Goal: Task Accomplishment & Management: Use online tool/utility

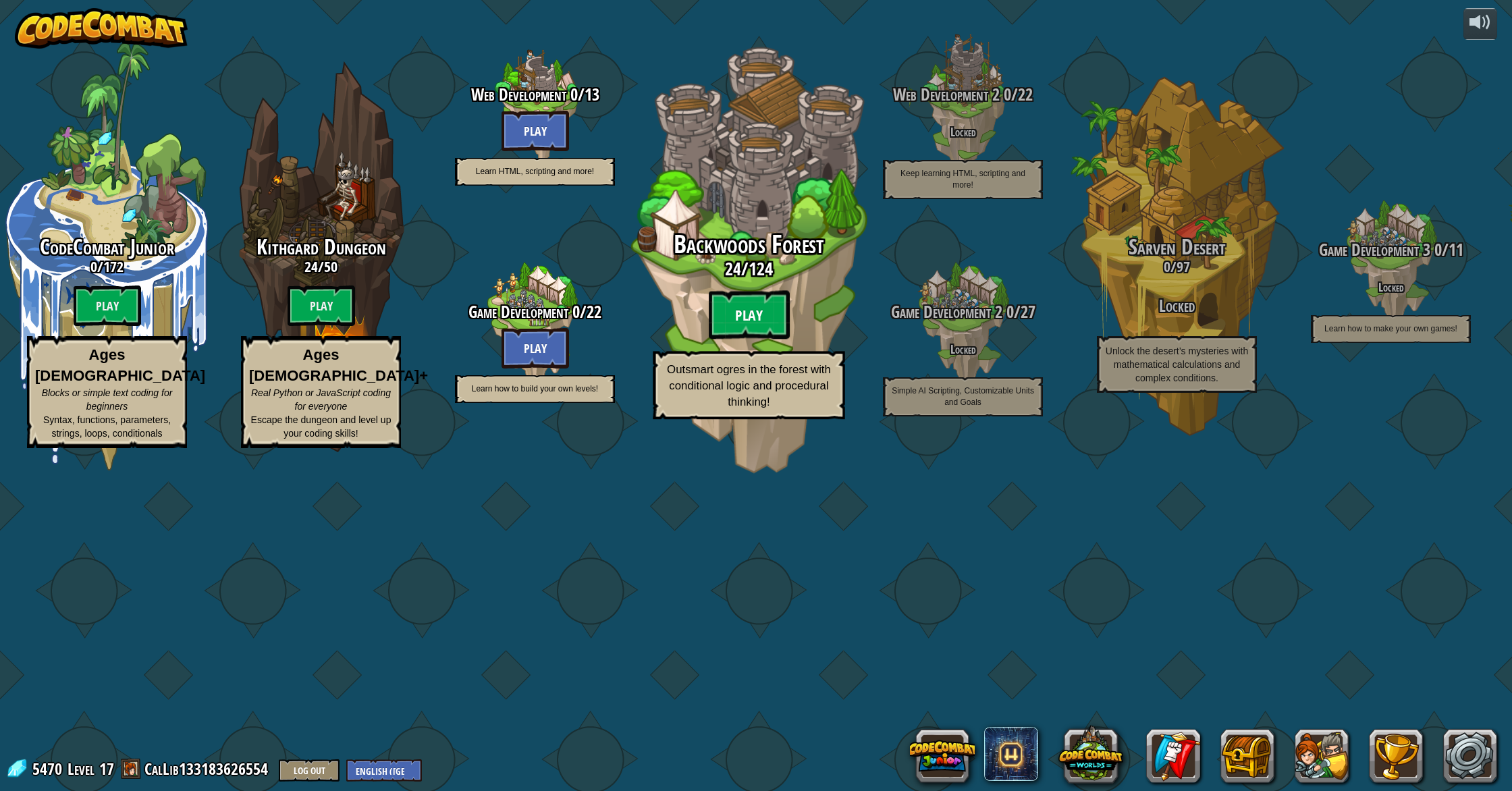
click at [724, 339] on btn "Play" at bounding box center [749, 315] width 81 height 48
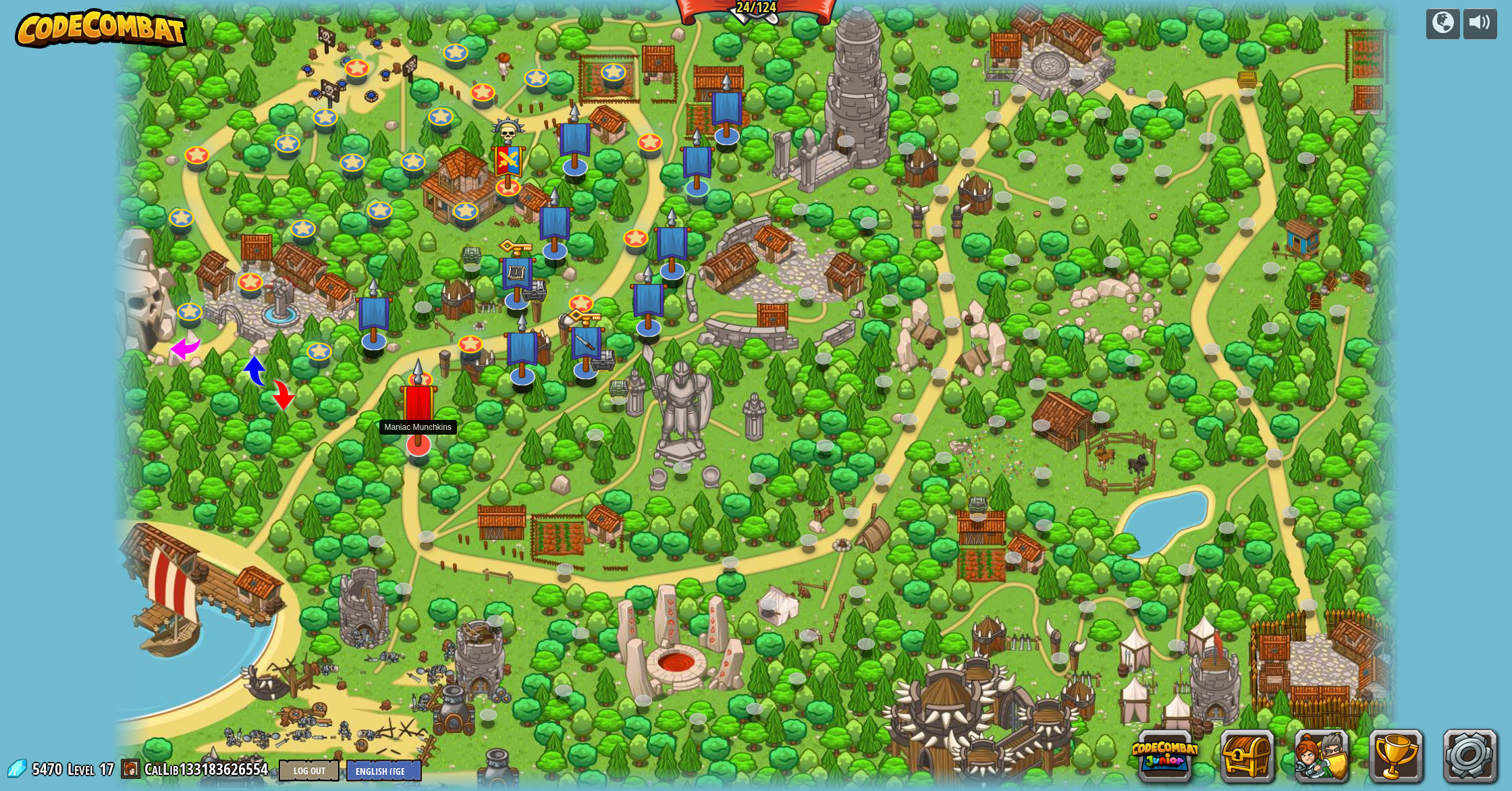
click at [416, 424] on img at bounding box center [418, 402] width 39 height 90
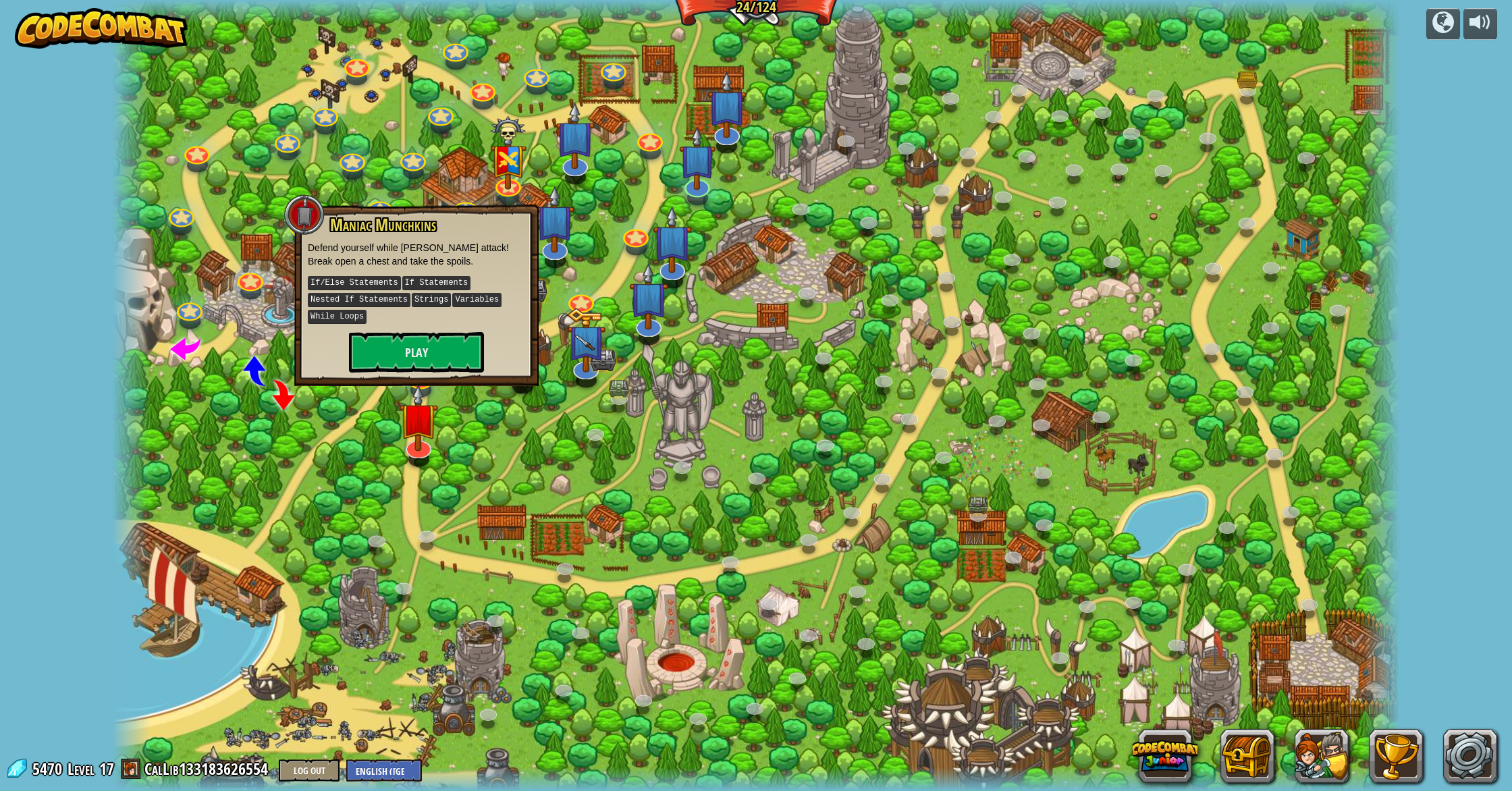
click at [424, 372] on div "Maniac Munchkins Defend yourself while munchkins attack! Break open a chest and…" at bounding box center [416, 295] width 244 height 181
click at [468, 347] on button "Play" at bounding box center [416, 352] width 135 height 40
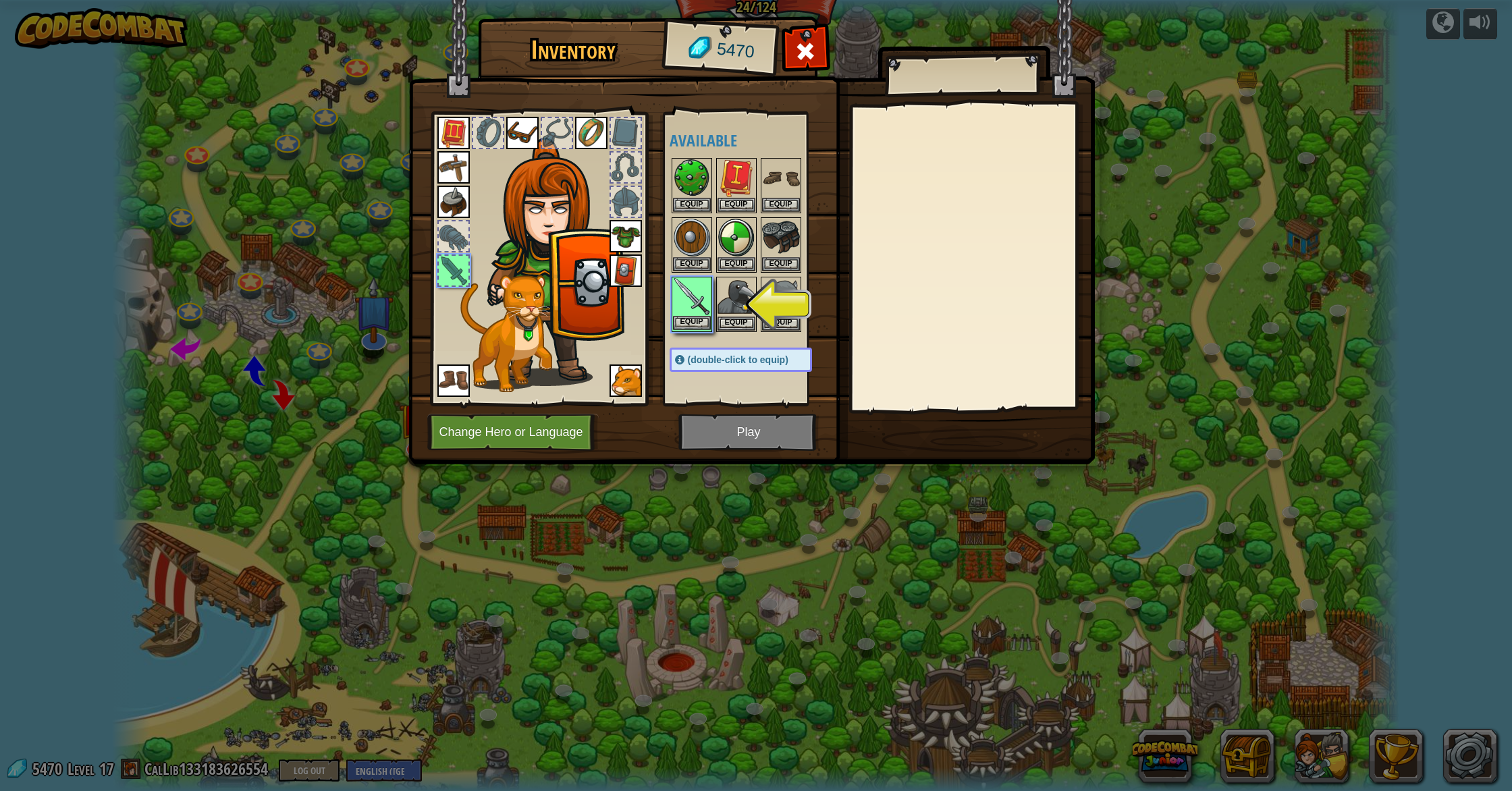
click at [693, 306] on img at bounding box center [692, 297] width 38 height 38
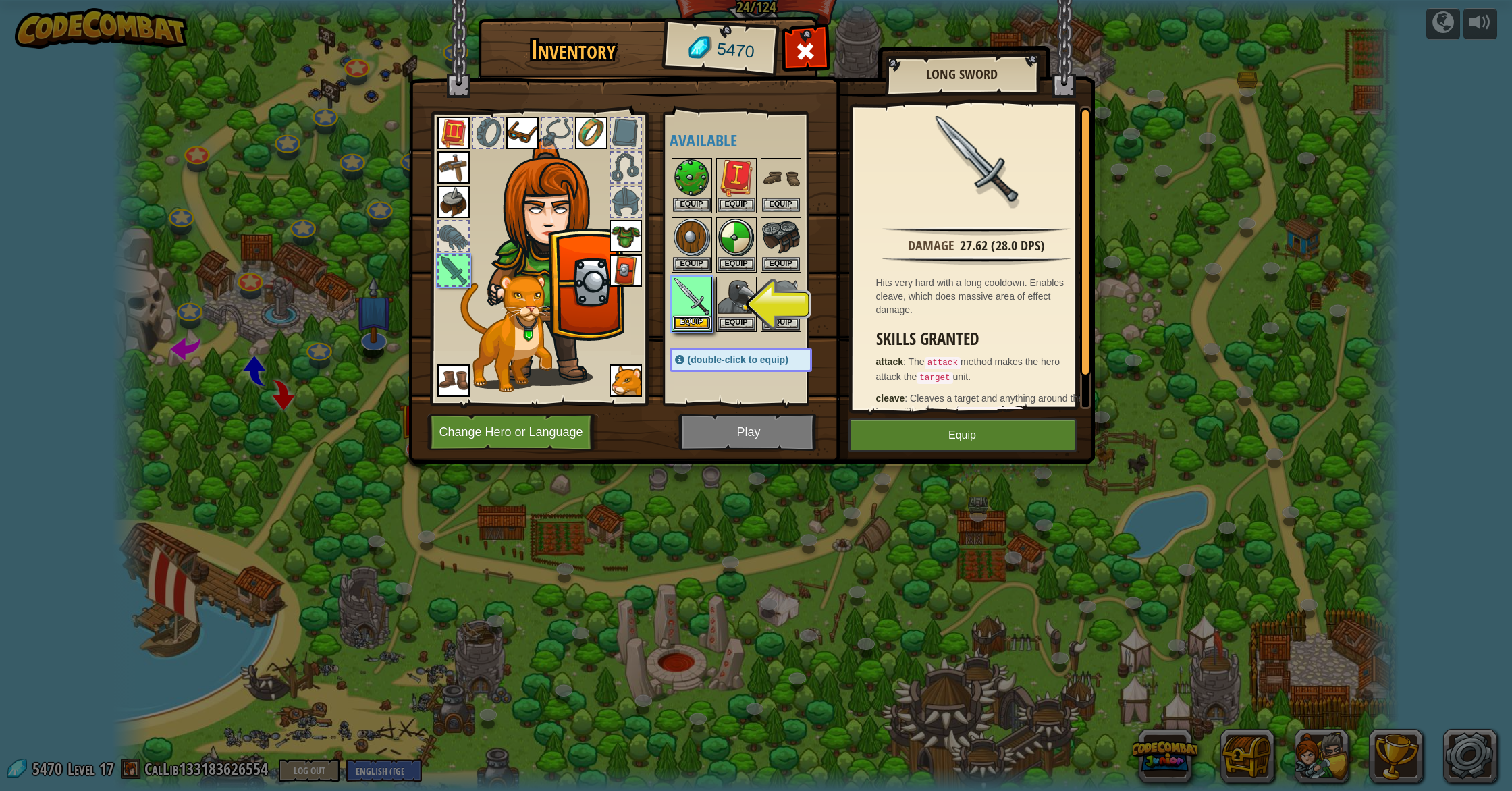
click at [703, 322] on button "Equip" at bounding box center [692, 323] width 38 height 14
click at [717, 322] on button "Equip" at bounding box center [736, 324] width 38 height 14
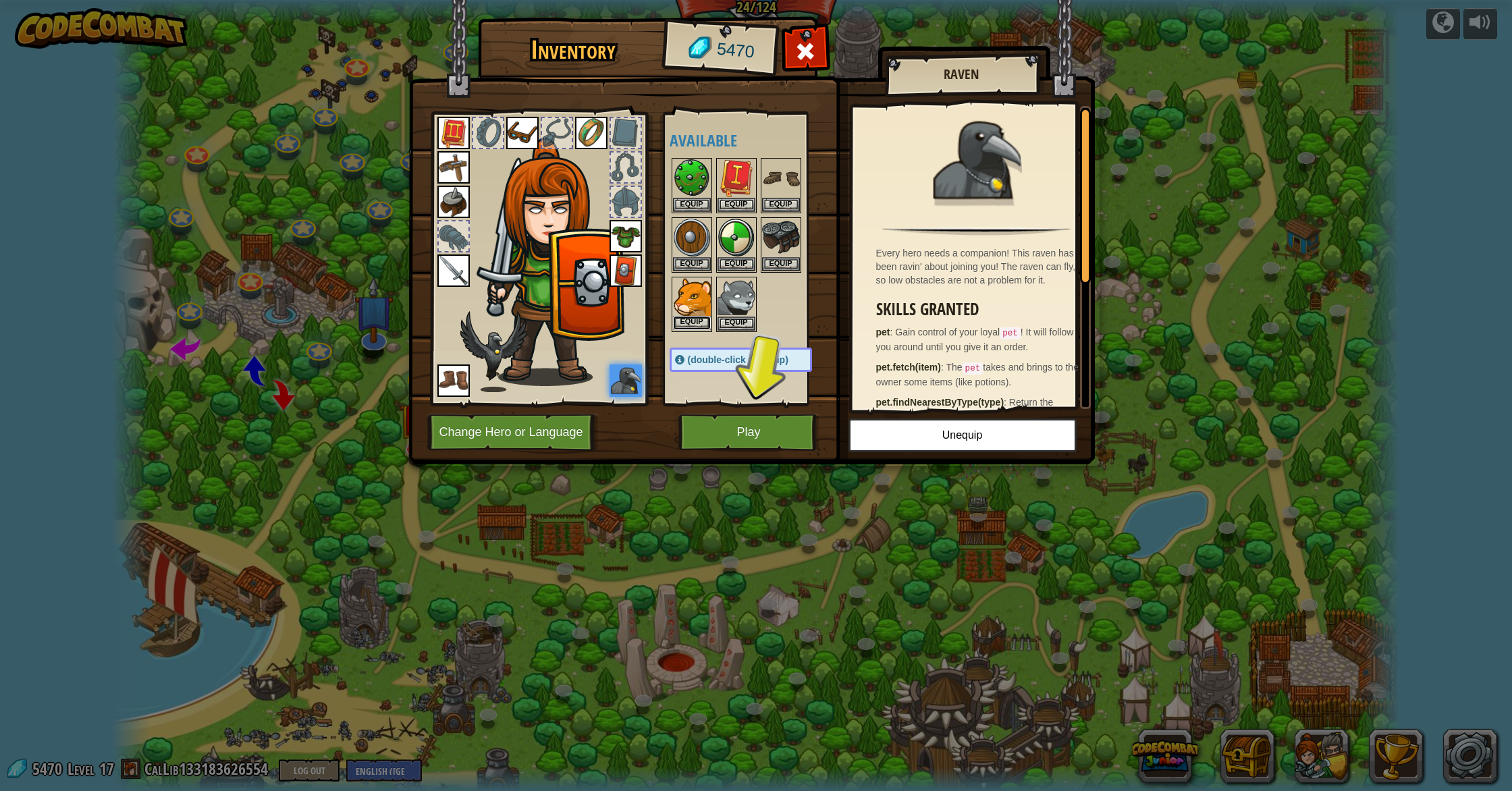
click at [695, 320] on button "Equip" at bounding box center [692, 323] width 38 height 14
click at [0, 0] on button "Equip" at bounding box center [0, 0] width 0 height 0
click at [695, 320] on button "Equip" at bounding box center [692, 323] width 38 height 14
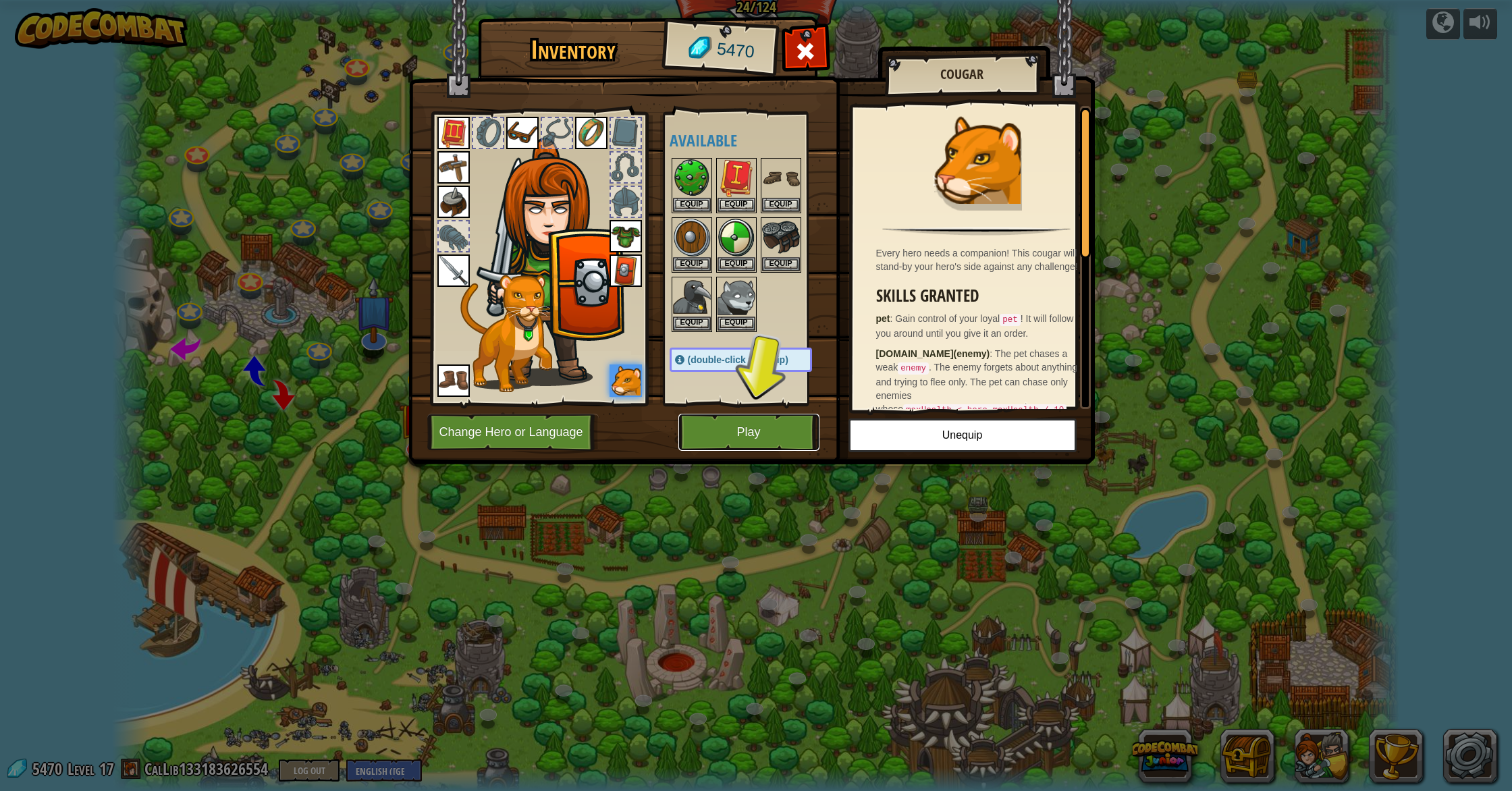
click at [793, 415] on button "Play" at bounding box center [748, 432] width 141 height 37
click at [755, 421] on button "Play" at bounding box center [748, 432] width 141 height 37
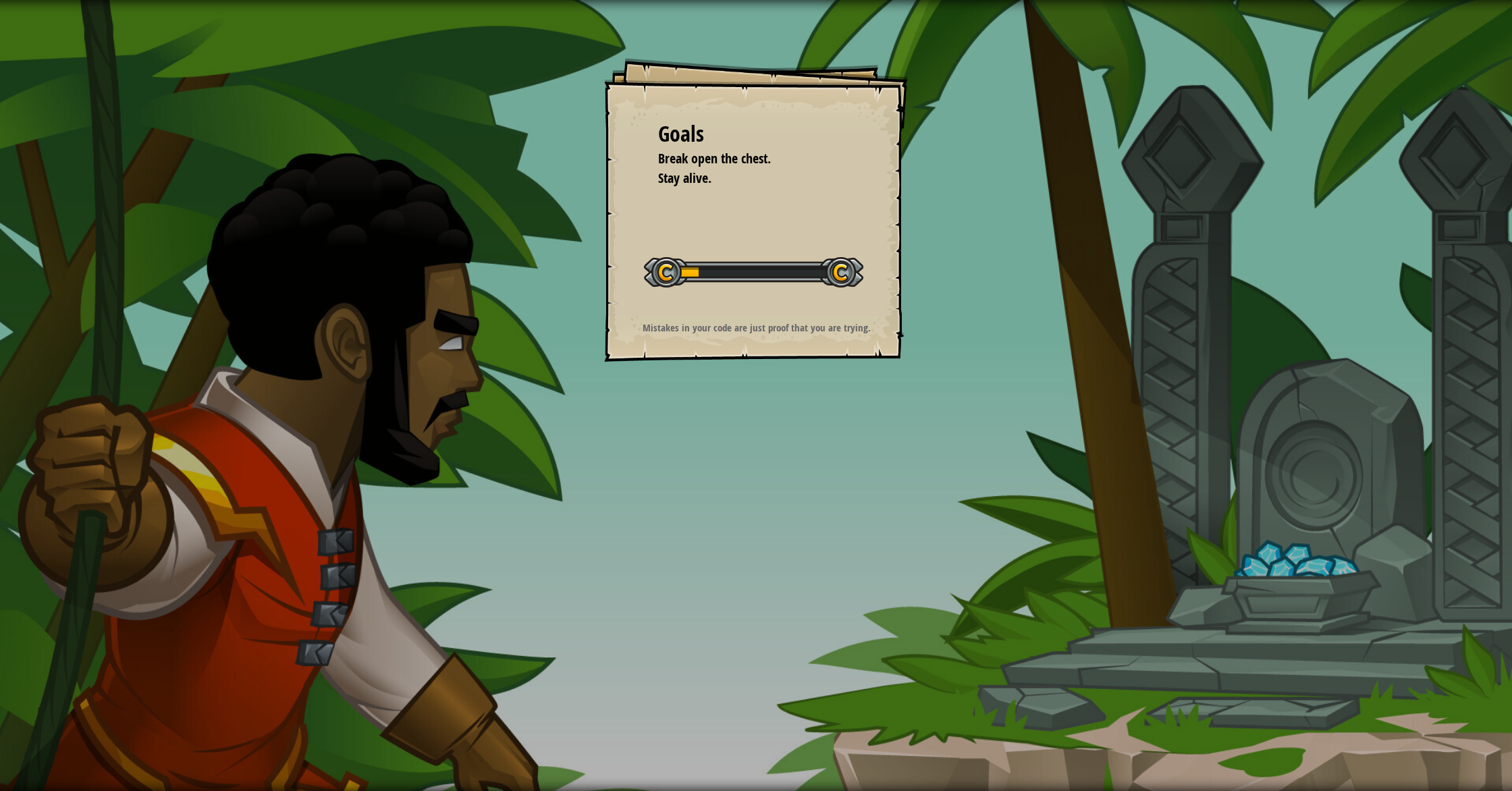
click at [758, 390] on div "Goals Break open the chest. Stay alive. Start Level Error loading from server. …" at bounding box center [756, 395] width 1512 height 791
drag, startPoint x: 601, startPoint y: 127, endPoint x: 871, endPoint y: 271, distance: 306.0
click at [840, 271] on div "Goals Break open the chest. Stay alive. Start Level Error loading from server. …" at bounding box center [756, 395] width 1512 height 791
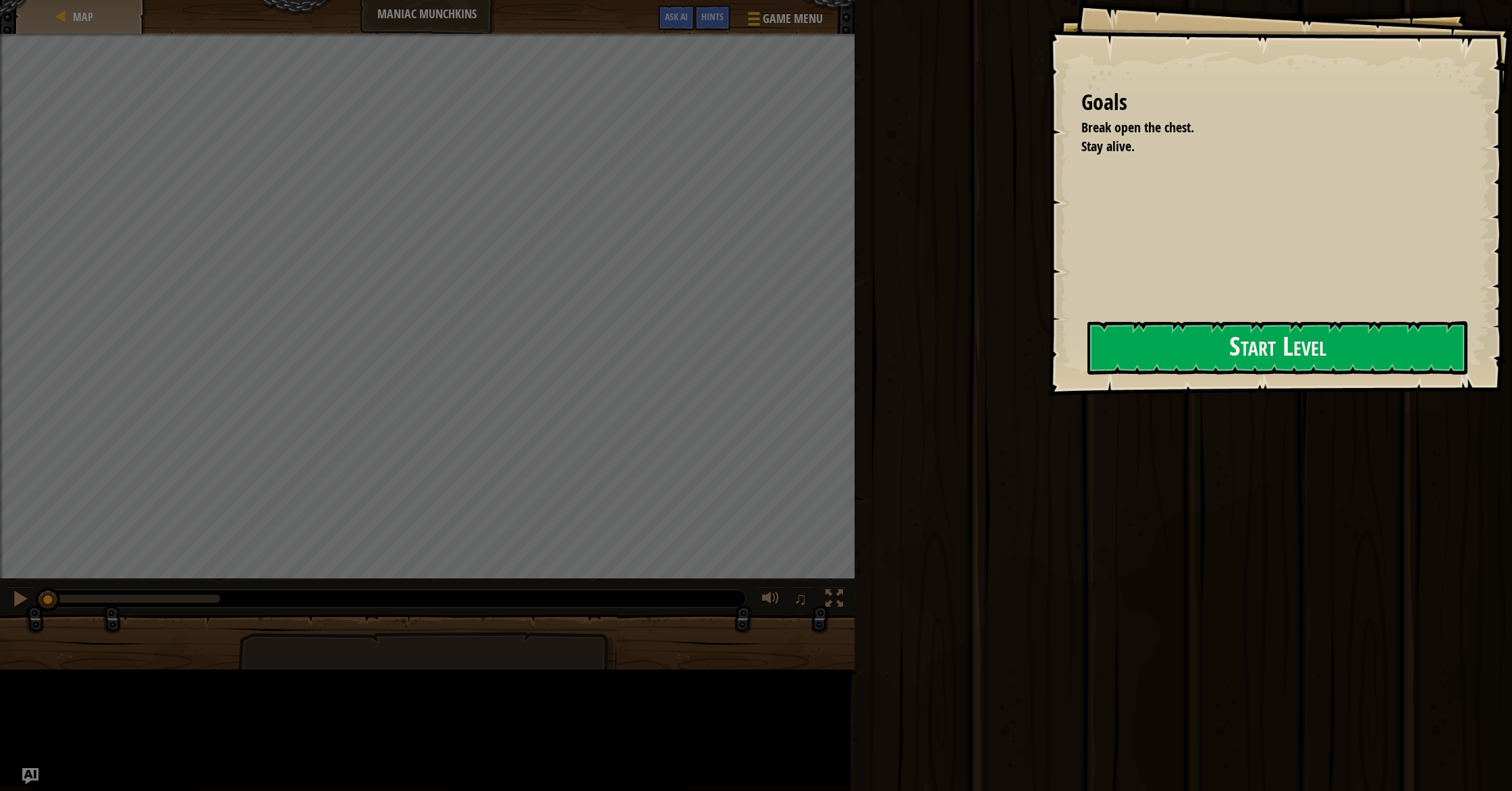
click at [1047, 286] on div "Goals Break open the chest. Stay alive. Start Level Error loading from server. …" at bounding box center [1279, 198] width 464 height 396
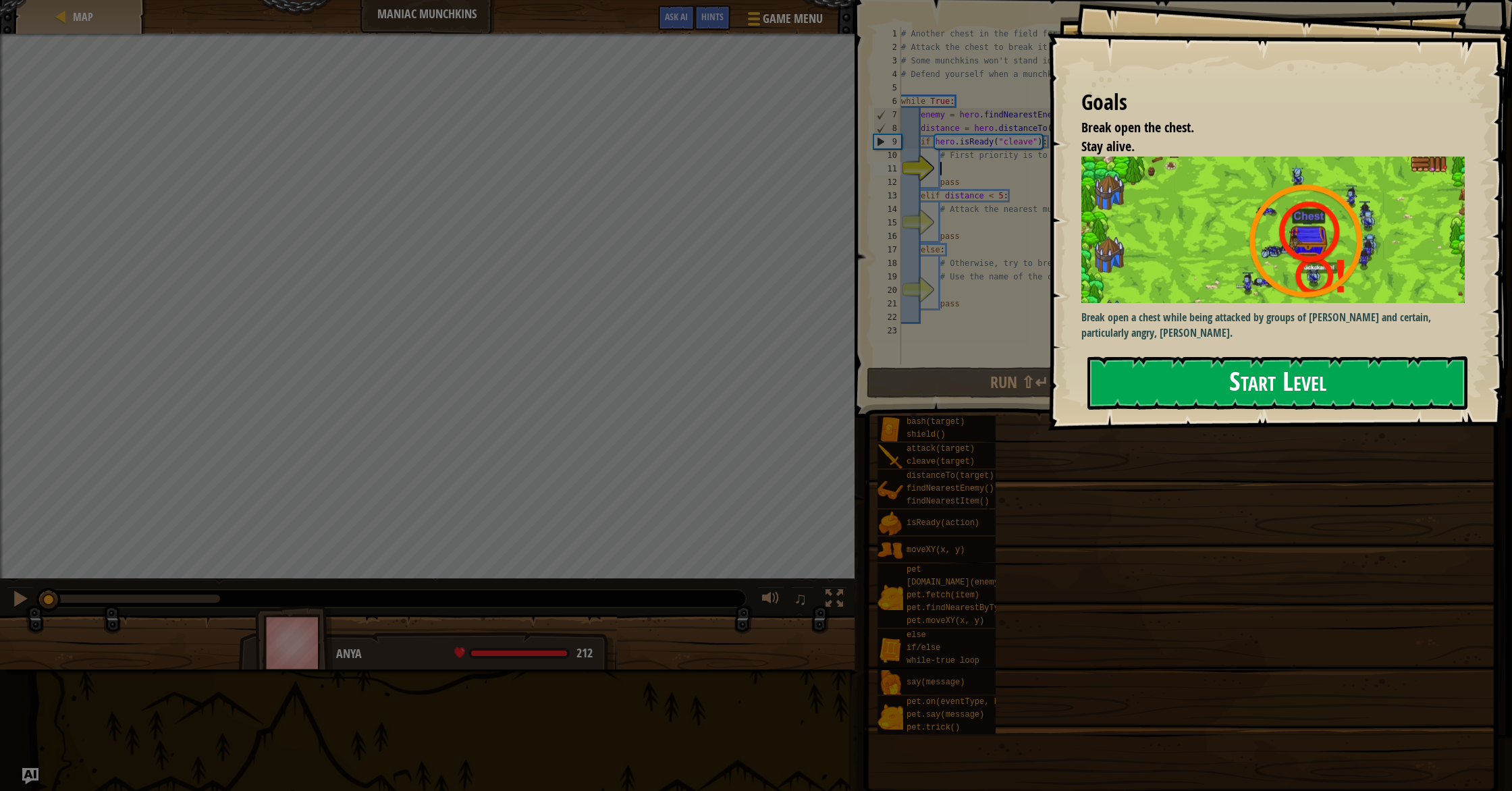
click at [1173, 371] on button "Start Level" at bounding box center [1277, 382] width 380 height 53
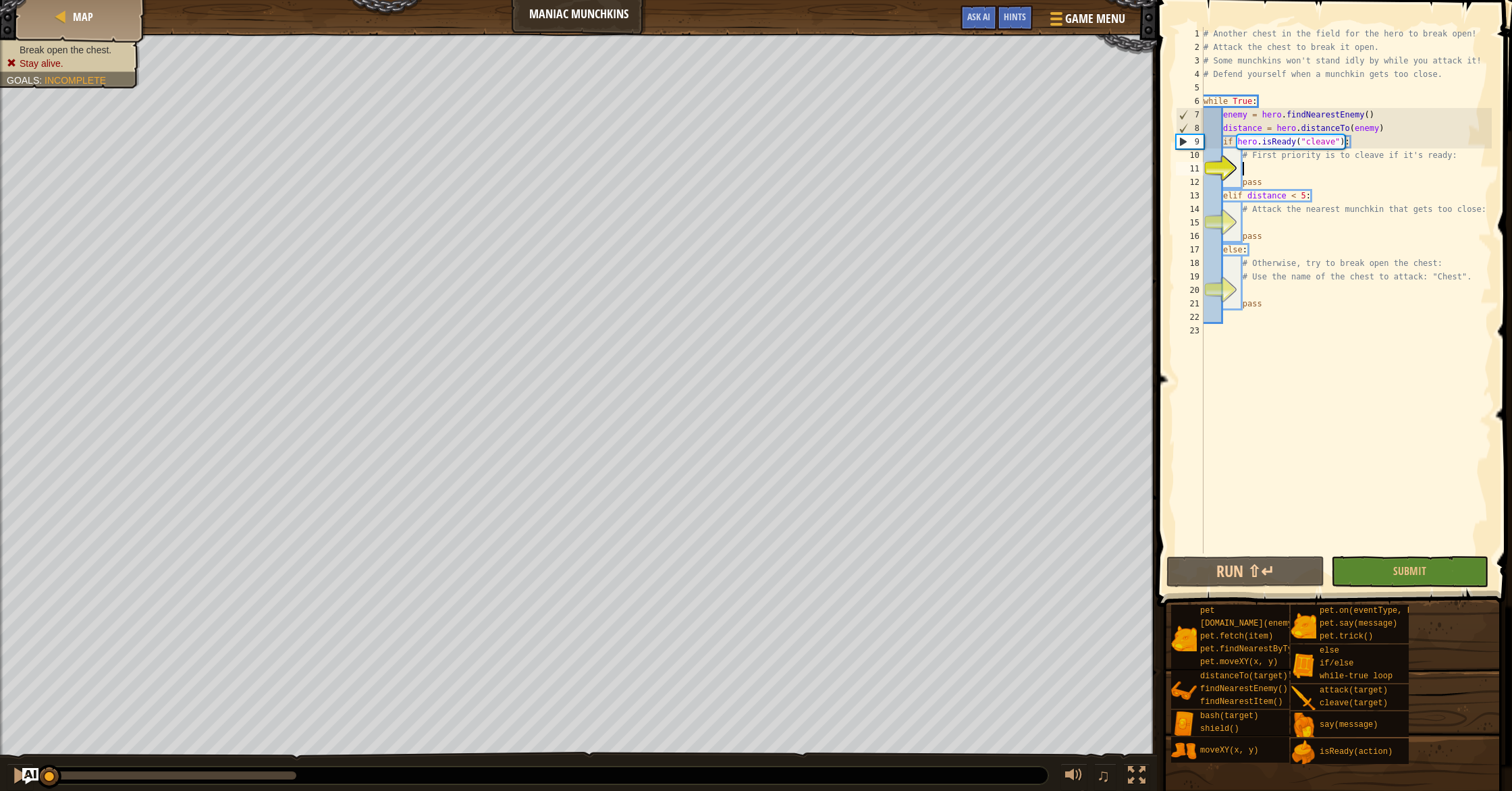
type textarea "n"
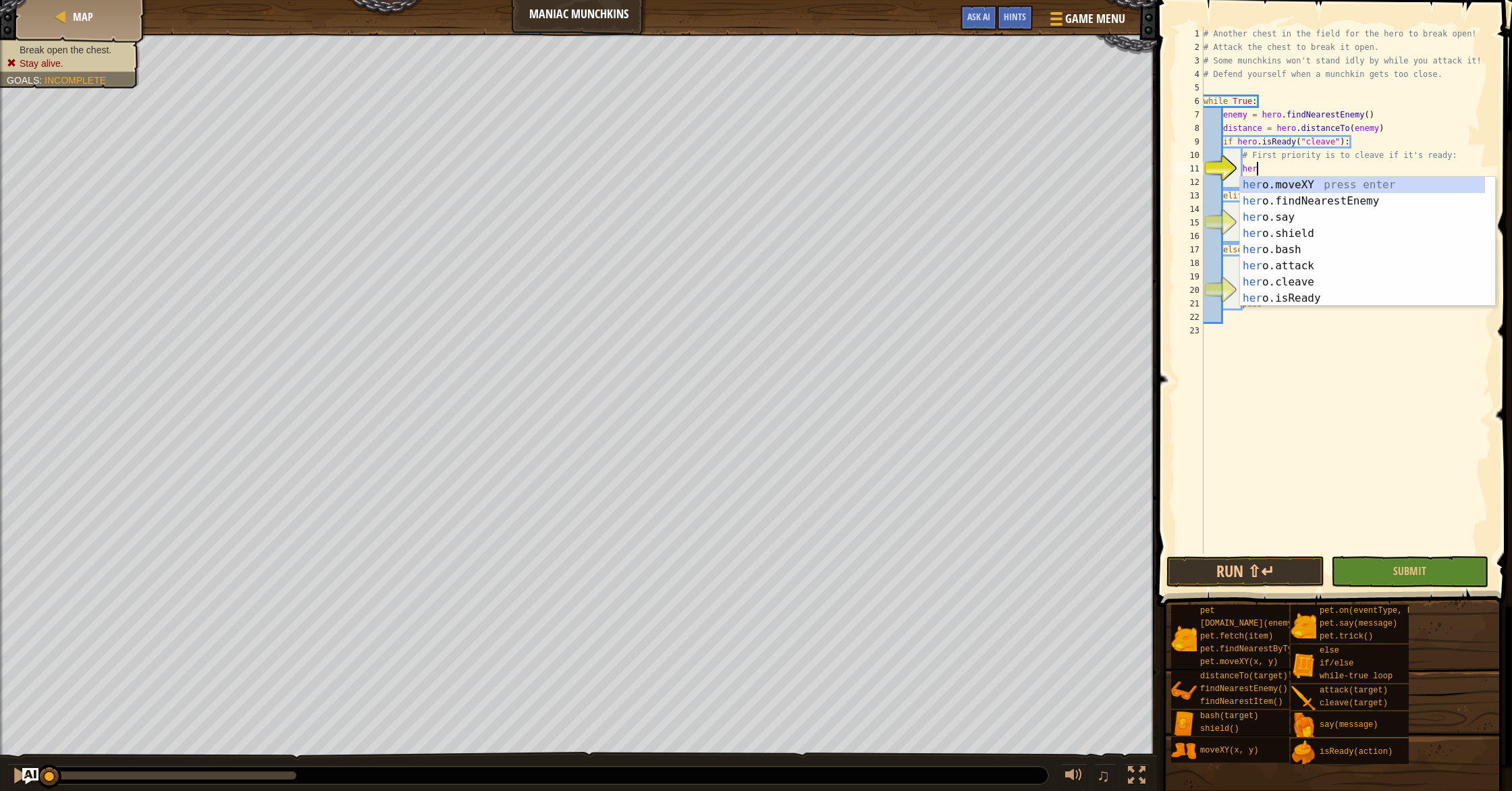
scroll to position [6, 4]
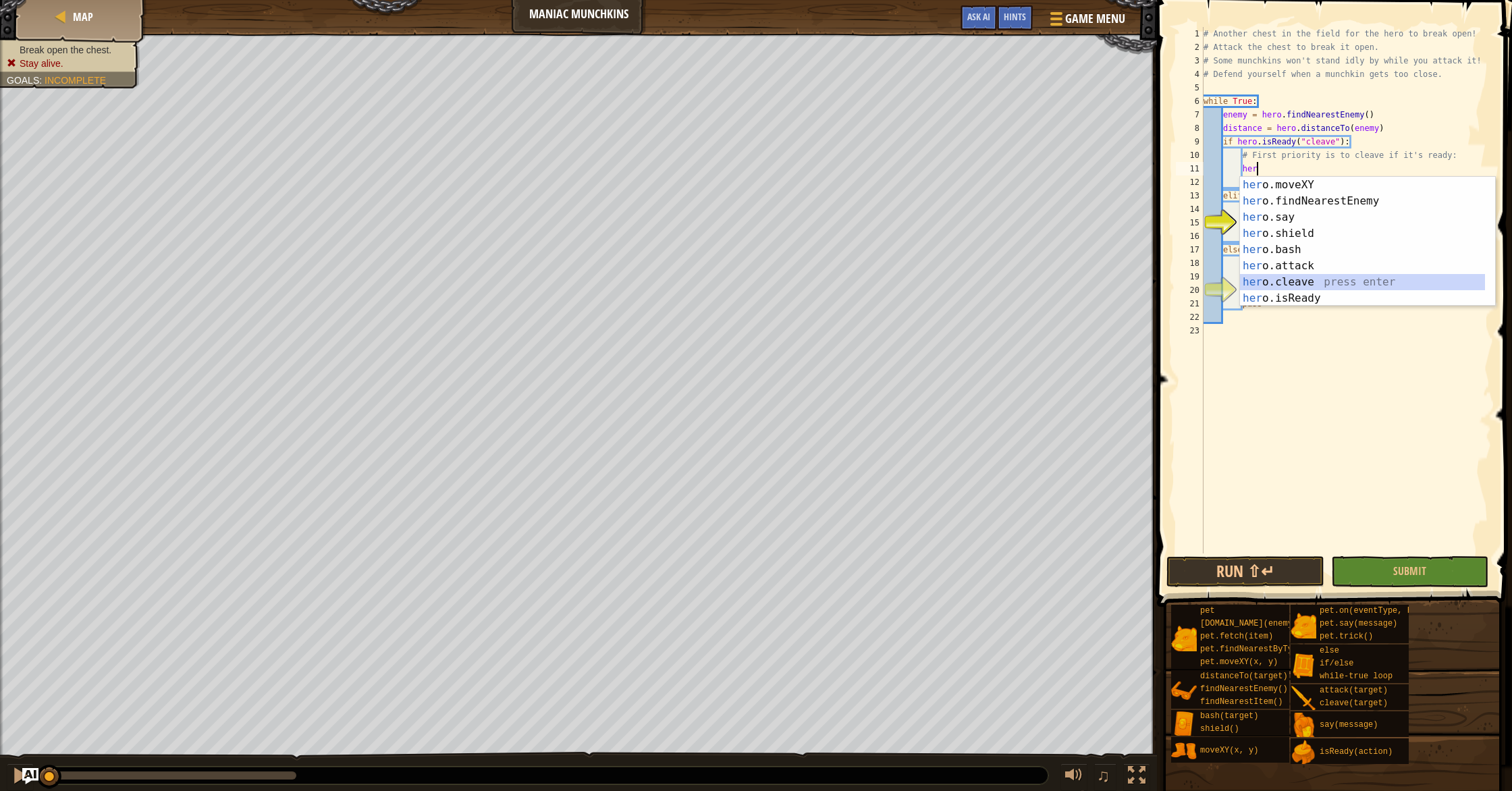
click at [1323, 277] on div "her o.moveXY press enter her o.findNearestEnemy press enter her o.say press ent…" at bounding box center [1362, 258] width 245 height 162
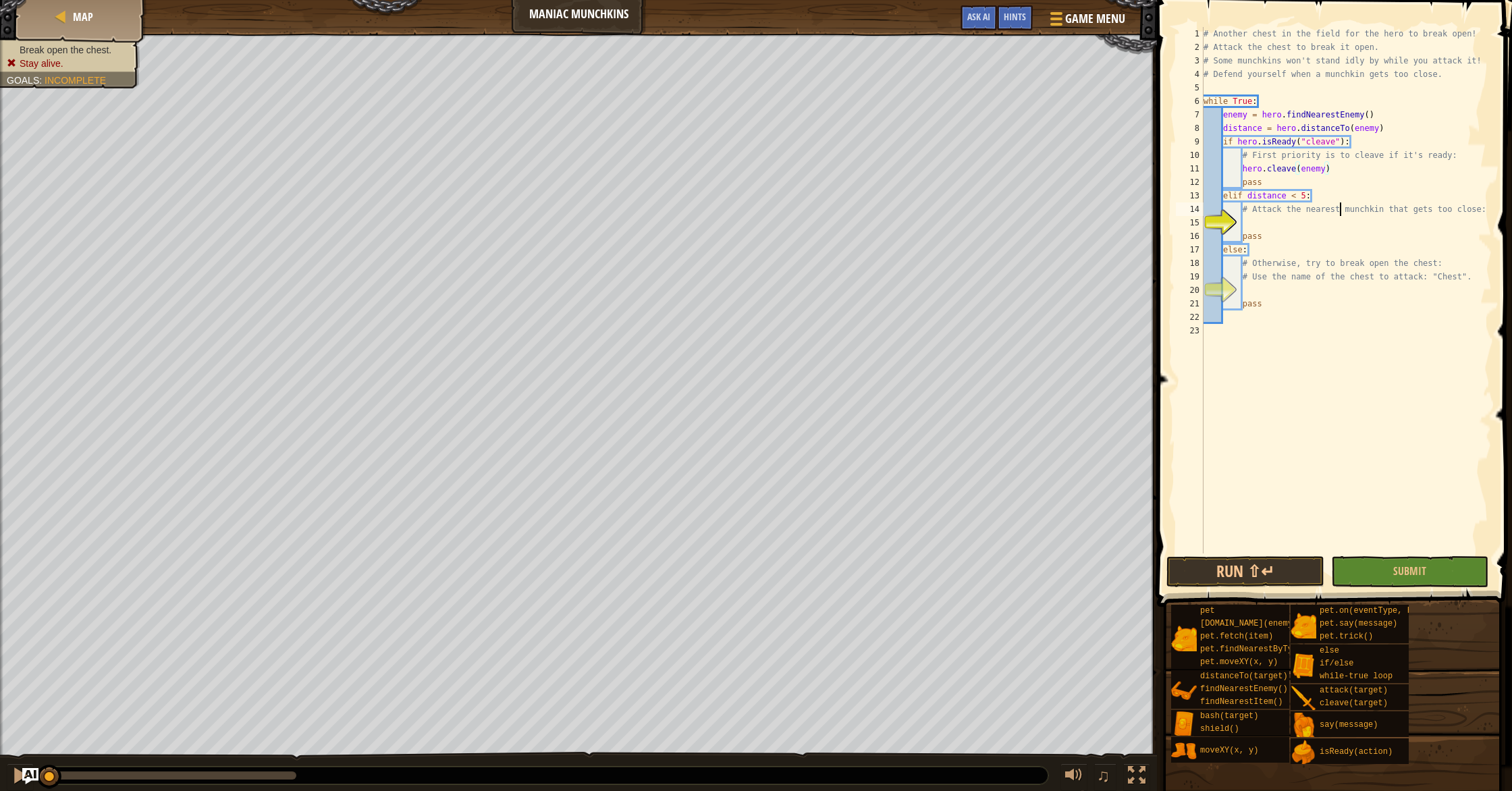
click at [1338, 204] on div "# Another chest in the field for the hero to break open! # Attack the chest to …" at bounding box center [1346, 303] width 291 height 554
type textarea "# Attack the nearest munchkin that gets too close:"
click at [1264, 227] on div "# Another chest in the field for the hero to break open! # Attack the chest to …" at bounding box center [1346, 303] width 291 height 554
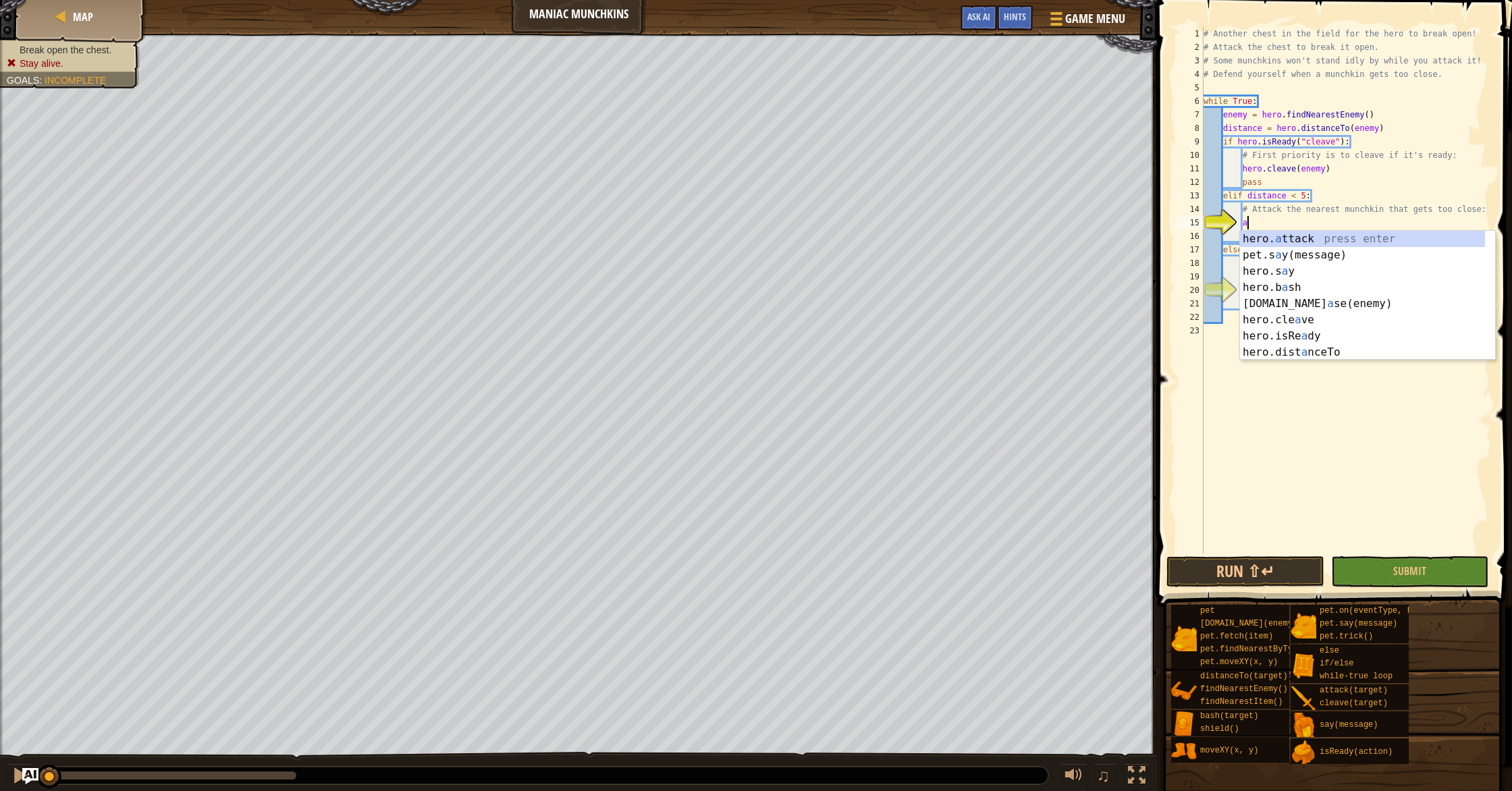
scroll to position [6, 3]
click at [1324, 242] on div "hero. a ttack press enter pet.s a y(message) press enter hero.s a y press enter…" at bounding box center [1362, 312] width 245 height 162
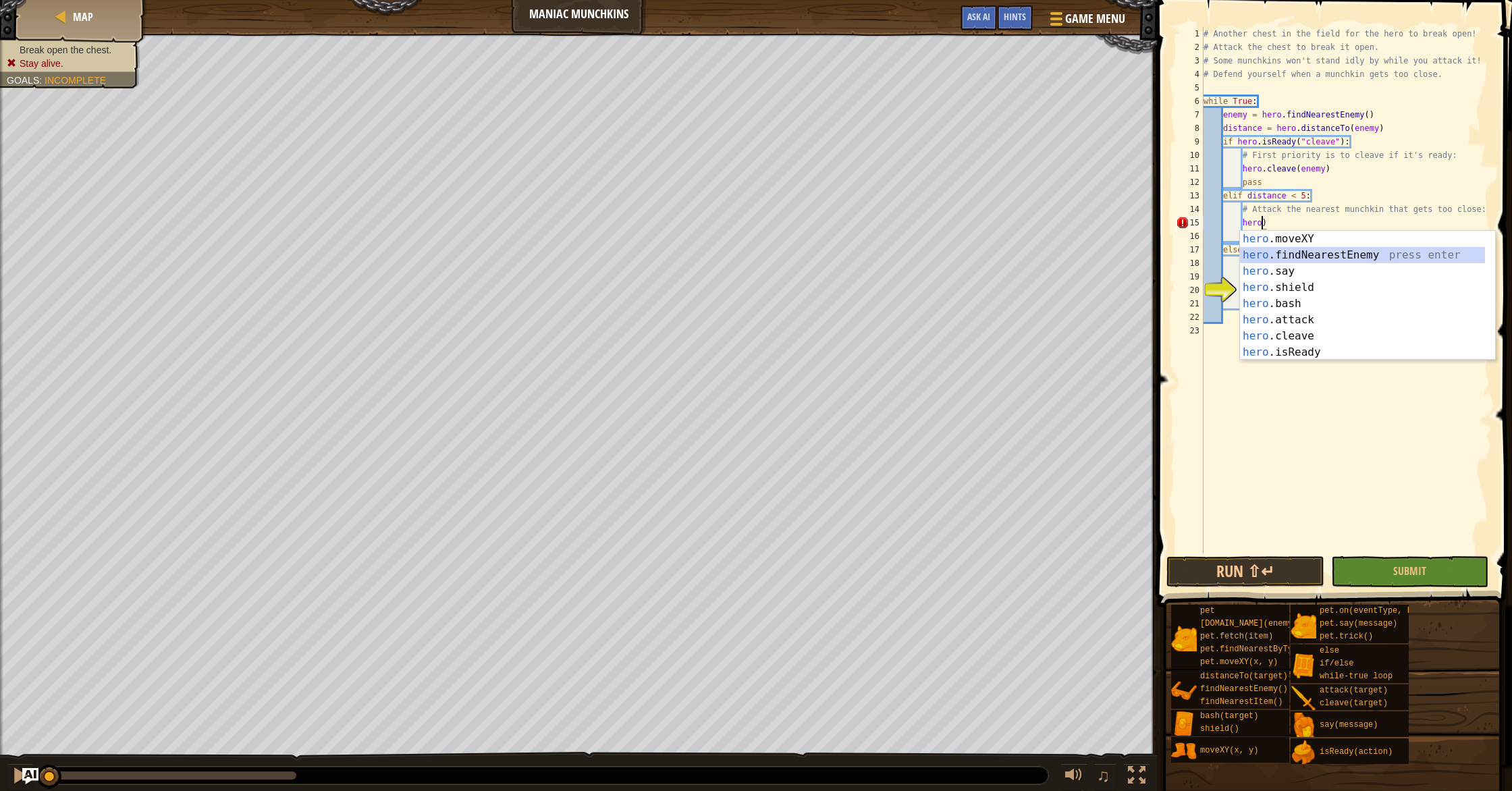
click at [1359, 251] on div "hero .moveXY press enter hero .findNearestEnemy press enter hero .say press ent…" at bounding box center [1362, 312] width 245 height 162
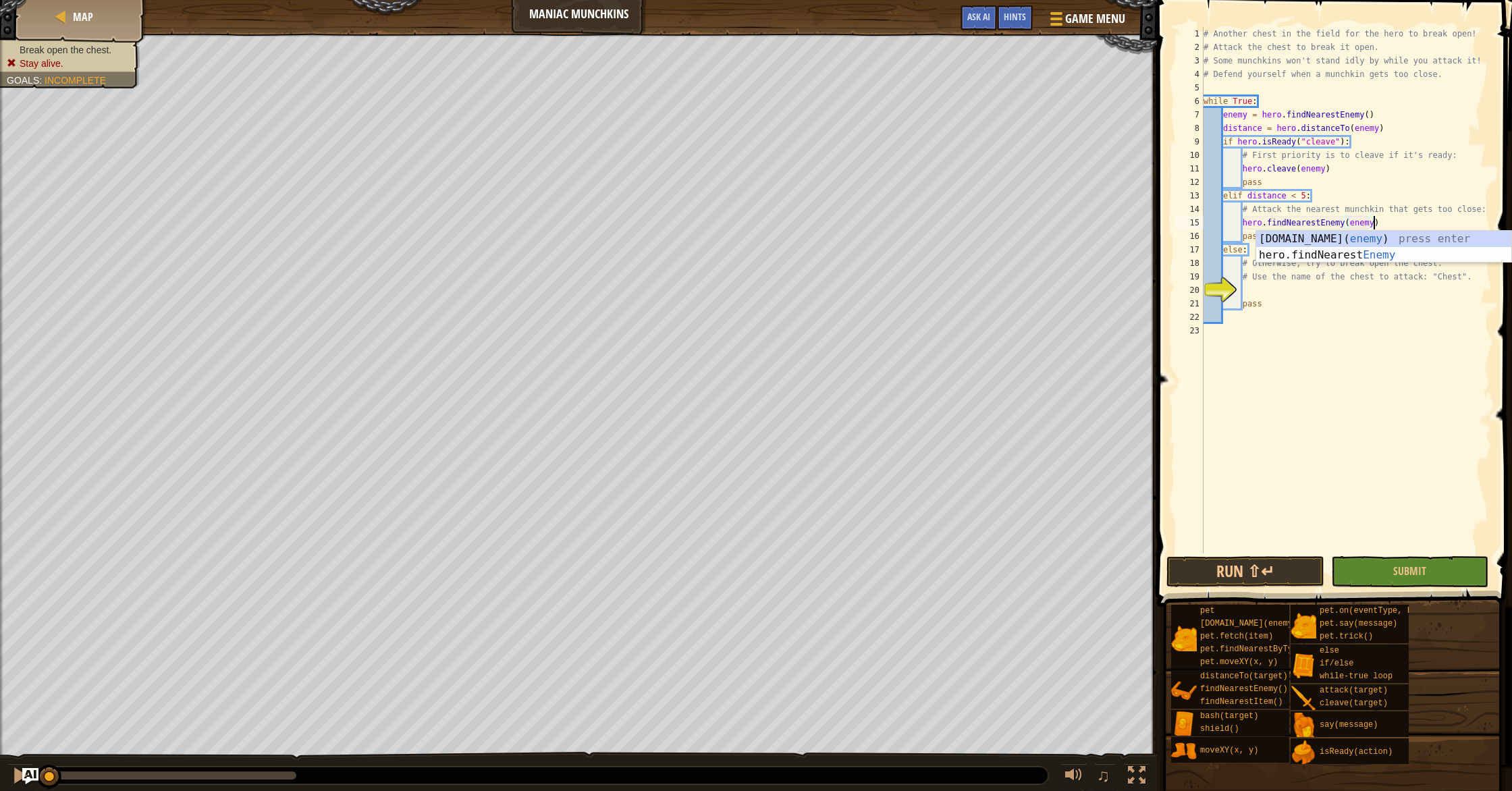
scroll to position [6, 13]
drag, startPoint x: 1349, startPoint y: 225, endPoint x: 1374, endPoint y: 221, distance: 25.3
click at [1374, 221] on div "# Another chest in the field for the hero to break open! # Attack the chest to …" at bounding box center [1346, 303] width 291 height 554
type textarea "hero.findNearestEnemy()"
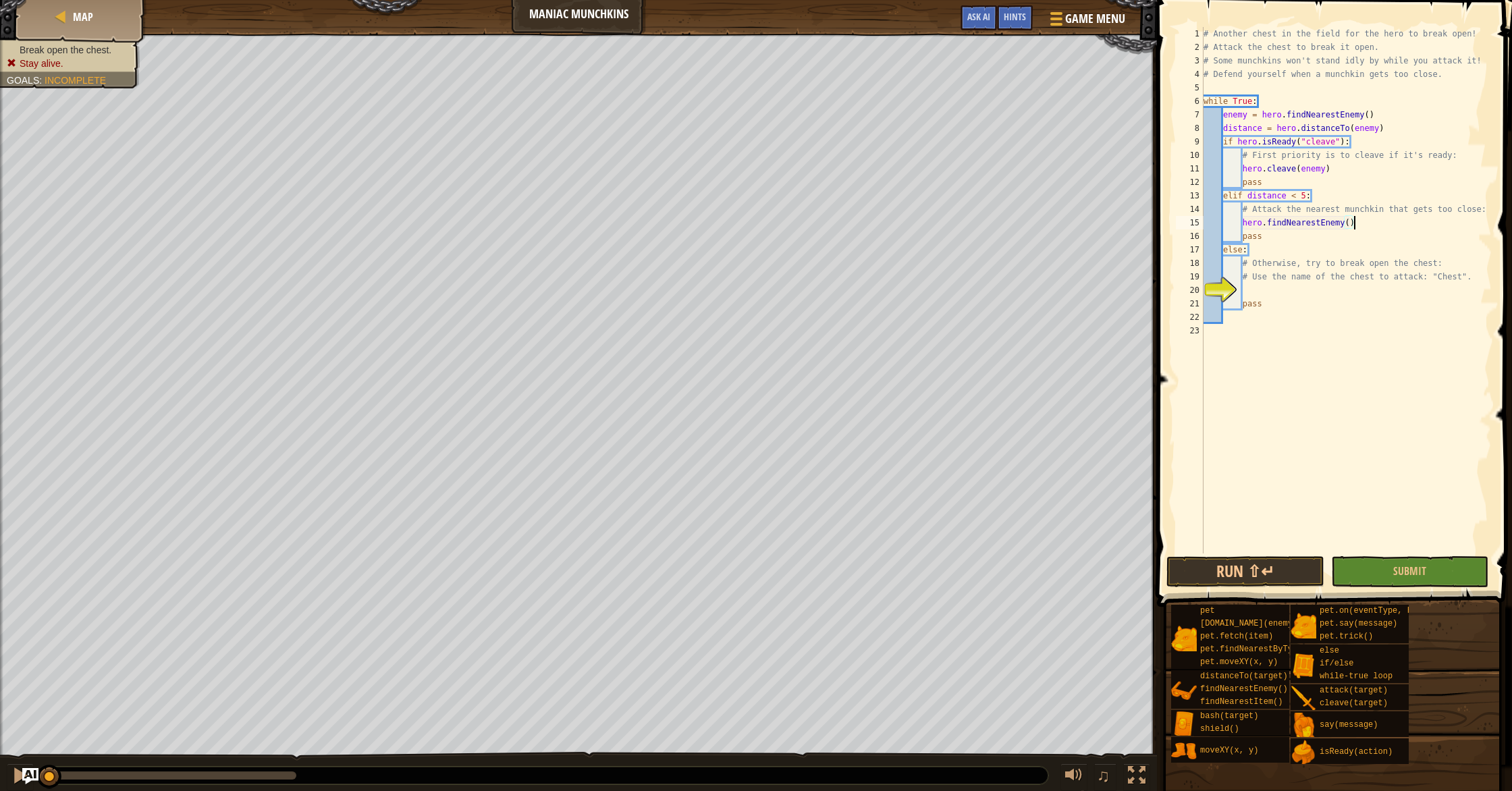
click at [1376, 226] on div "# Another chest in the field for the hero to break open! # Attack the chest to …" at bounding box center [1346, 303] width 291 height 554
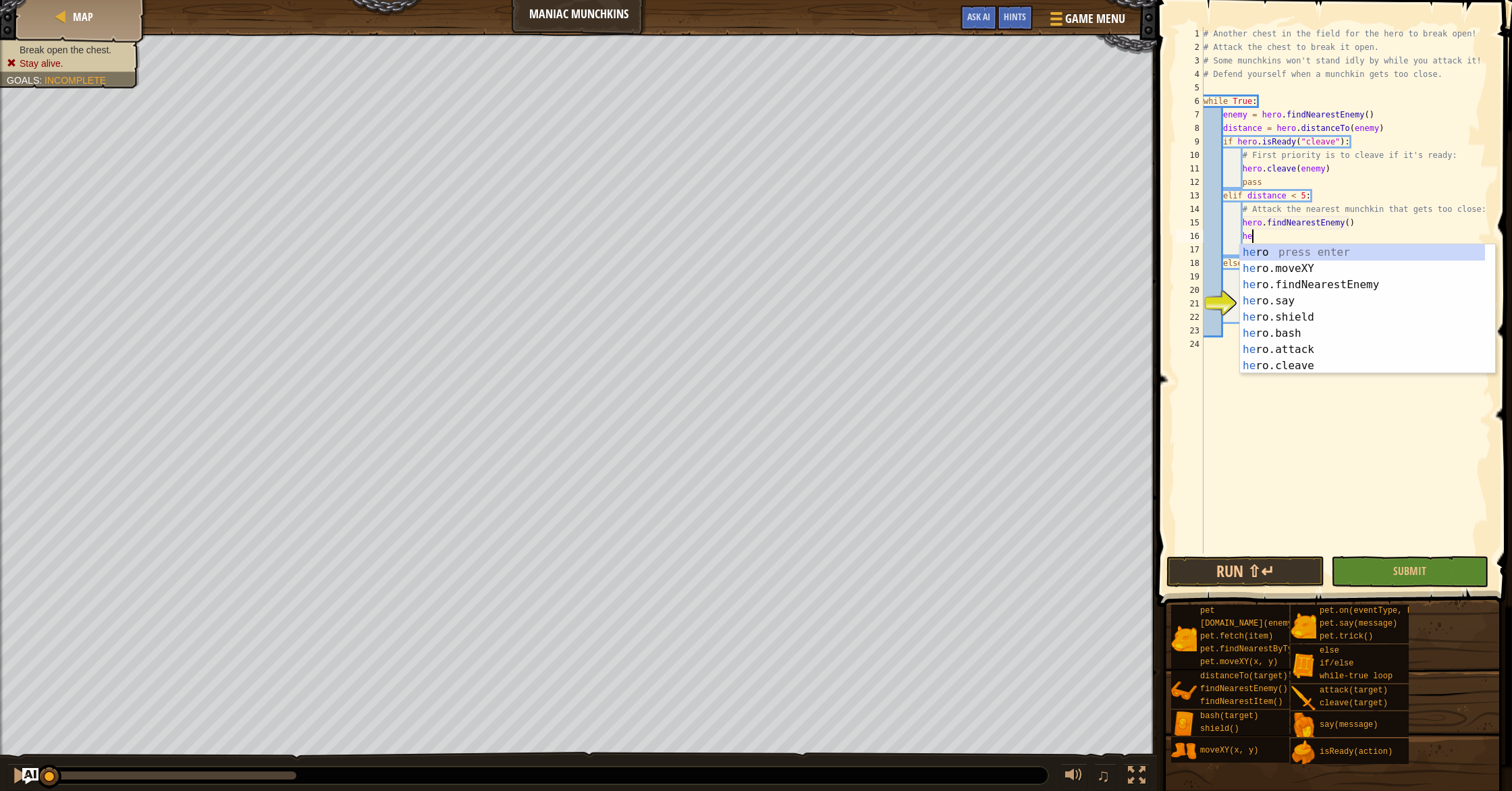
scroll to position [6, 4]
click at [1289, 346] on div "her o press enter her o.moveXY press enter her o.findNearestEnemy press enter h…" at bounding box center [1362, 325] width 245 height 162
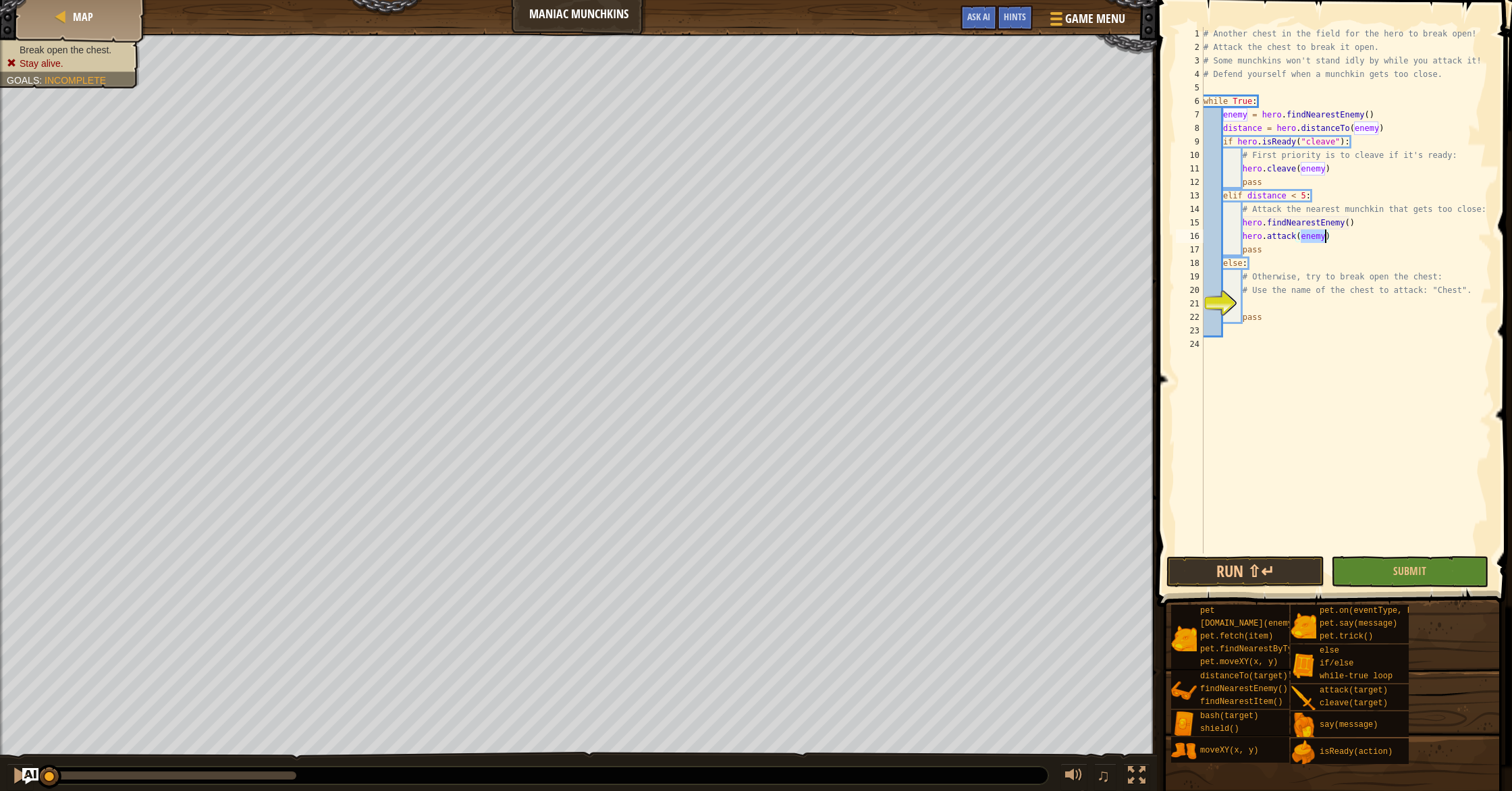
click at [1326, 253] on div "# Another chest in the field for the hero to break open! # Attack the chest to …" at bounding box center [1346, 303] width 291 height 554
type textarea "pass"
click at [1256, 309] on div "# Another chest in the field for the hero to break open! # Attack the chest to …" at bounding box center [1346, 303] width 291 height 554
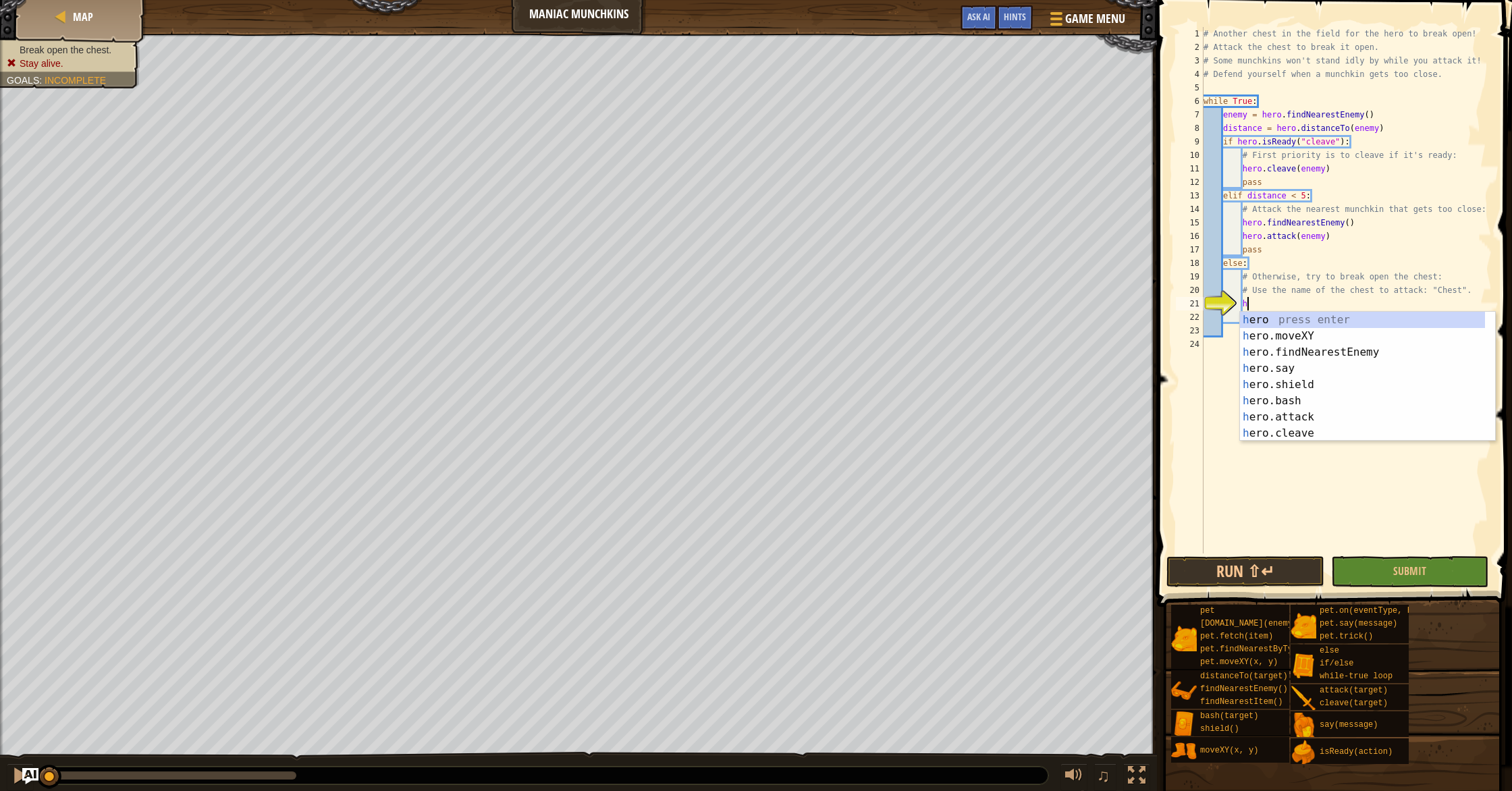
scroll to position [6, 3]
click at [1288, 416] on div "h ero press enter h ero.moveXY press enter h ero.findNearestEnemy press enter h…" at bounding box center [1362, 392] width 245 height 162
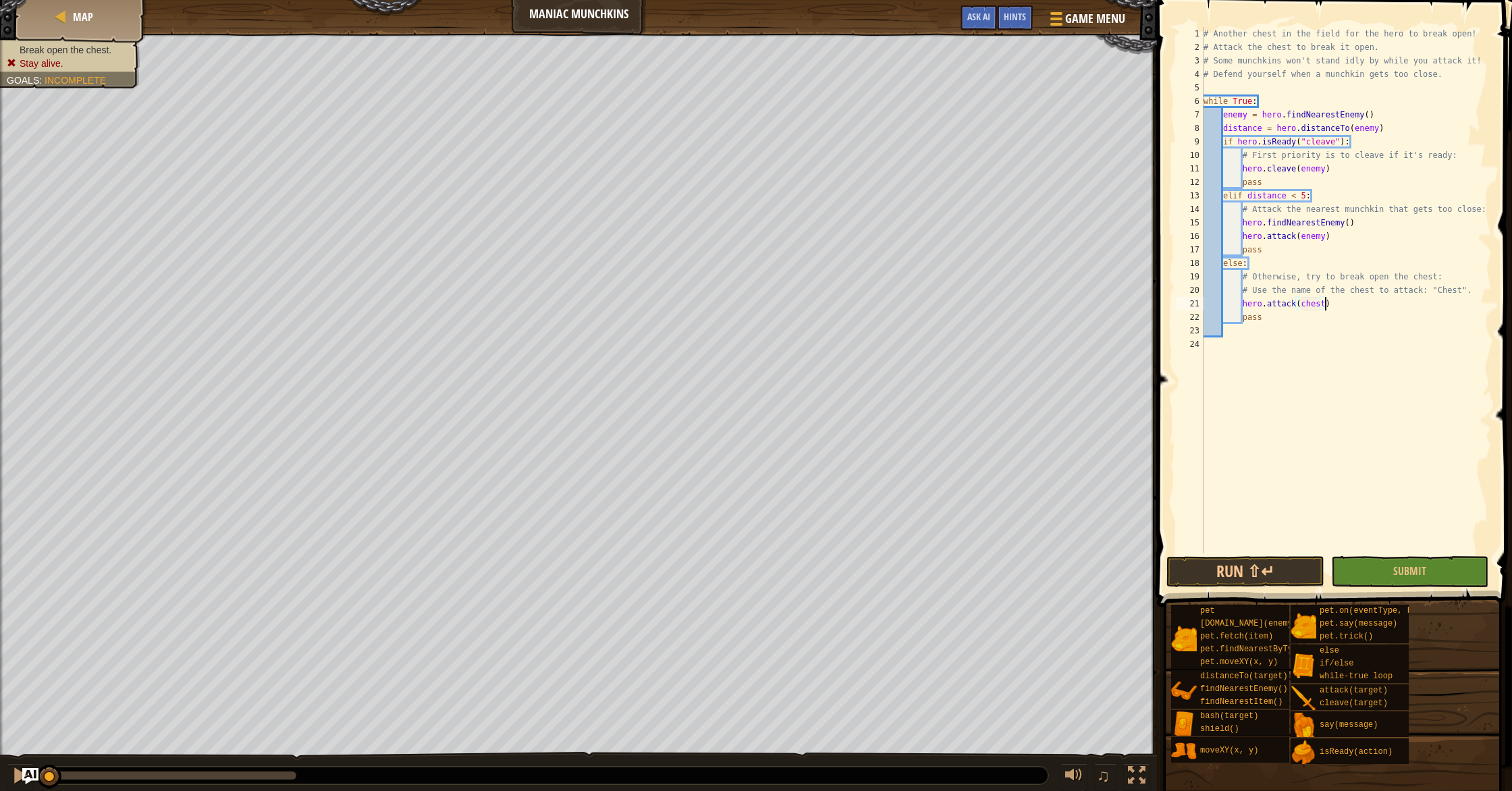
scroll to position [6, 10]
click at [1305, 307] on div "# Another chest in the field for the hero to break open! # Attack the chest to …" at bounding box center [1346, 303] width 291 height 554
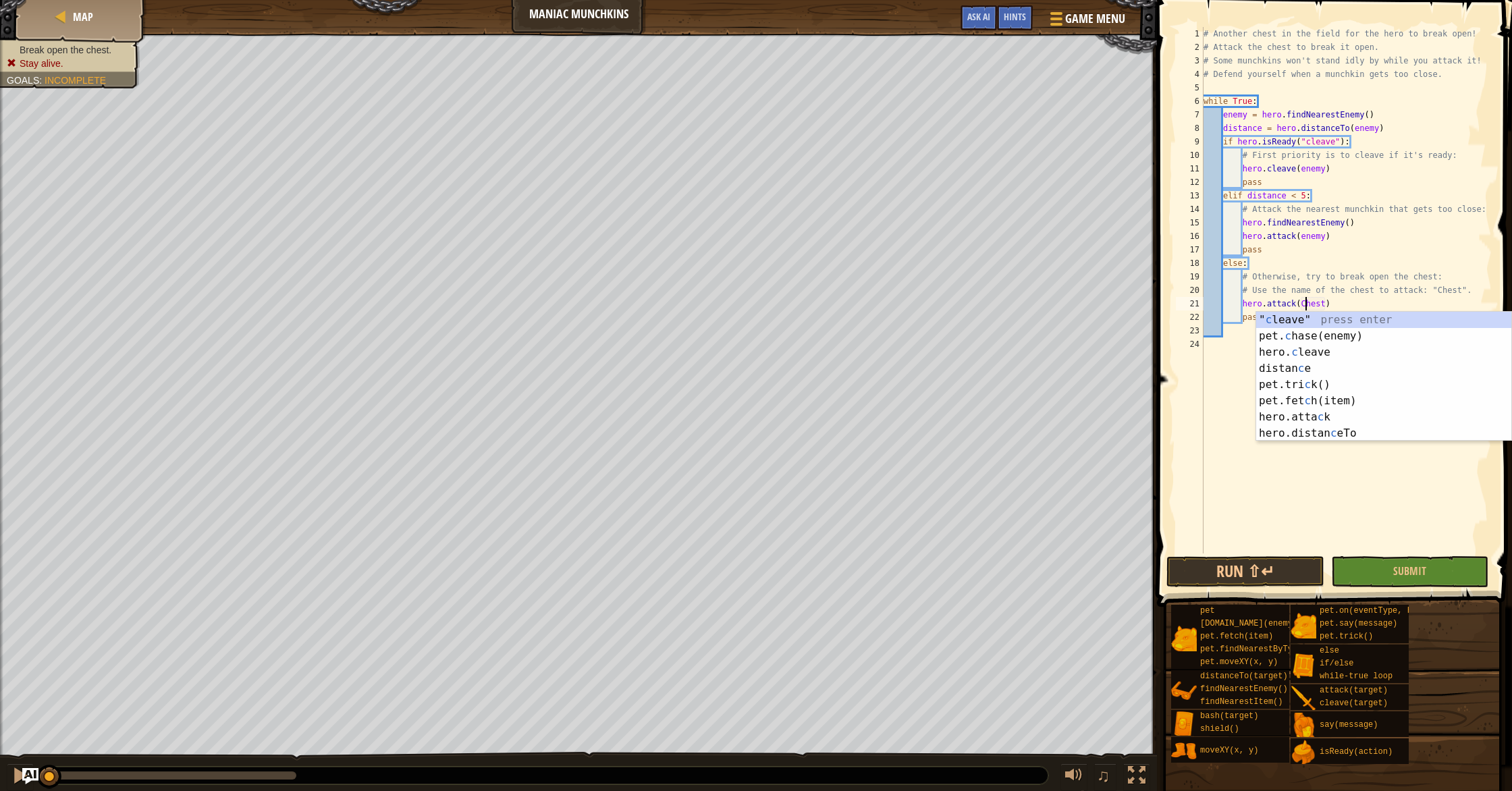
click at [1286, 425] on div "" c leave" press enter pet. c hase(enemy) press enter hero. c leave press enter…" at bounding box center [1384, 392] width 255 height 162
type textarea "hero.attack(enemy)"
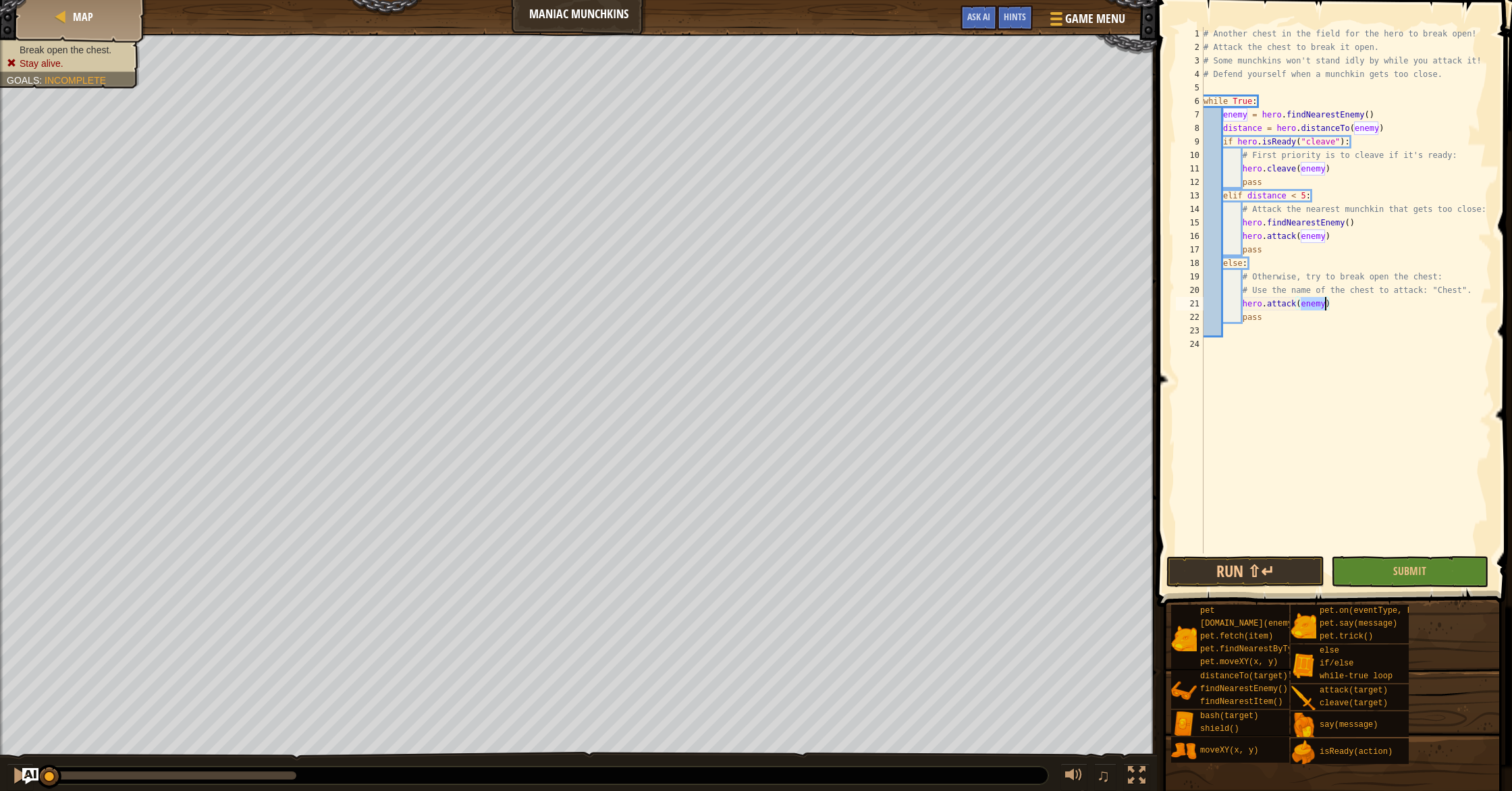
click at [1261, 488] on div "# Another chest in the field for the hero to break open! # Attack the chest to …" at bounding box center [1346, 303] width 291 height 554
click at [1249, 570] on button "Run ⇧↵" at bounding box center [1245, 572] width 157 height 31
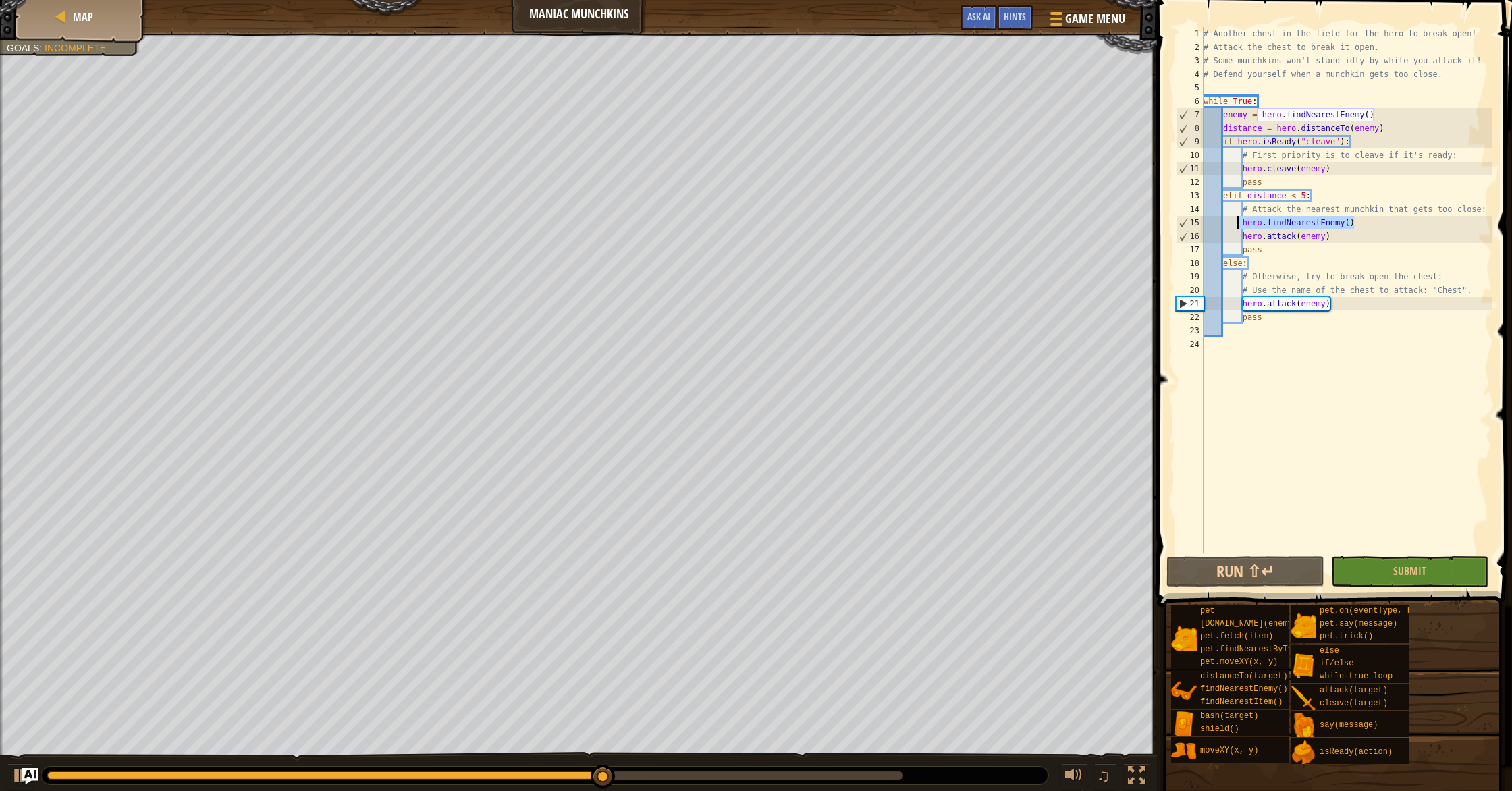
drag, startPoint x: 1362, startPoint y: 226, endPoint x: 1238, endPoint y: 224, distance: 124.0
click at [1238, 224] on div "# Another chest in the field for the hero to break open! # Attack the chest to …" at bounding box center [1346, 303] width 291 height 554
type textarea "hero.findNearestEnemy()"
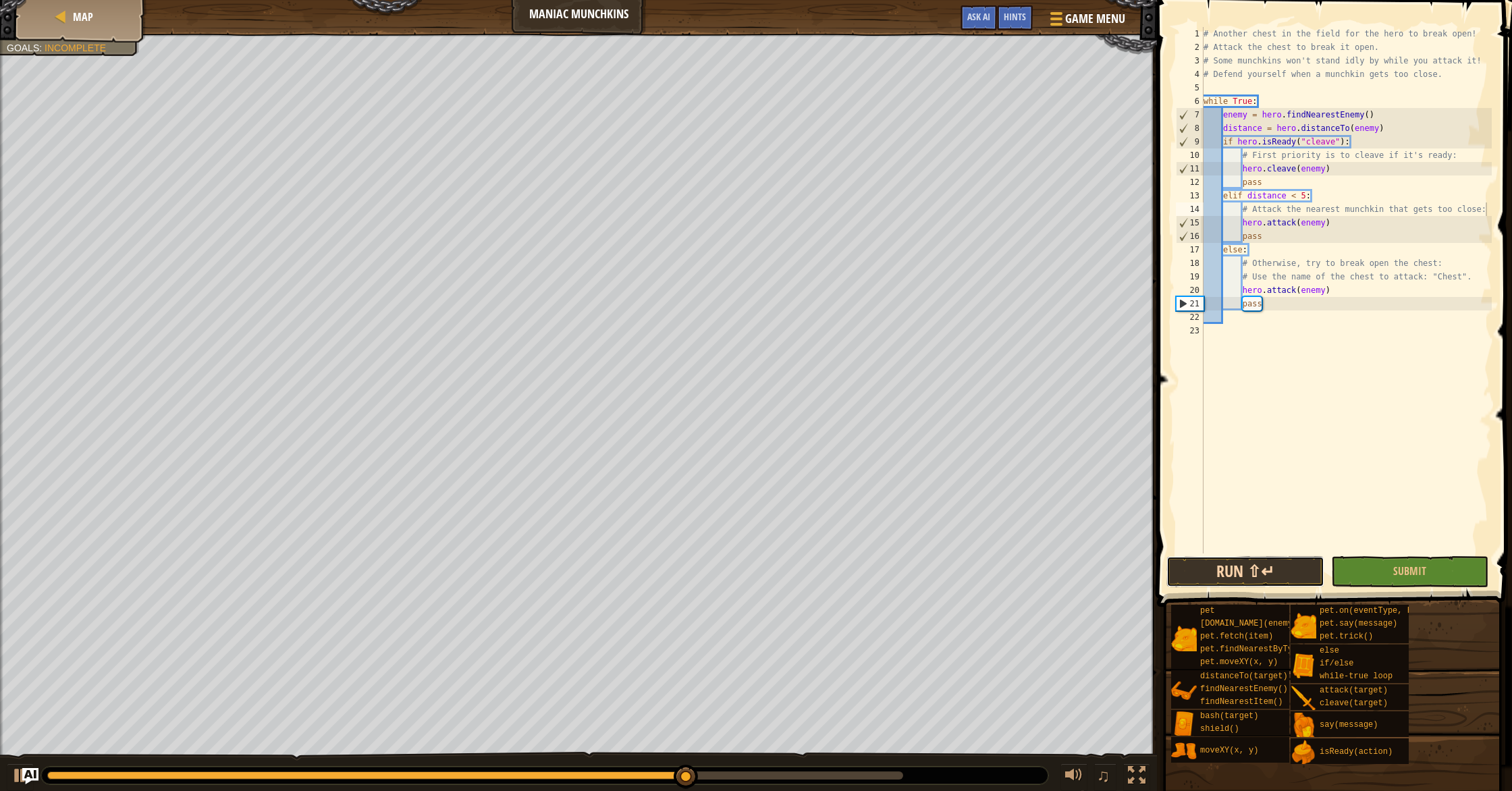
click at [1240, 578] on button "Run ⇧↵" at bounding box center [1245, 572] width 157 height 31
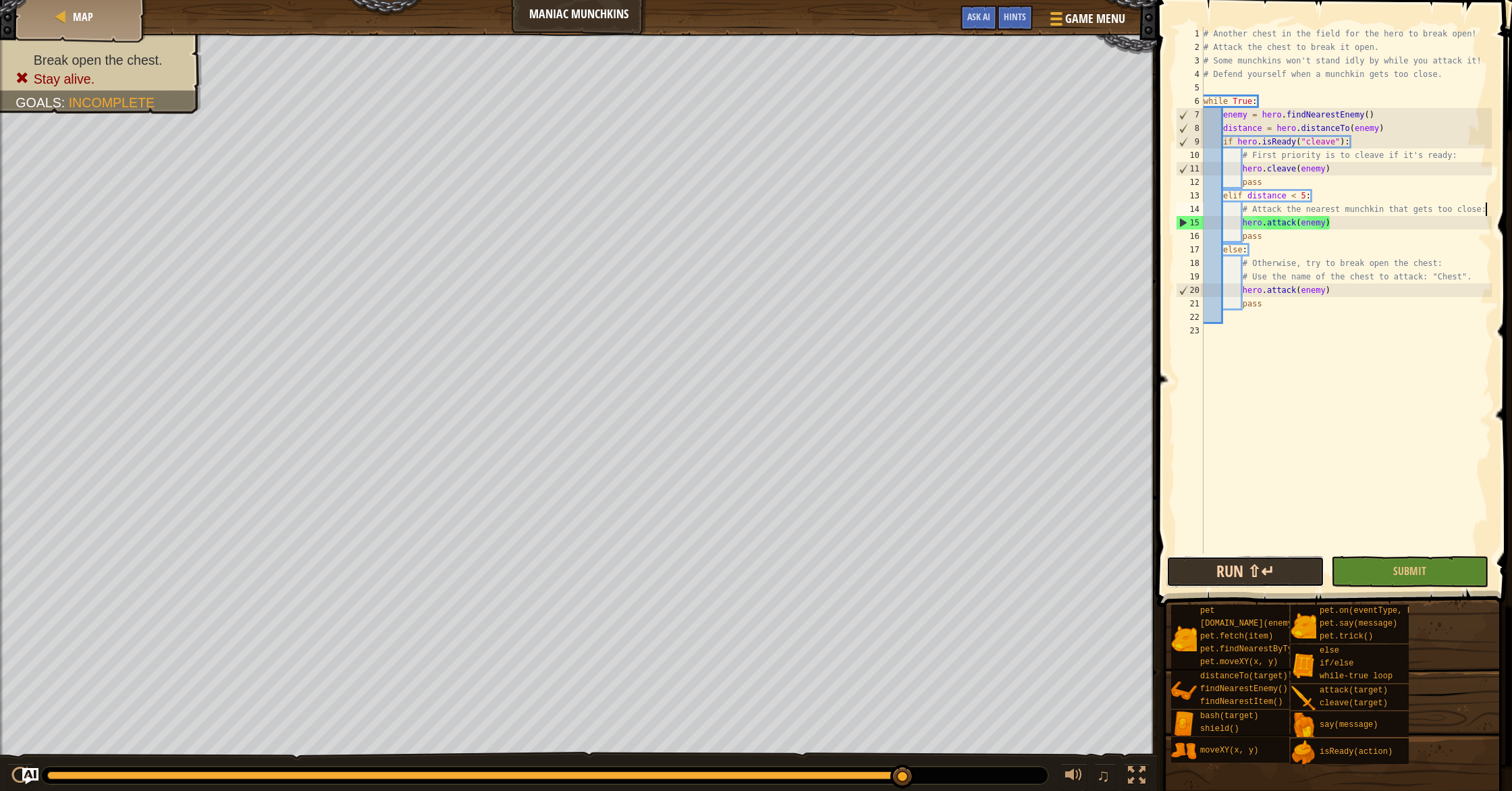
click at [1245, 572] on button "Run ⇧↵" at bounding box center [1245, 572] width 157 height 31
click at [1304, 227] on div "# Another chest in the field for the hero to break open! # Attack the chest to …" at bounding box center [1346, 303] width 291 height 554
click at [1322, 229] on div "# Another chest in the field for the hero to break open! # Attack the chest to …" at bounding box center [1346, 303] width 291 height 554
click at [1318, 290] on div "# Another chest in the field for the hero to break open! # Attack the chest to …" at bounding box center [1346, 303] width 291 height 554
click at [1322, 293] on div "# Another chest in the field for the hero to break open! # Attack the chest to …" at bounding box center [1346, 303] width 291 height 554
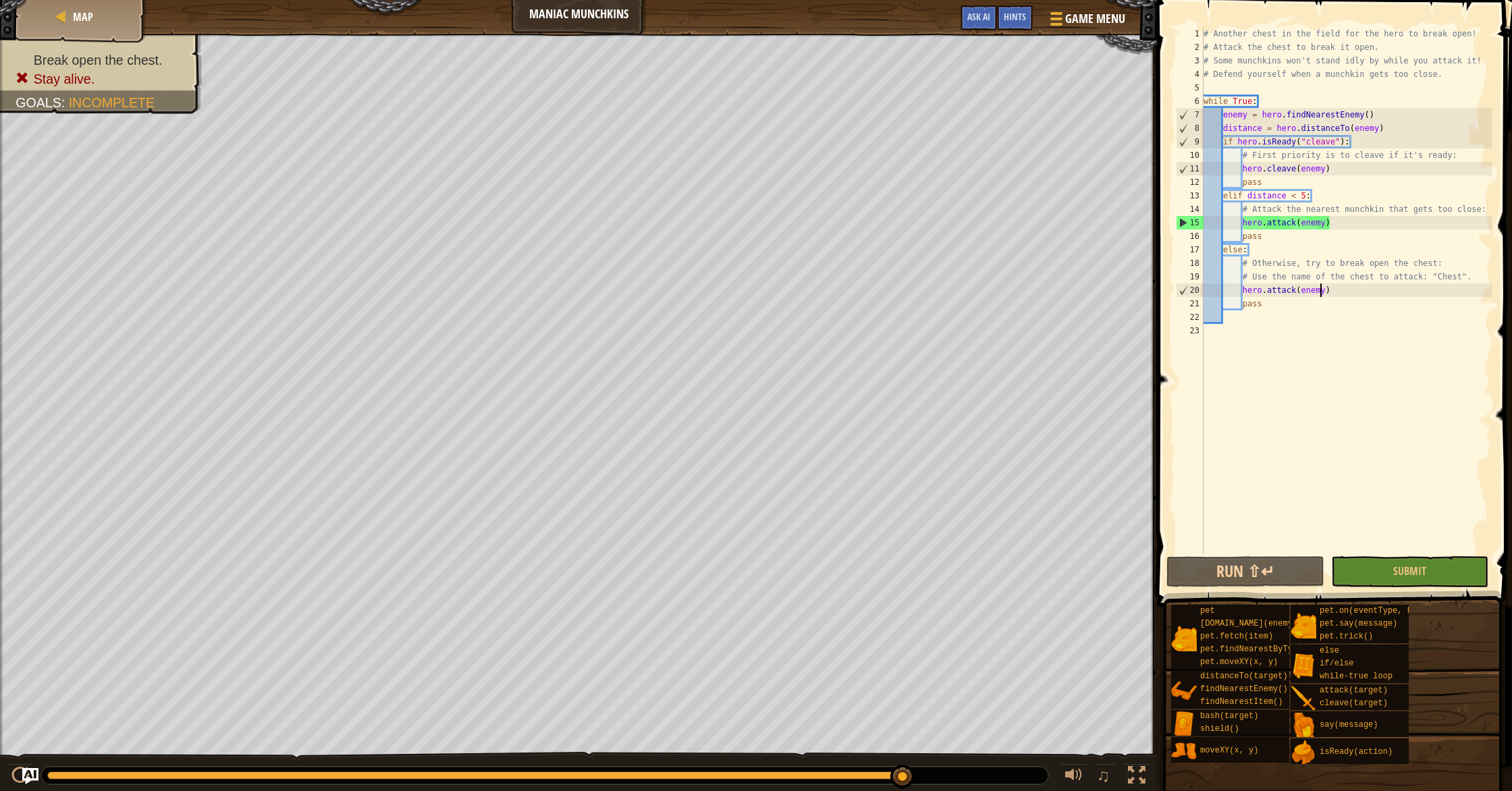
click at [1329, 294] on div "# Another chest in the field for the hero to break open! # Attack the chest to …" at bounding box center [1346, 303] width 291 height 554
click at [1327, 291] on div "# Another chest in the field for the hero to break open! # Attack the chest to …" at bounding box center [1346, 303] width 291 height 554
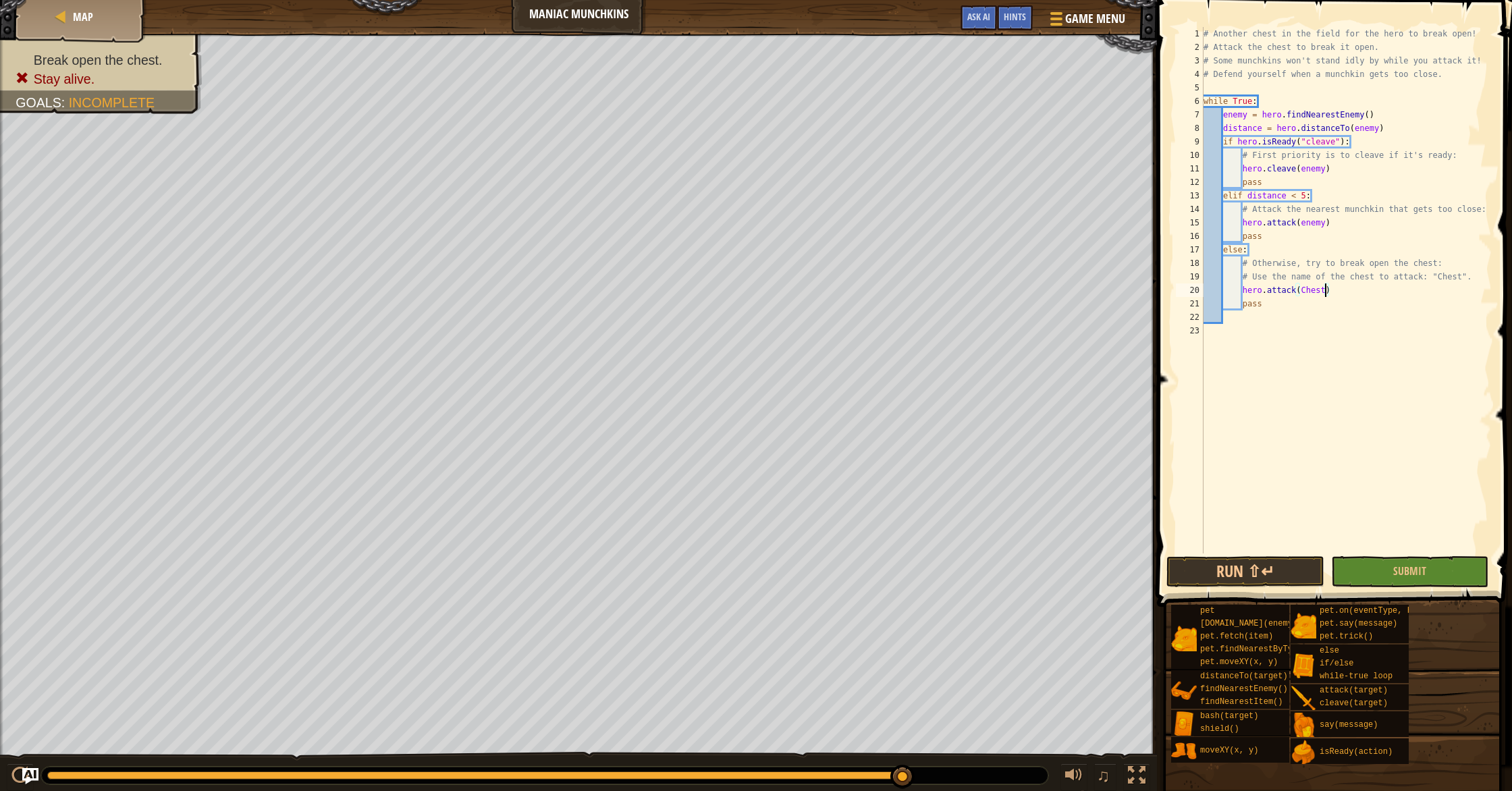
scroll to position [6, 10]
click at [1267, 579] on button "Run ⇧↵" at bounding box center [1245, 572] width 157 height 31
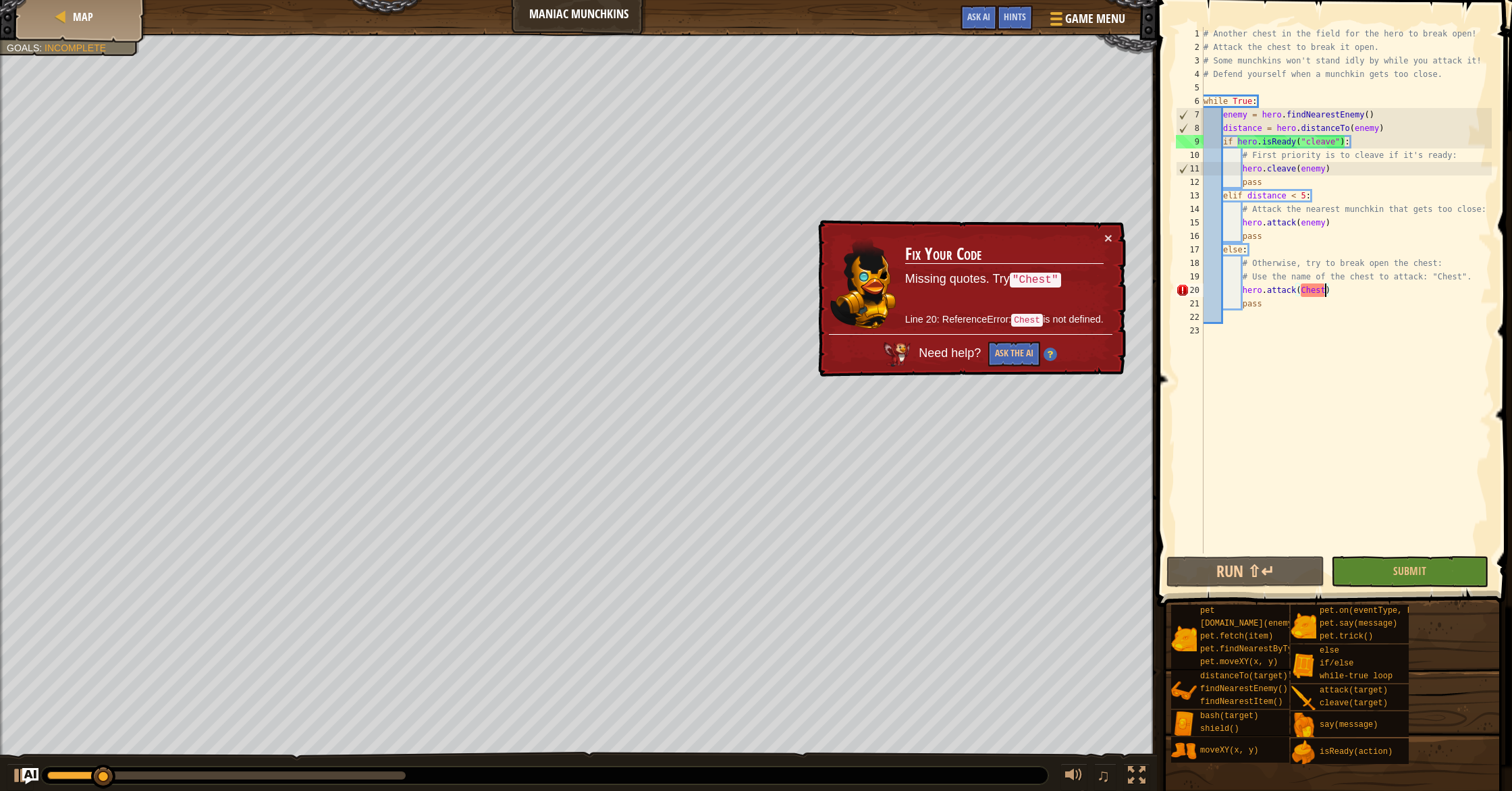
drag, startPoint x: 1299, startPoint y: 287, endPoint x: 1306, endPoint y: 297, distance: 12.2
click at [1299, 287] on div "# Another chest in the field for the hero to break open! # Attack the chest to …" at bounding box center [1346, 303] width 291 height 554
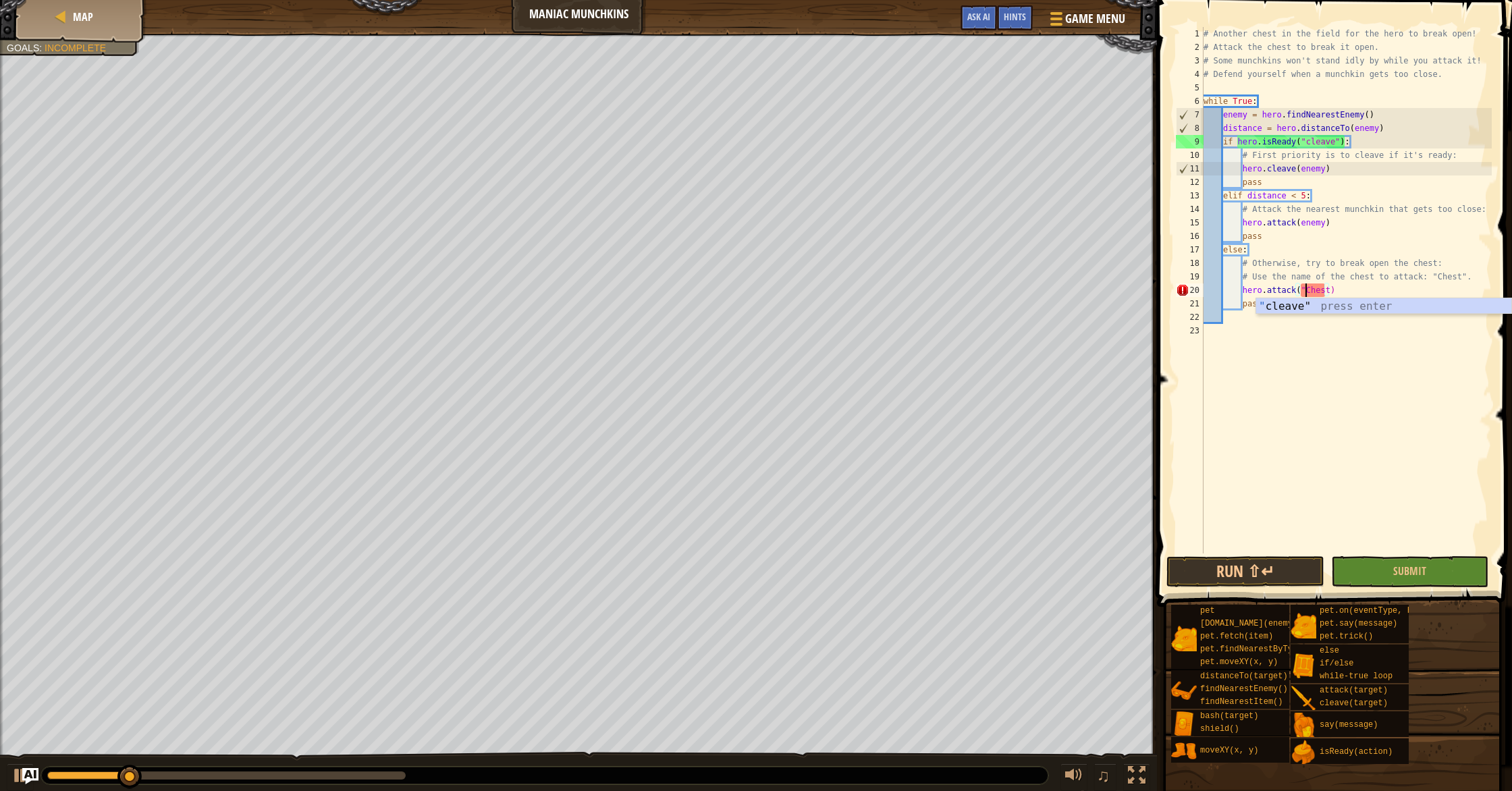
scroll to position [6, 9]
click at [1327, 291] on div "# Another chest in the field for the hero to break open! # Attack the chest to …" at bounding box center [1346, 303] width 291 height 554
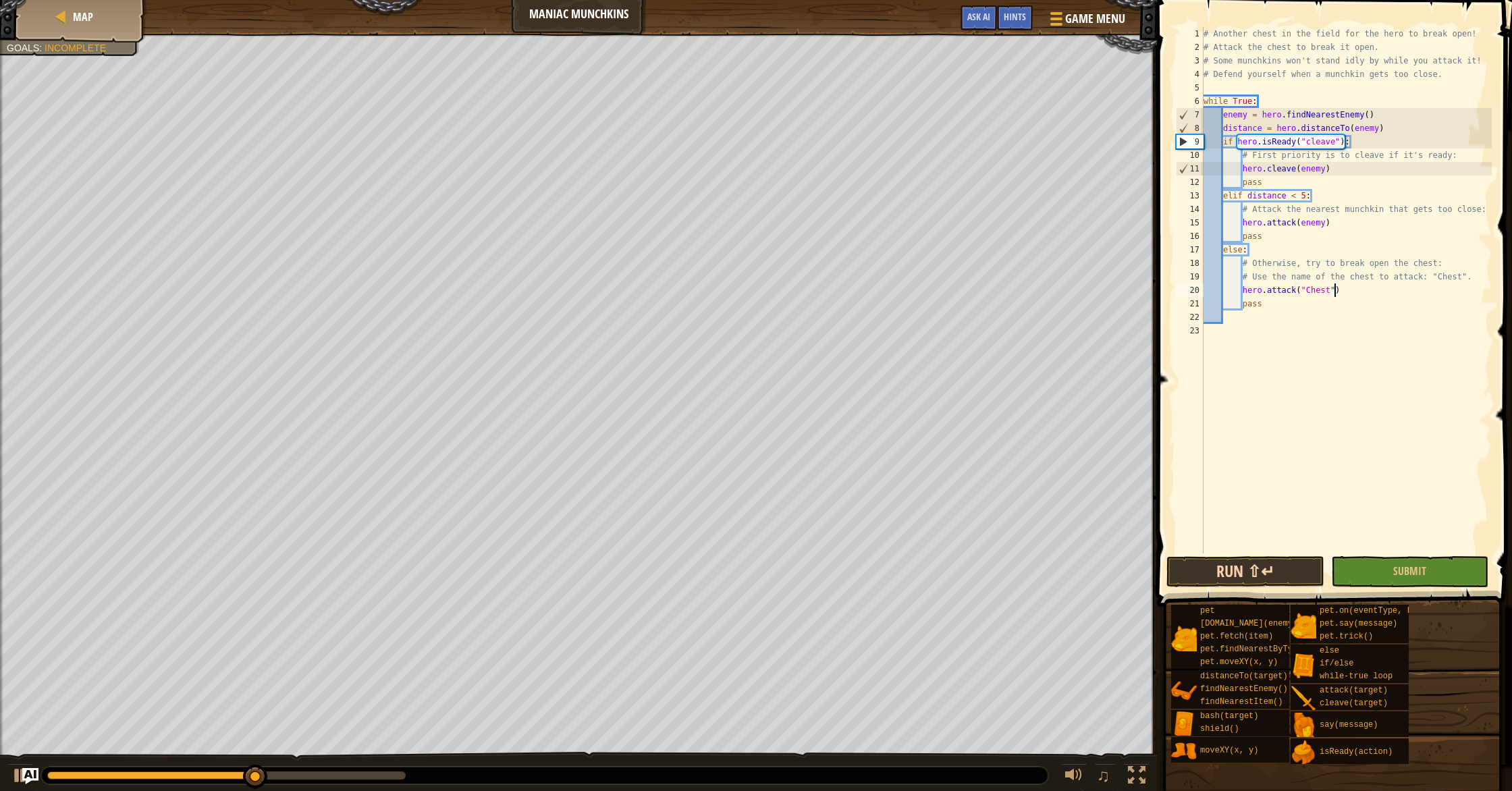
type textarea "hero.attack("Chest")"
click at [1284, 563] on button "Run ⇧↵" at bounding box center [1245, 572] width 157 height 31
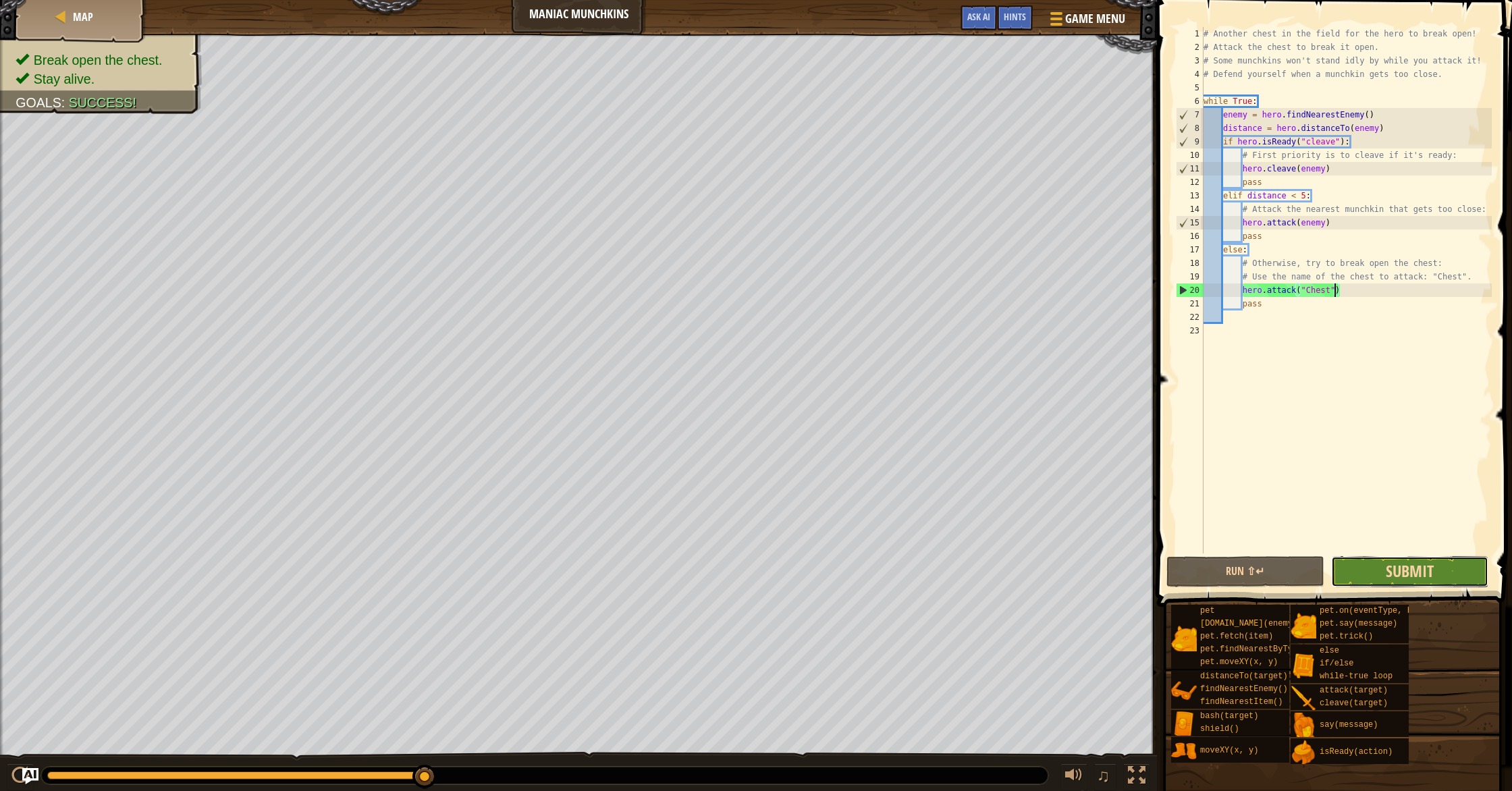
click at [1405, 576] on span "Submit" at bounding box center [1409, 571] width 48 height 22
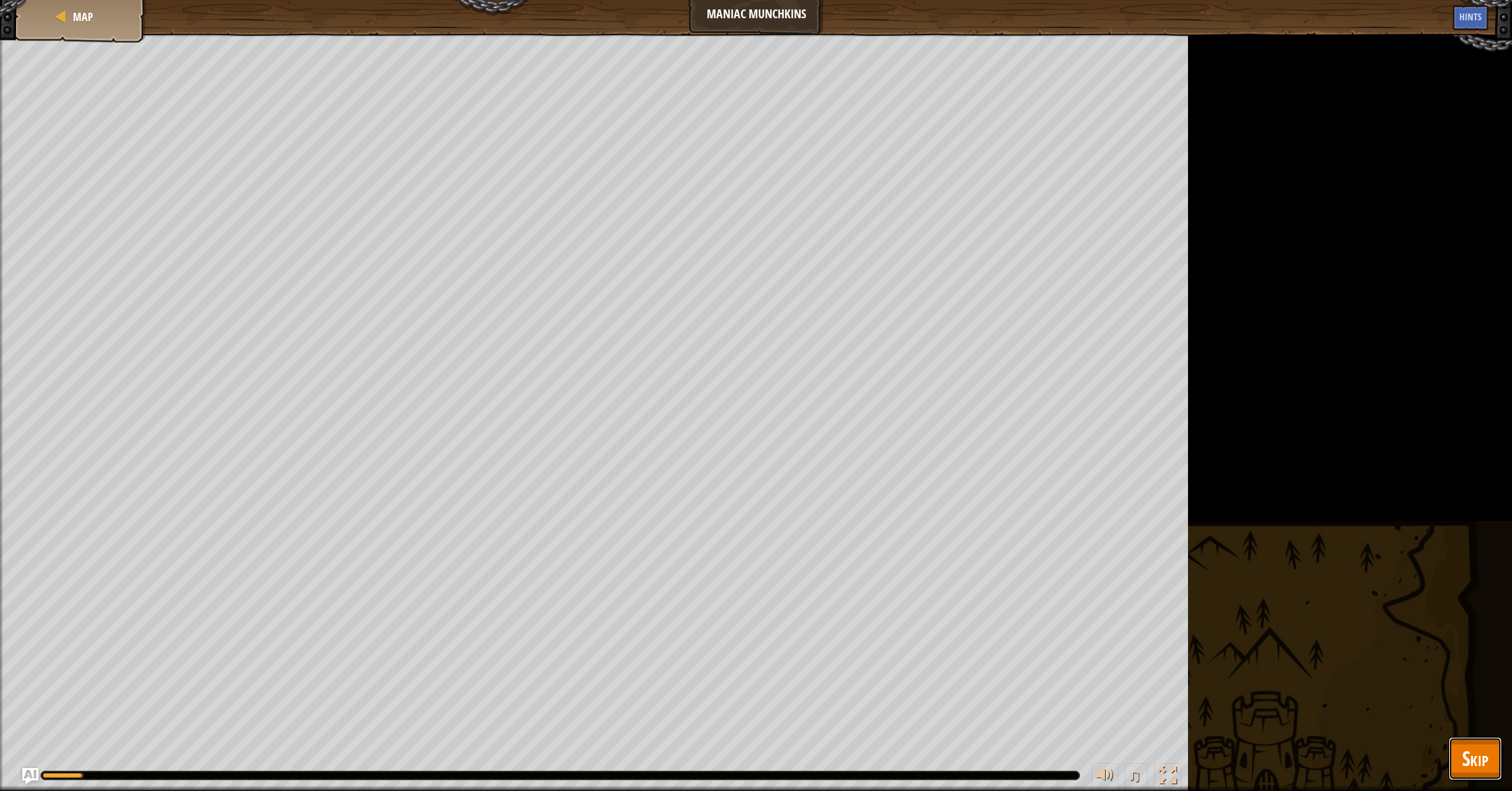
click at [1469, 745] on button "Skip" at bounding box center [1474, 759] width 53 height 43
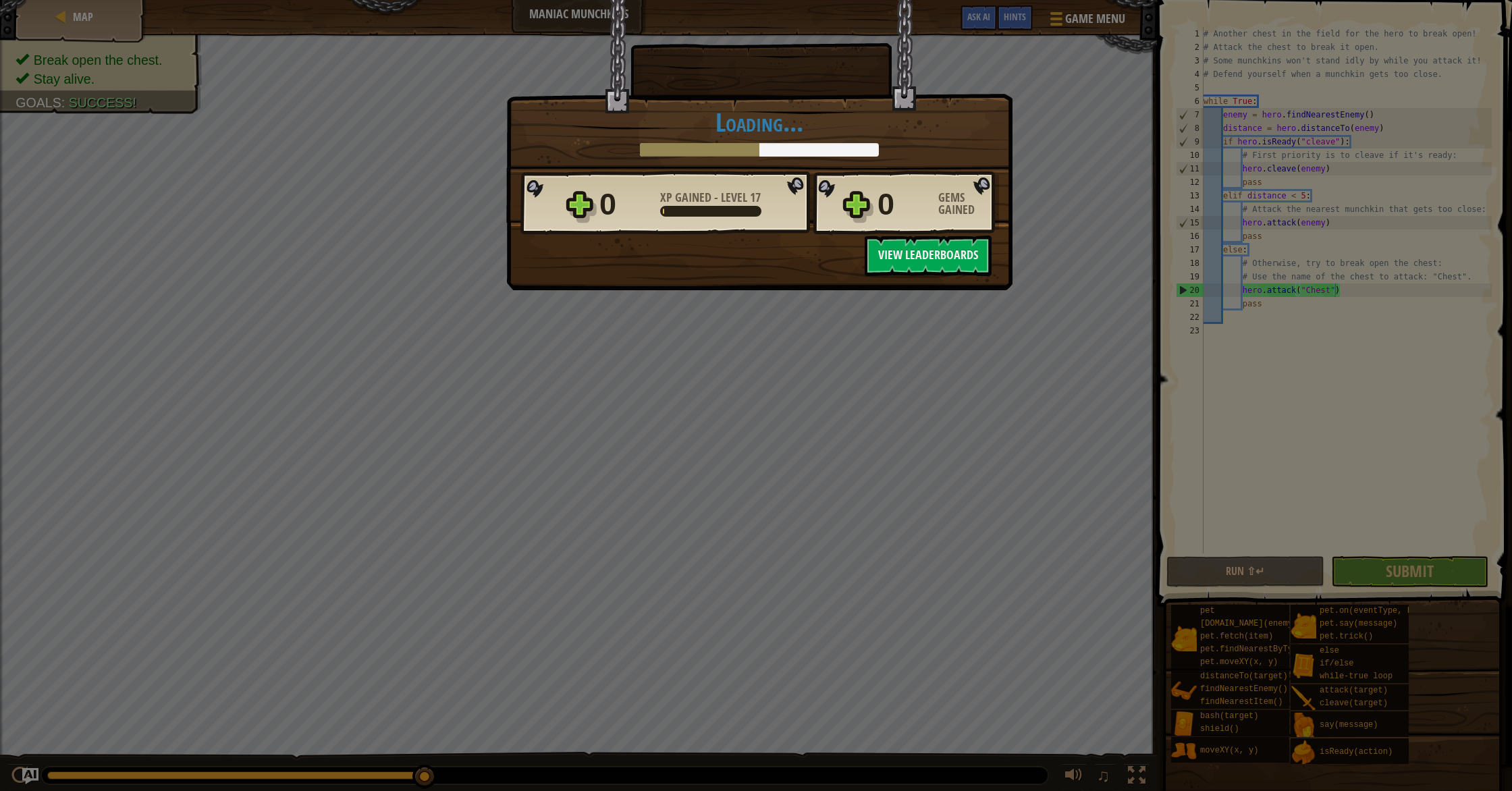
click at [100, 208] on div "× The ogres are beginning to fear you! How fun was this level? Tell us more! Lo…" at bounding box center [756, 395] width 1512 height 791
drag, startPoint x: 965, startPoint y: 403, endPoint x: 957, endPoint y: 381, distance: 23.4
click at [965, 402] on div "× The ogres are beginning to fear you! How fun was this level? Tell us more! Lo…" at bounding box center [756, 395] width 1512 height 791
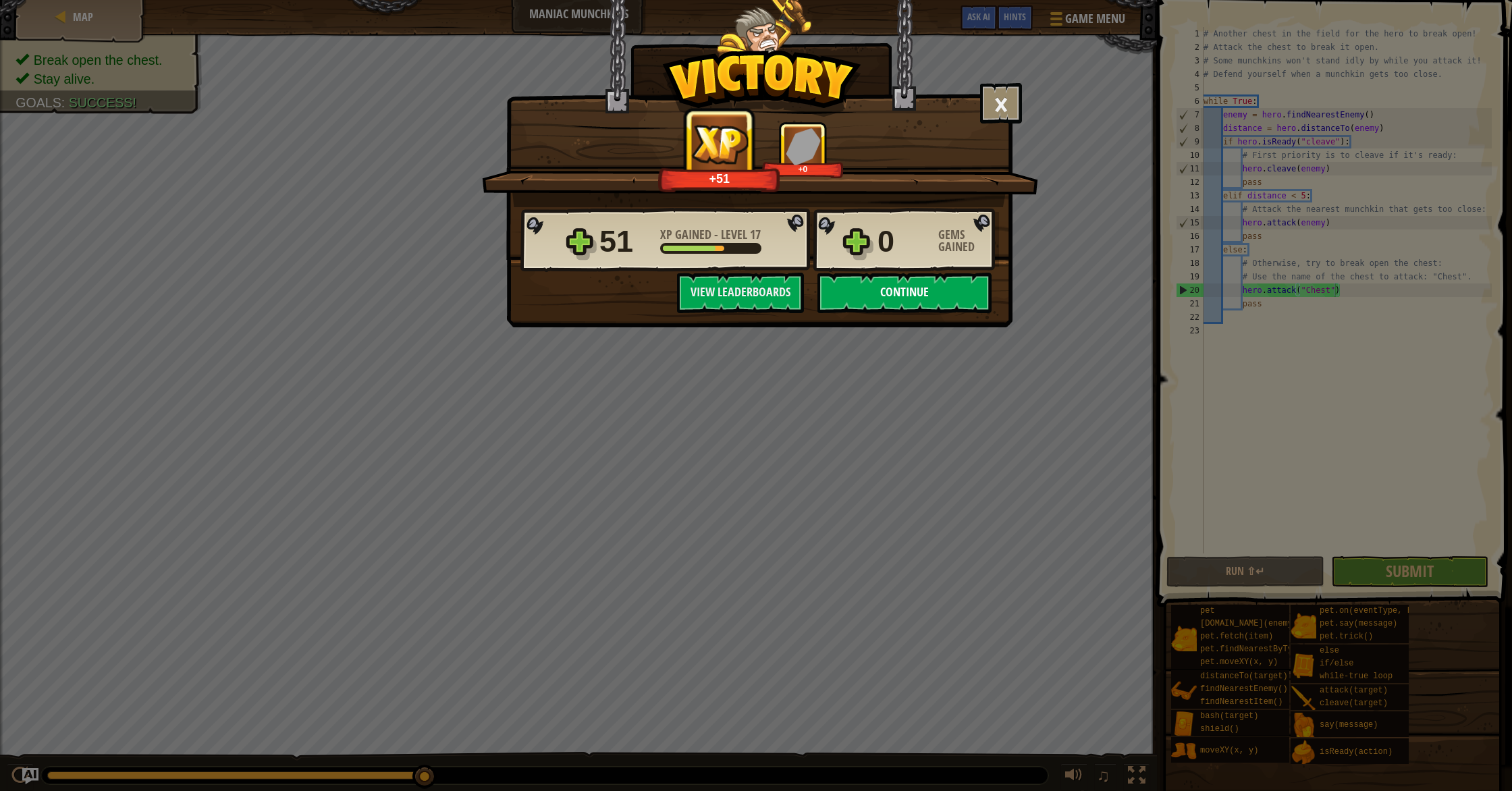
drag, startPoint x: 932, startPoint y: 314, endPoint x: 932, endPoint y: 301, distance: 13.0
click at [932, 309] on div "× The ogres are beginning to fear you! How fun was this level? Tell us more! Ha…" at bounding box center [759, 163] width 506 height 328
click at [932, 298] on button "Continue" at bounding box center [905, 293] width 174 height 40
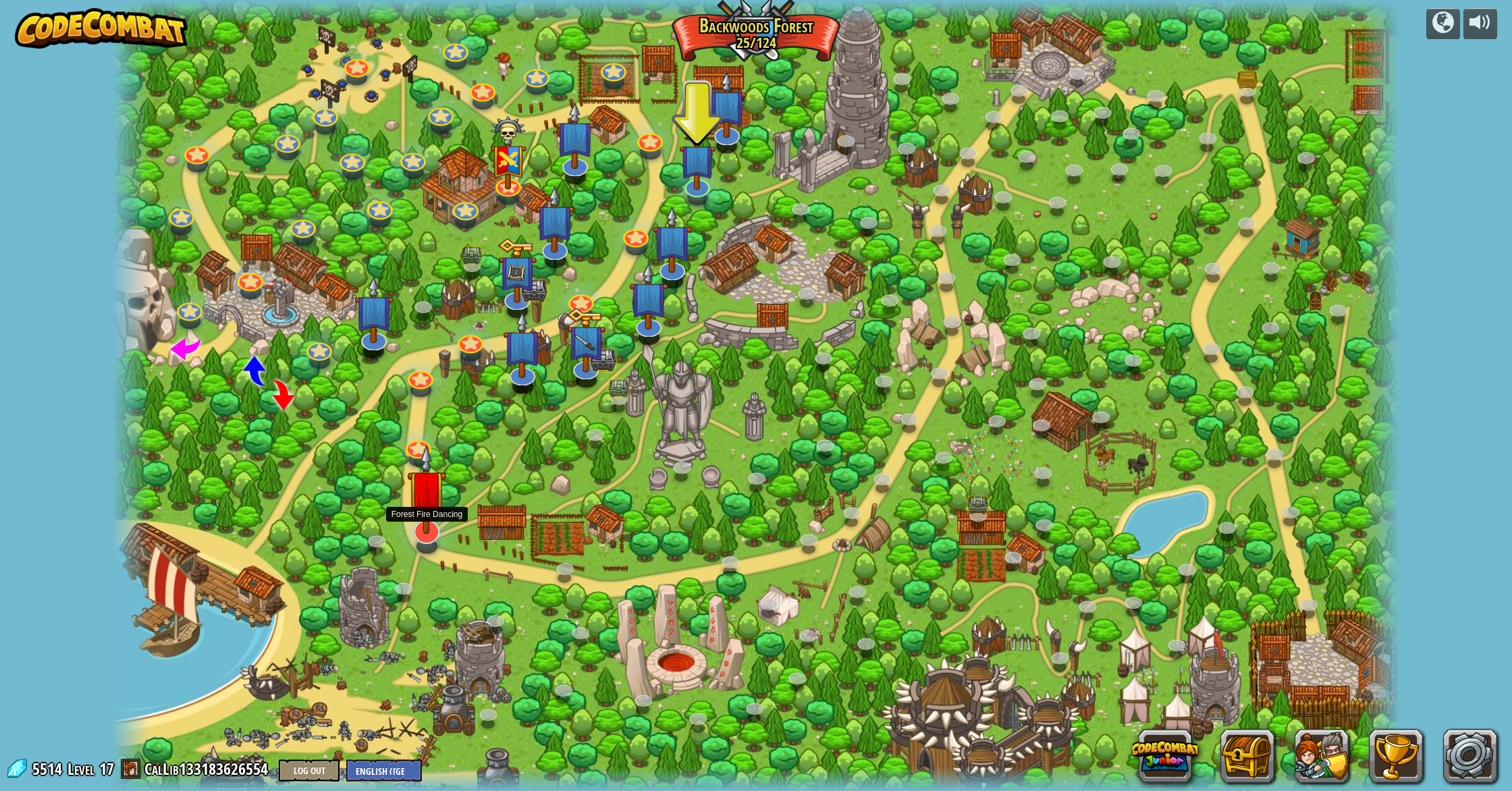
click at [433, 526] on img at bounding box center [426, 489] width 39 height 90
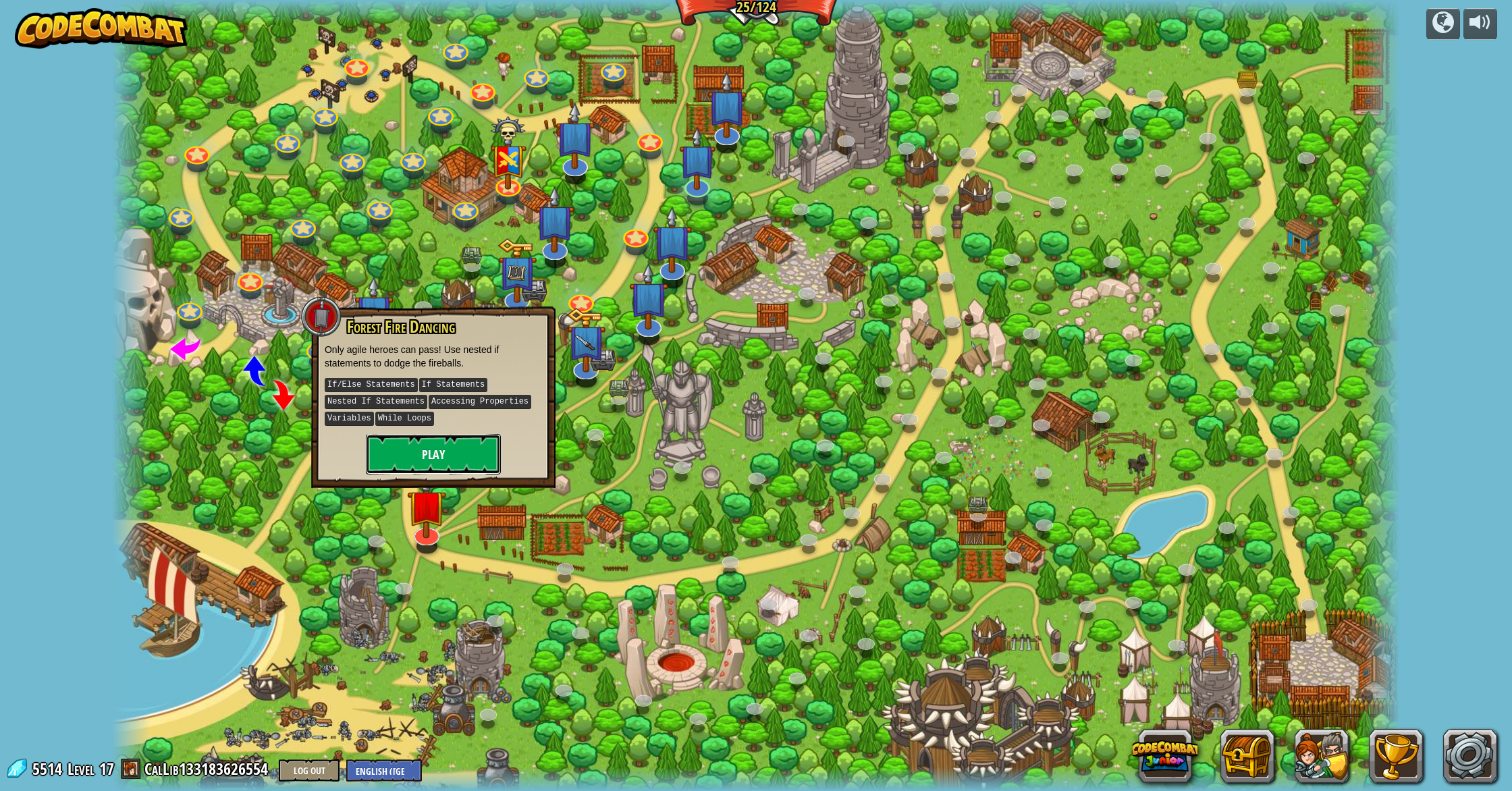
click at [478, 437] on button "Play" at bounding box center [433, 454] width 135 height 40
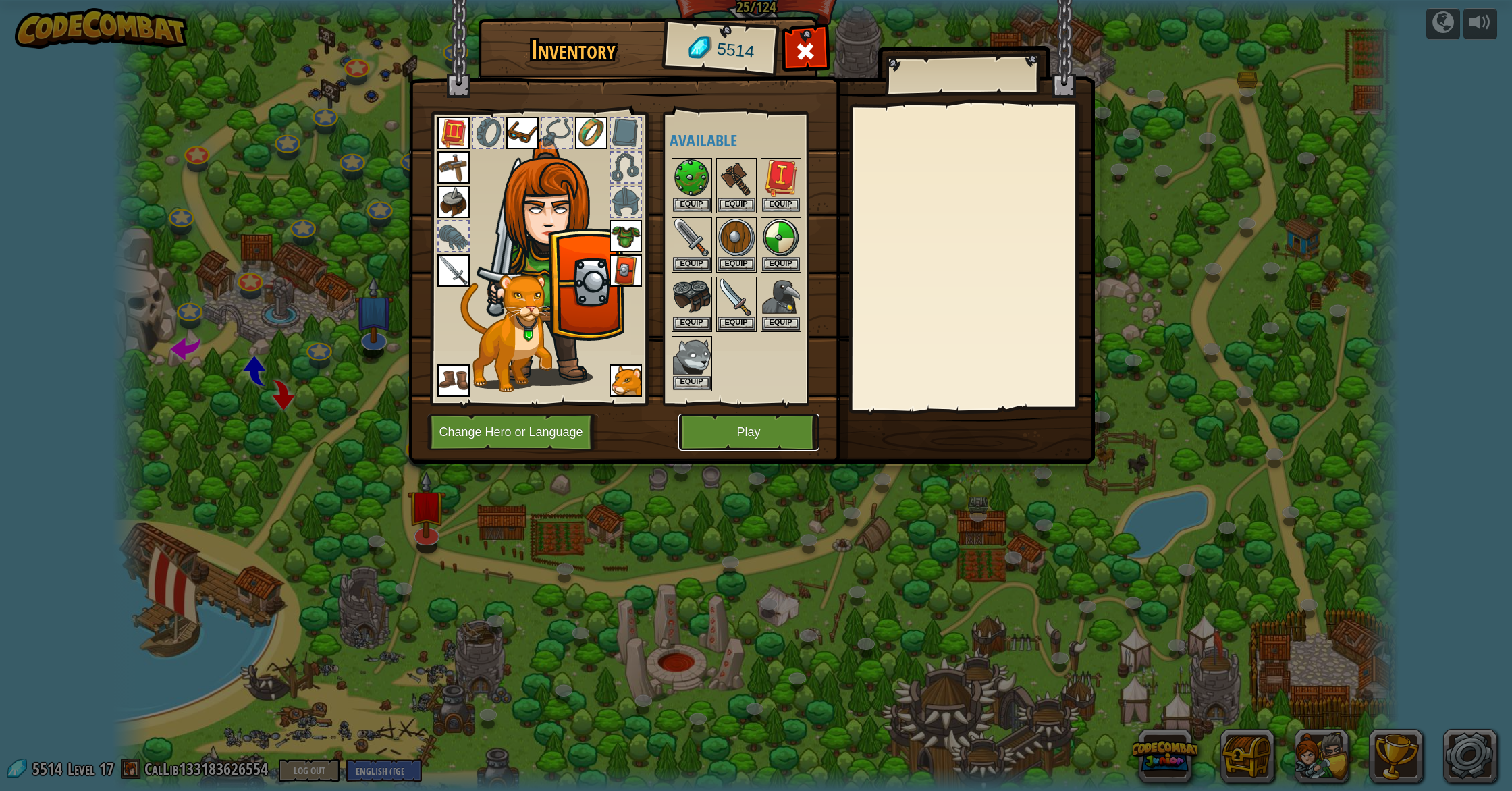
click at [793, 447] on button "Play" at bounding box center [748, 432] width 141 height 37
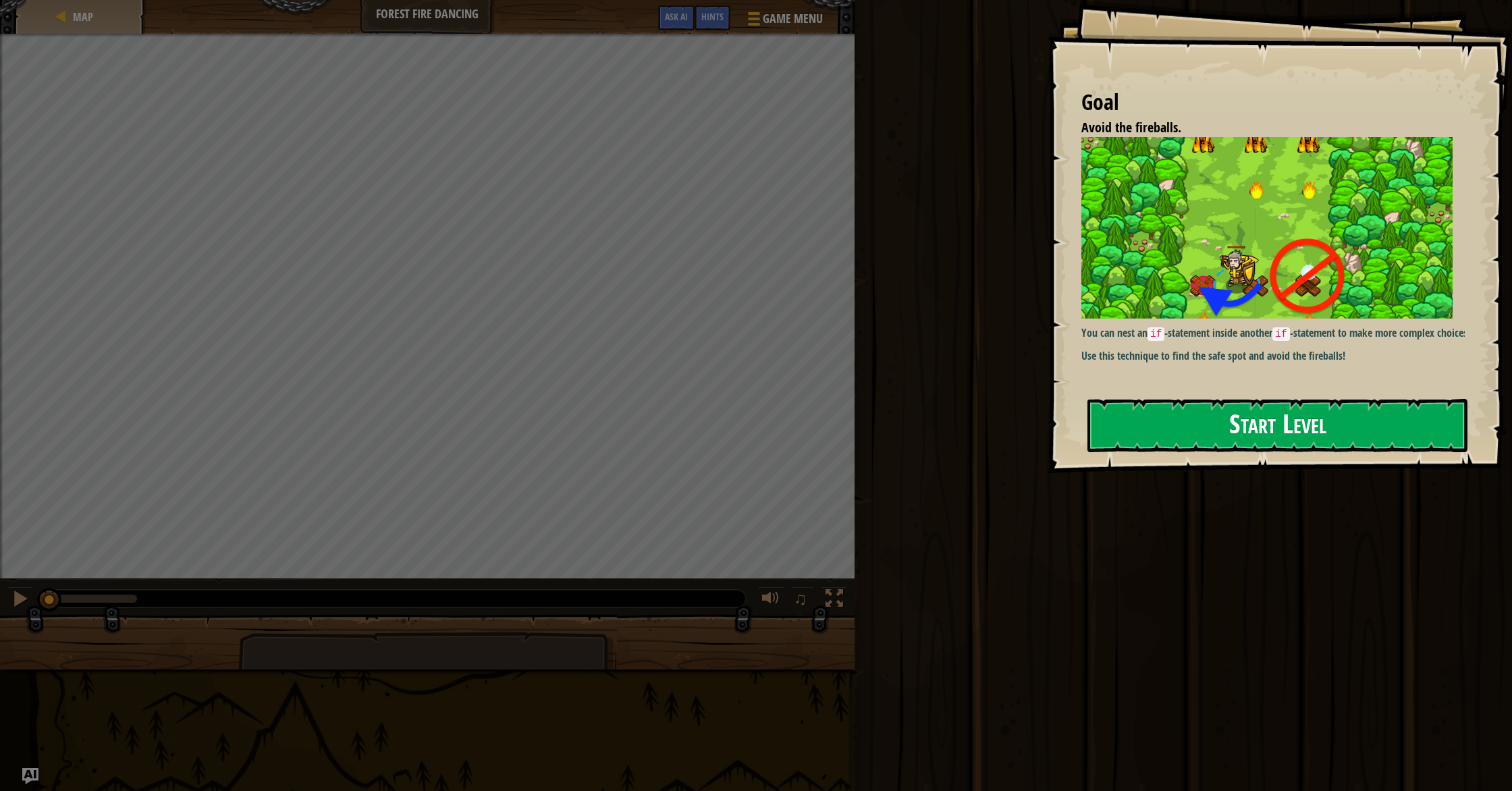
click at [1133, 452] on button "Start Level" at bounding box center [1277, 425] width 380 height 53
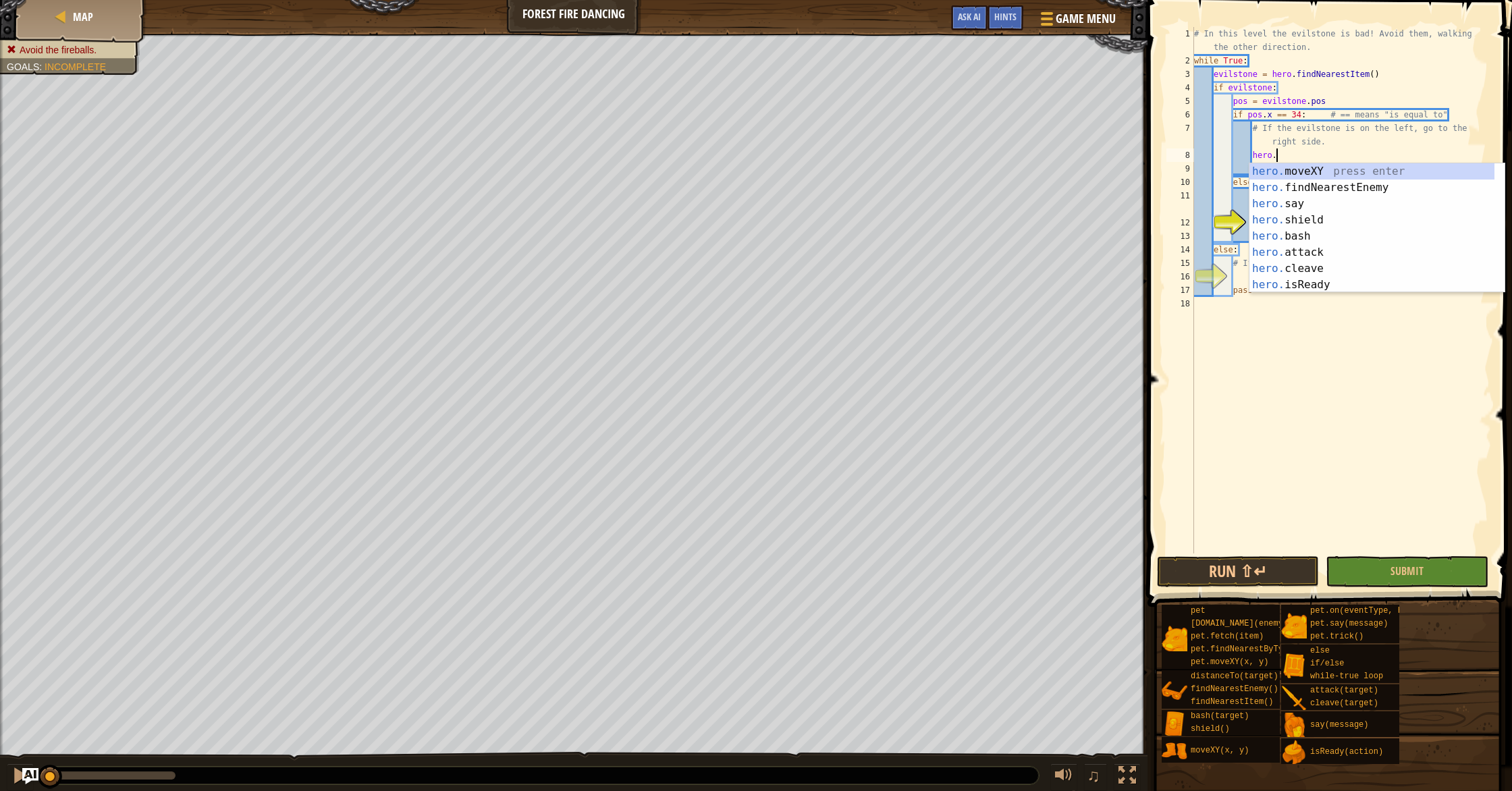
scroll to position [6, 6]
click at [1319, 173] on div "hero. moveXY press enter hero. findNearestEnemy press enter hero. say press ent…" at bounding box center [1371, 244] width 245 height 162
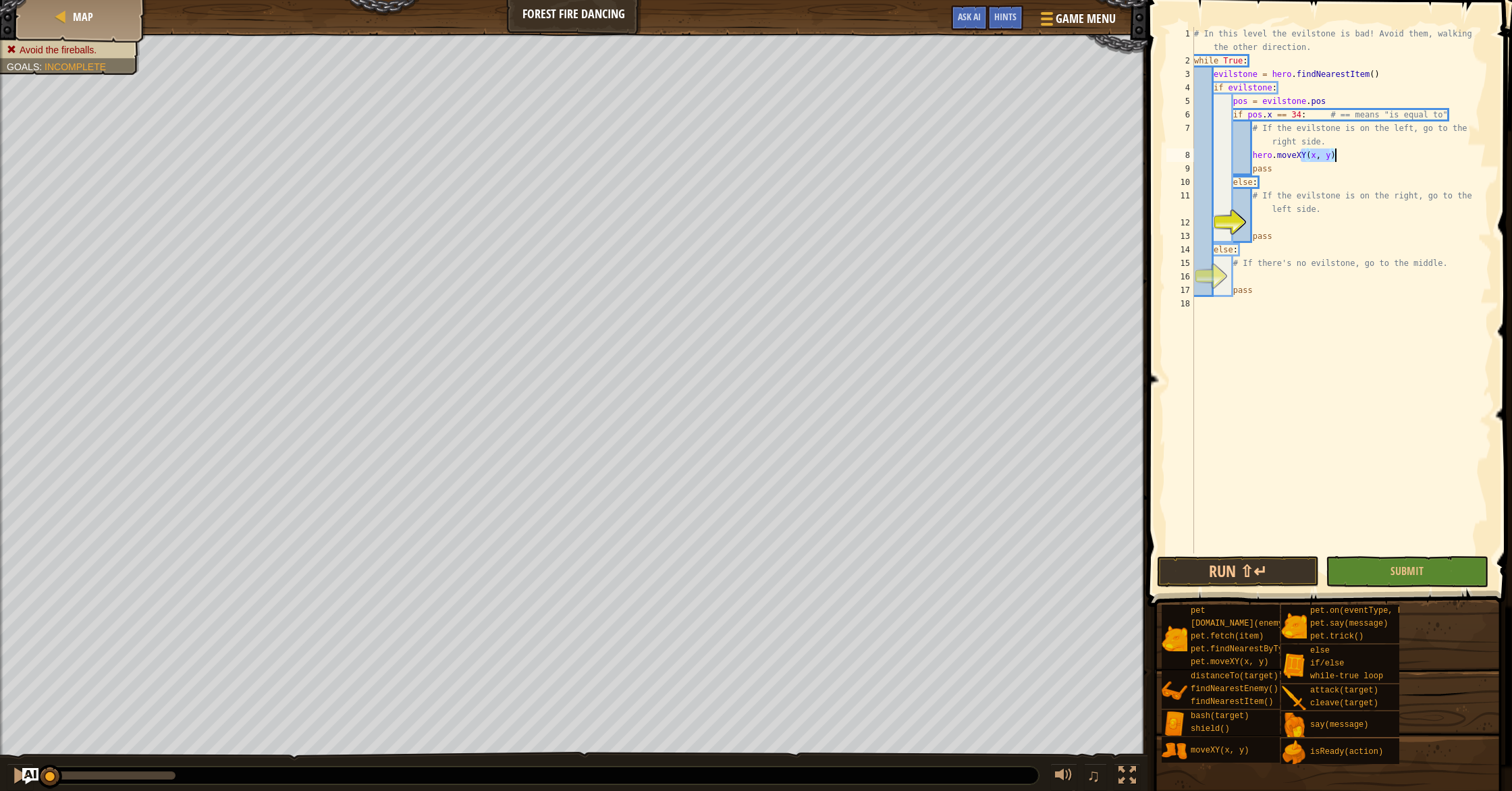
drag, startPoint x: 1301, startPoint y: 154, endPoint x: 1343, endPoint y: 151, distance: 42.1
click at [1343, 151] on div "# In this level the evilstone is bad! Avoid them, walking the other direction. …" at bounding box center [1341, 311] width 301 height 567
type textarea "hero.moveRight()"
click at [1332, 338] on div "# In this level the evilstone is bad! Avoid them, walking the other direction. …" at bounding box center [1341, 311] width 301 height 567
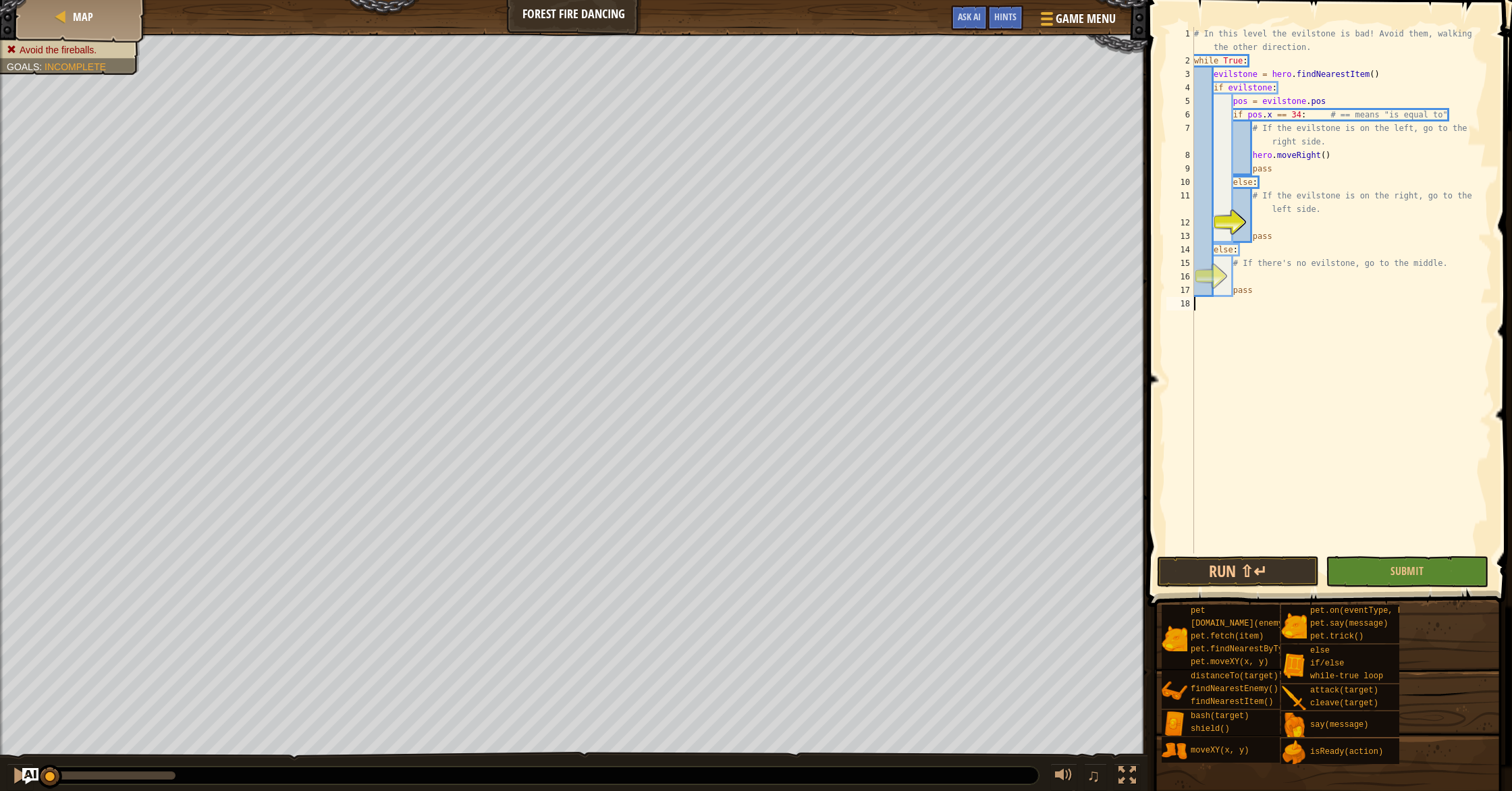
scroll to position [6, 0]
click at [1302, 225] on div "# In this level the evilstone is bad! Avoid them, walking the other direction. …" at bounding box center [1341, 311] width 301 height 567
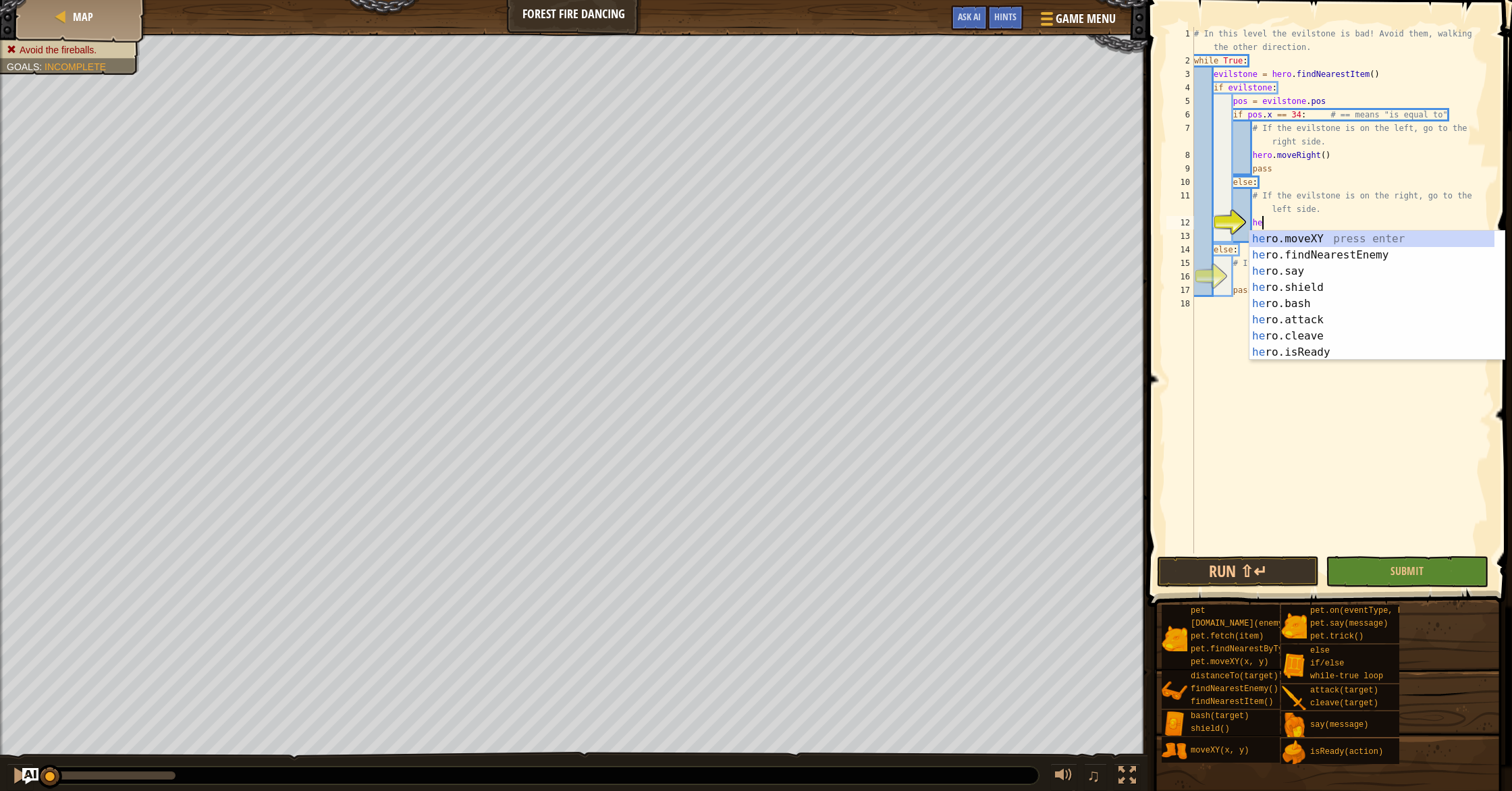
scroll to position [6, 5]
click at [1370, 242] on div "her o.moveXY press enter her o.findNearestEnemy press enter her o.say press ent…" at bounding box center [1371, 312] width 245 height 162
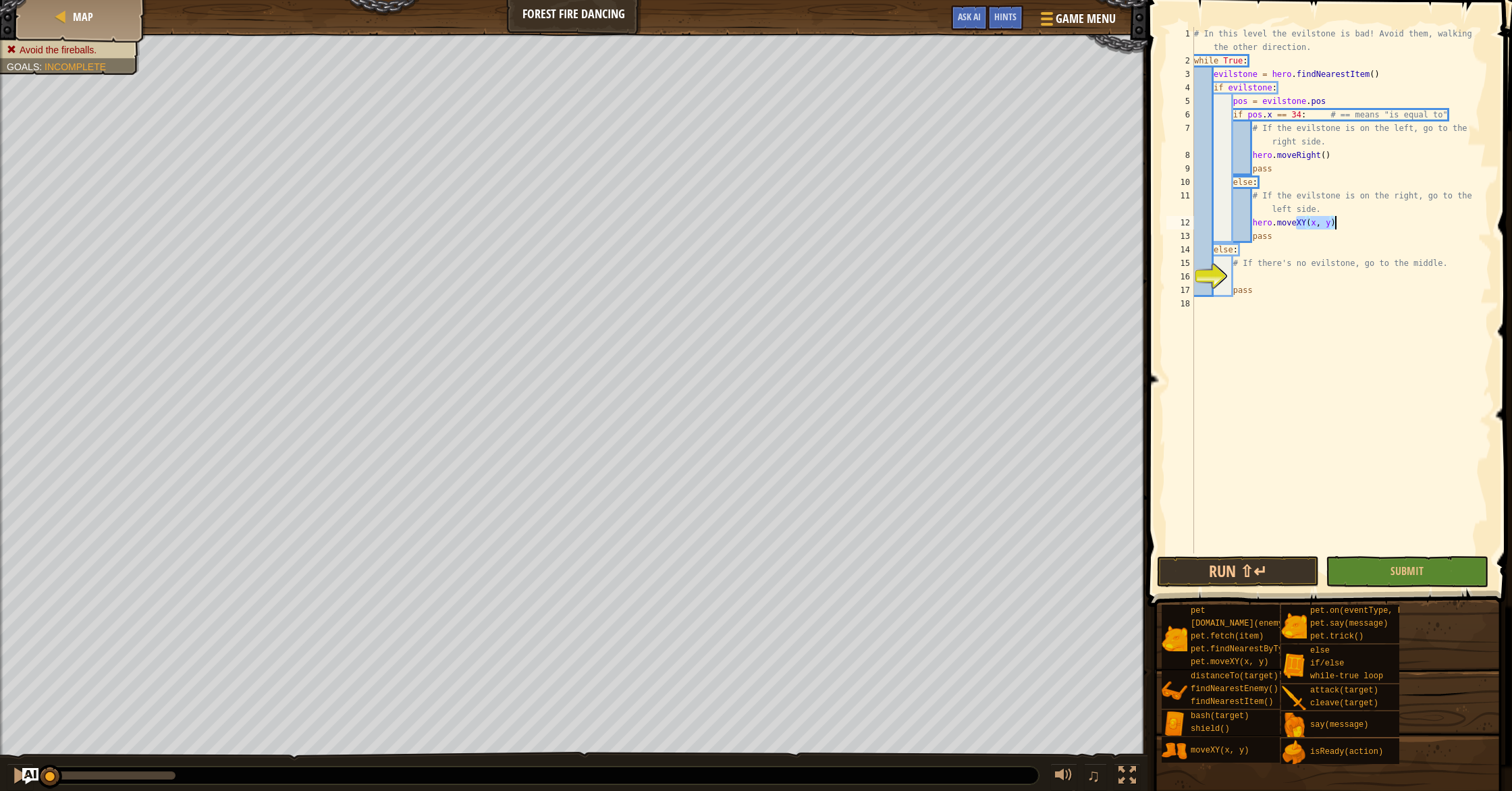
drag, startPoint x: 1295, startPoint y: 222, endPoint x: 1356, endPoint y: 228, distance: 61.3
click at [1356, 228] on div "# In this level the evilstone is bad! Avoid them, walking the other direction. …" at bounding box center [1341, 311] width 301 height 567
type textarea "hero.moveLeft()"
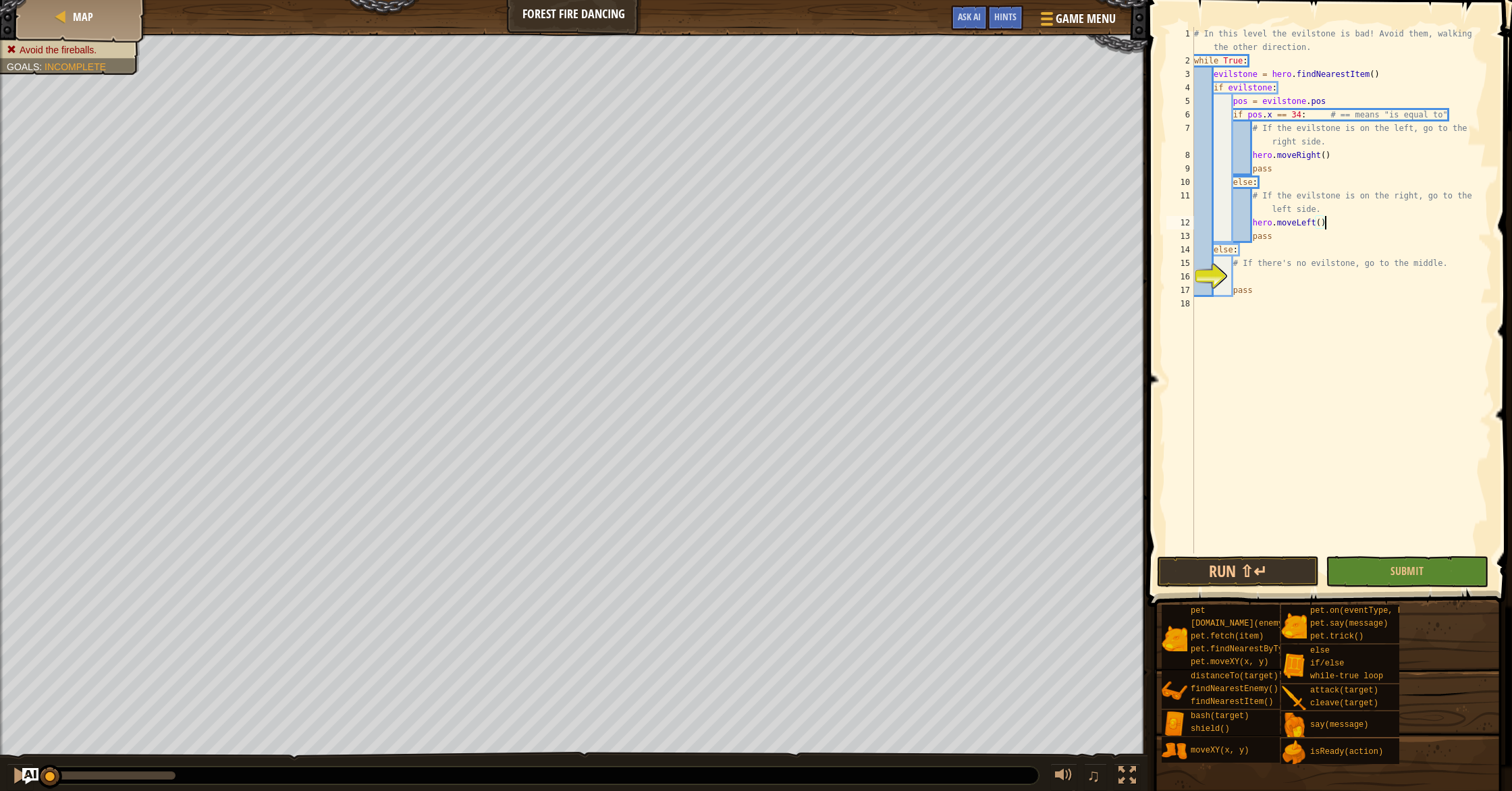
click at [1351, 280] on div "# In this level the evilstone is bad! Avoid them, walking the other direction. …" at bounding box center [1341, 311] width 301 height 567
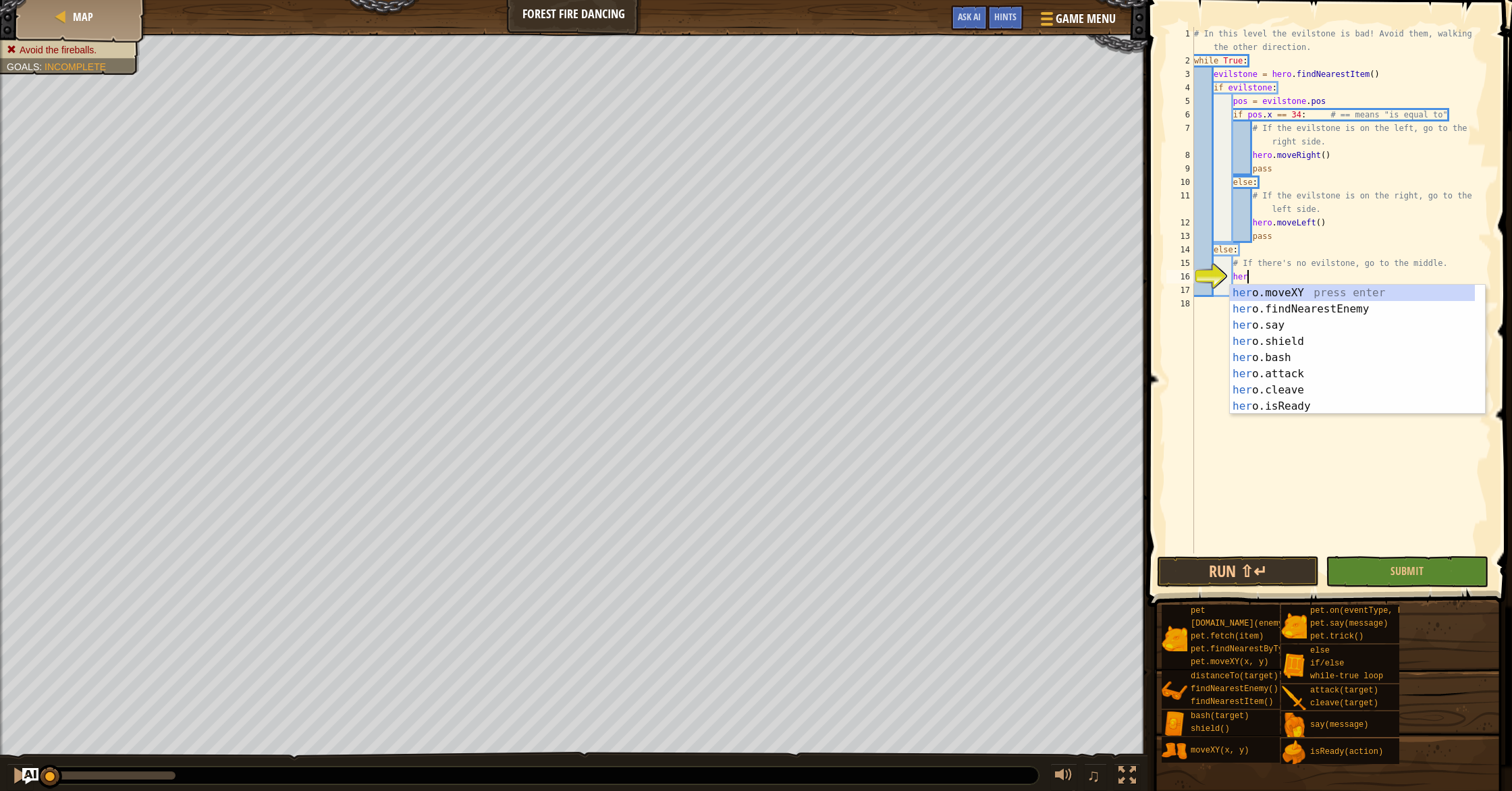
scroll to position [6, 4]
click at [1254, 294] on div "her o.moveXY press enter her o.findNearestEnemy press enter her o.say press ent…" at bounding box center [1351, 365] width 245 height 162
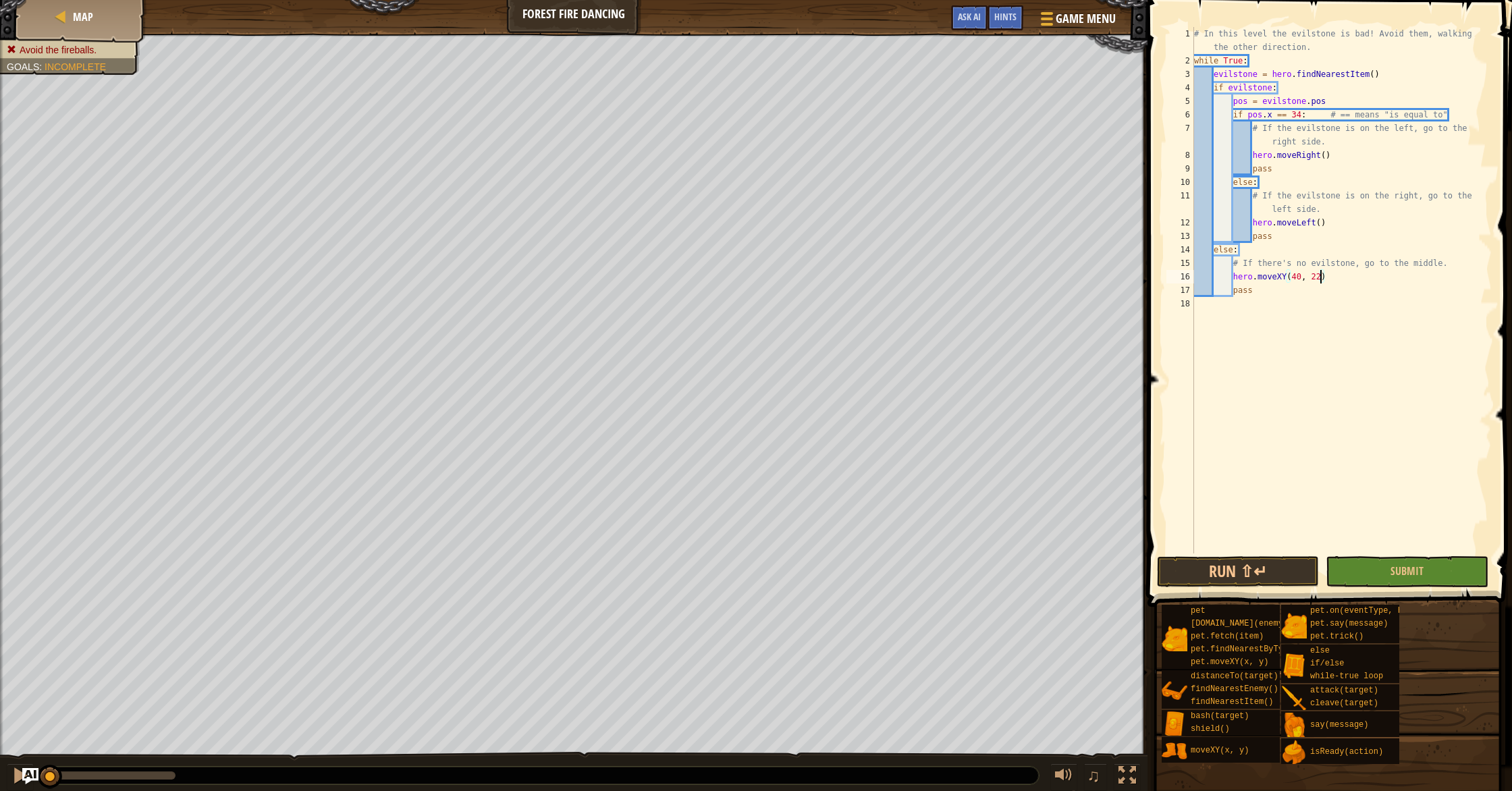
scroll to position [6, 10]
click at [1197, 565] on button "Run ⇧↵" at bounding box center [1237, 572] width 162 height 31
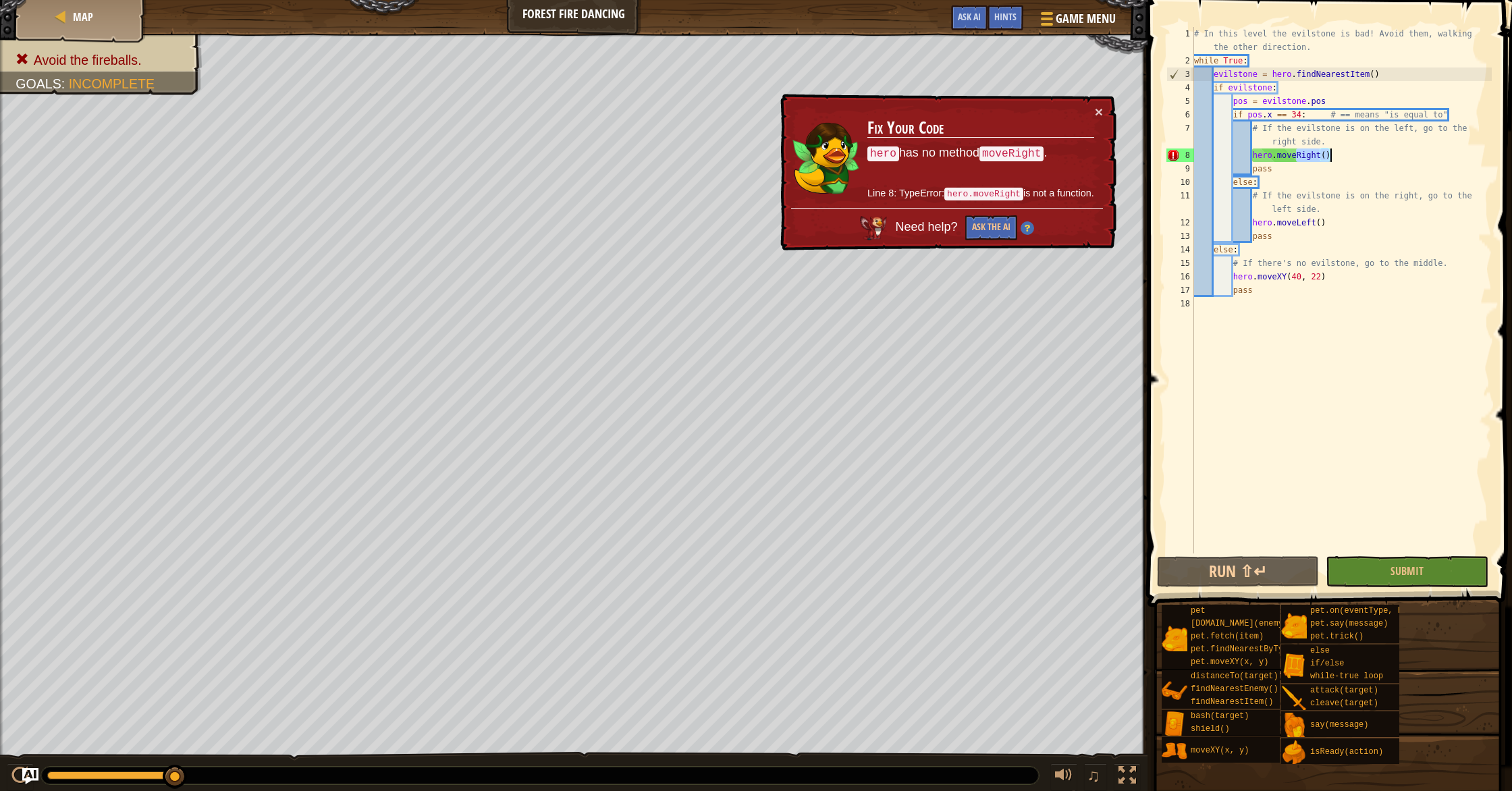
drag, startPoint x: 1297, startPoint y: 156, endPoint x: 1346, endPoint y: 153, distance: 49.1
click at [1346, 153] on div "# In this level the evilstone is bad! Avoid them, walking the other direction. …" at bounding box center [1341, 311] width 301 height 567
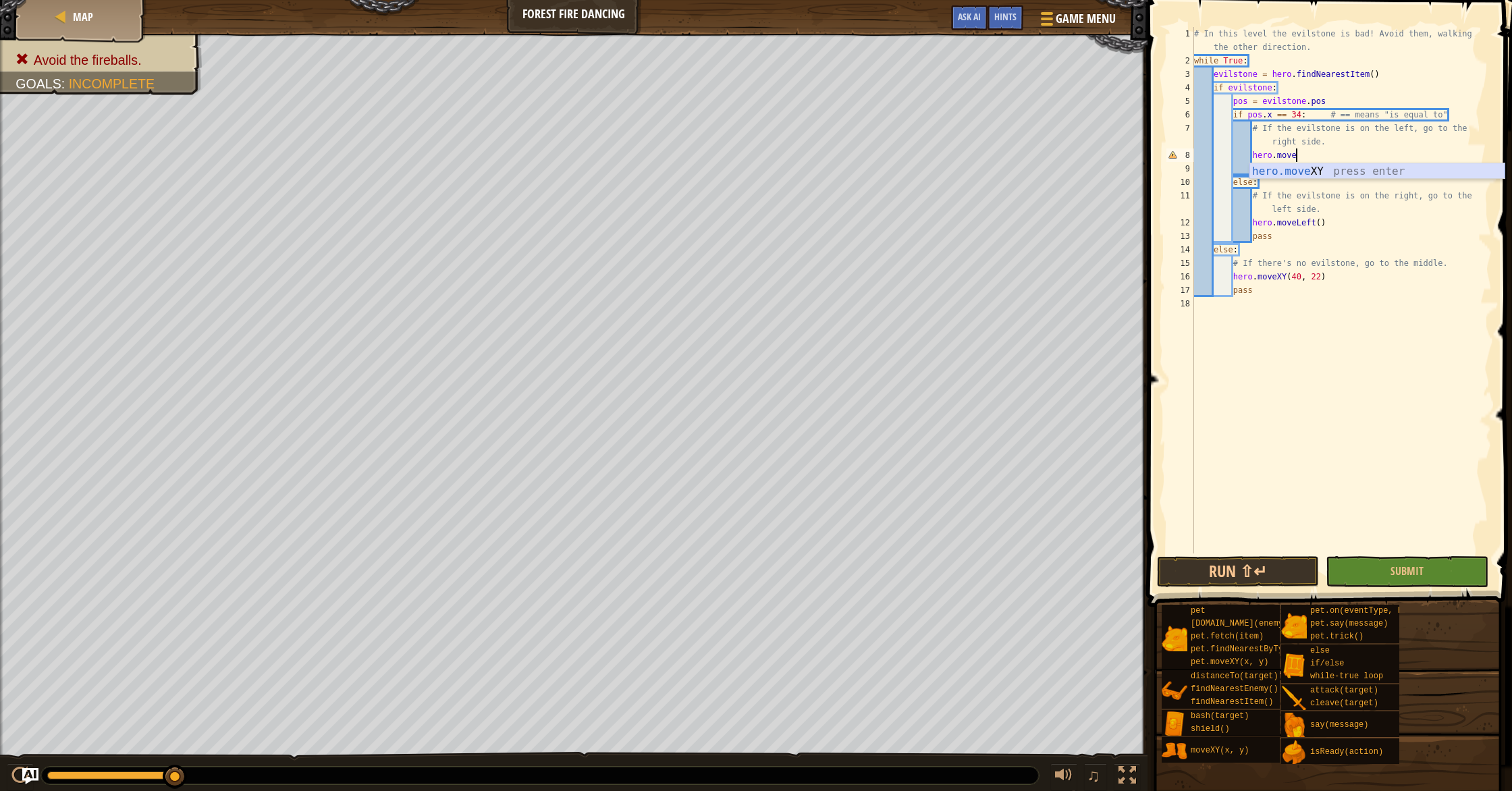
click at [1304, 167] on div "hero.move XY press enter" at bounding box center [1377, 188] width 255 height 48
click at [1334, 160] on div "# In this level the evilstone is bad! Avoid them, walking the other direction. …" at bounding box center [1341, 311] width 301 height 567
click at [1314, 222] on div "# In this level the evilstone is bad! Avoid them, walking the other direction. …" at bounding box center [1341, 311] width 301 height 567
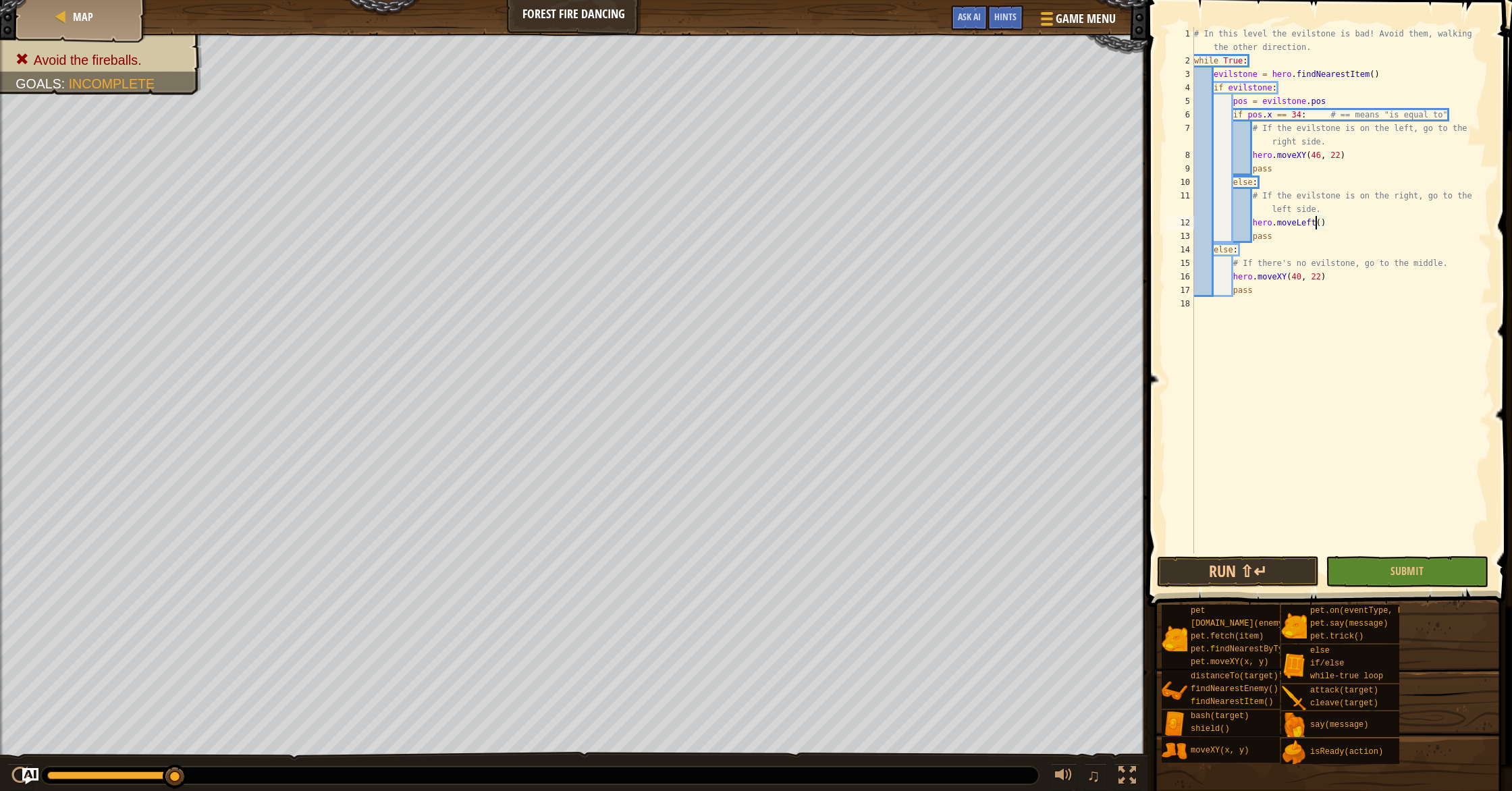
scroll to position [6, 10]
drag, startPoint x: 1304, startPoint y: 224, endPoint x: 1341, endPoint y: 221, distance: 37.1
click at [1341, 221] on div "# In this level the evilstone is bad! Avoid them, walking the other direction. …" at bounding box center [1341, 311] width 301 height 567
click at [1332, 238] on div "hero.move XY press enter" at bounding box center [1377, 255] width 255 height 48
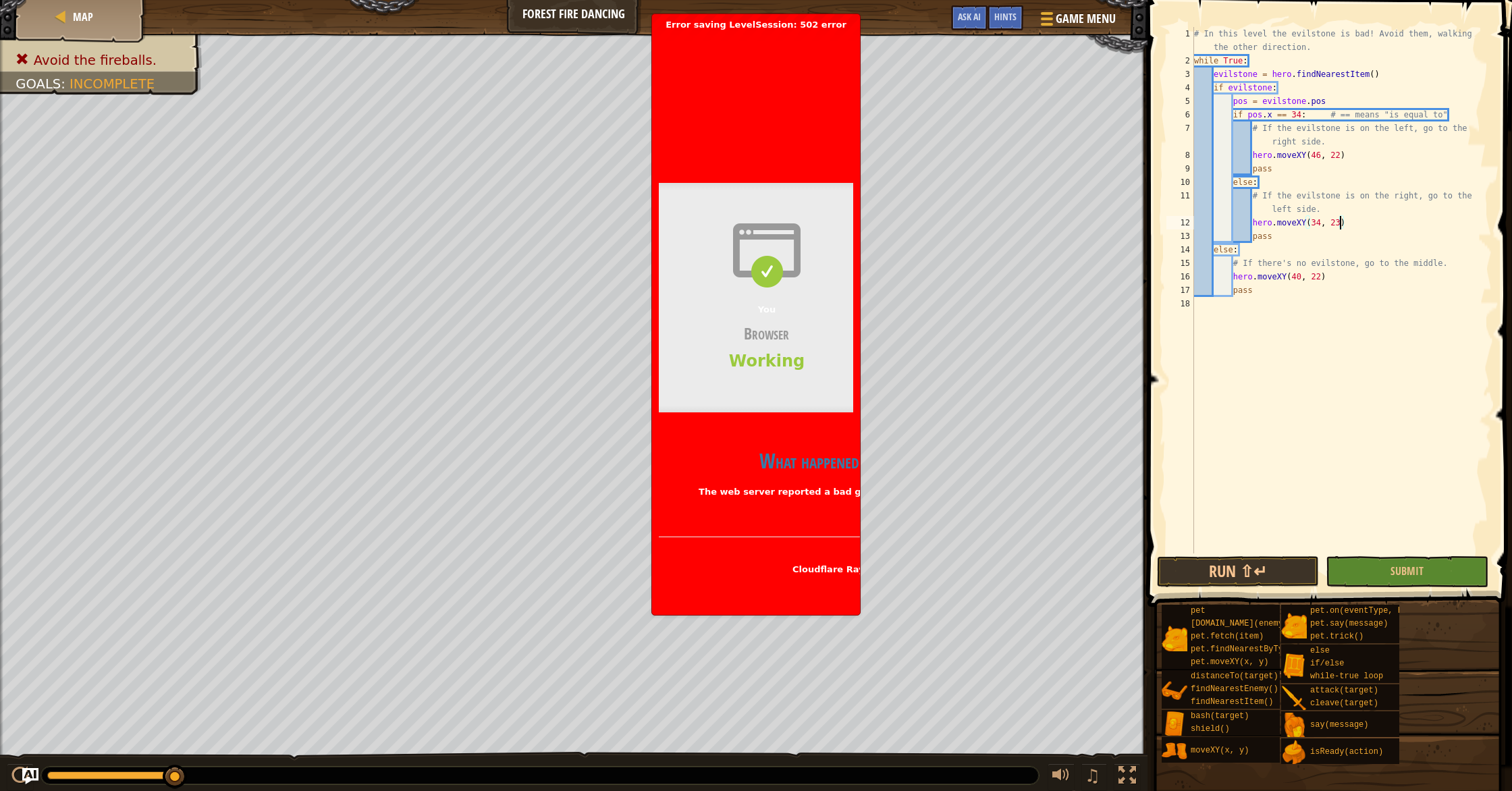
scroll to position [6, 12]
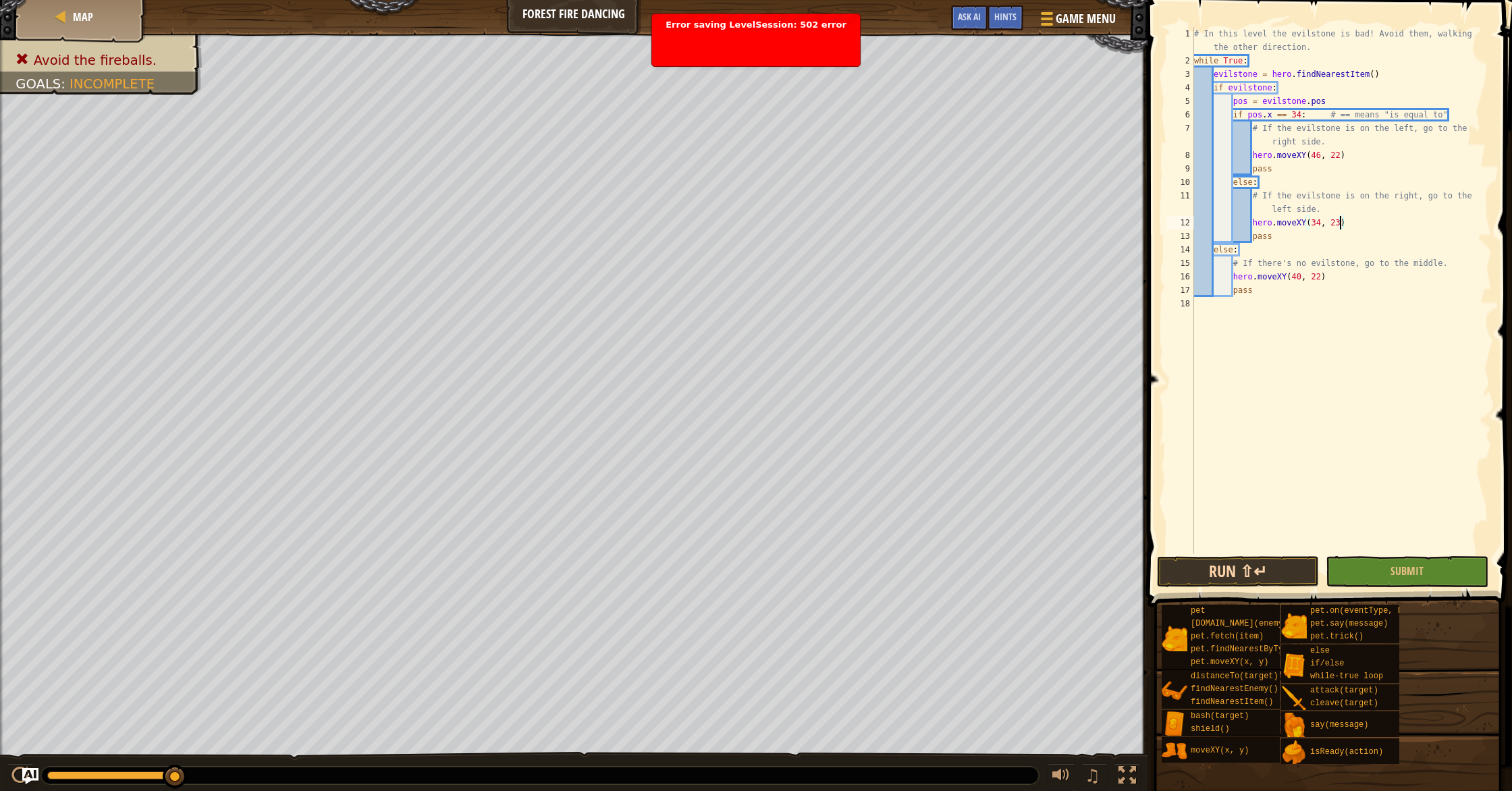
type textarea "hero.moveXY(34, 23)"
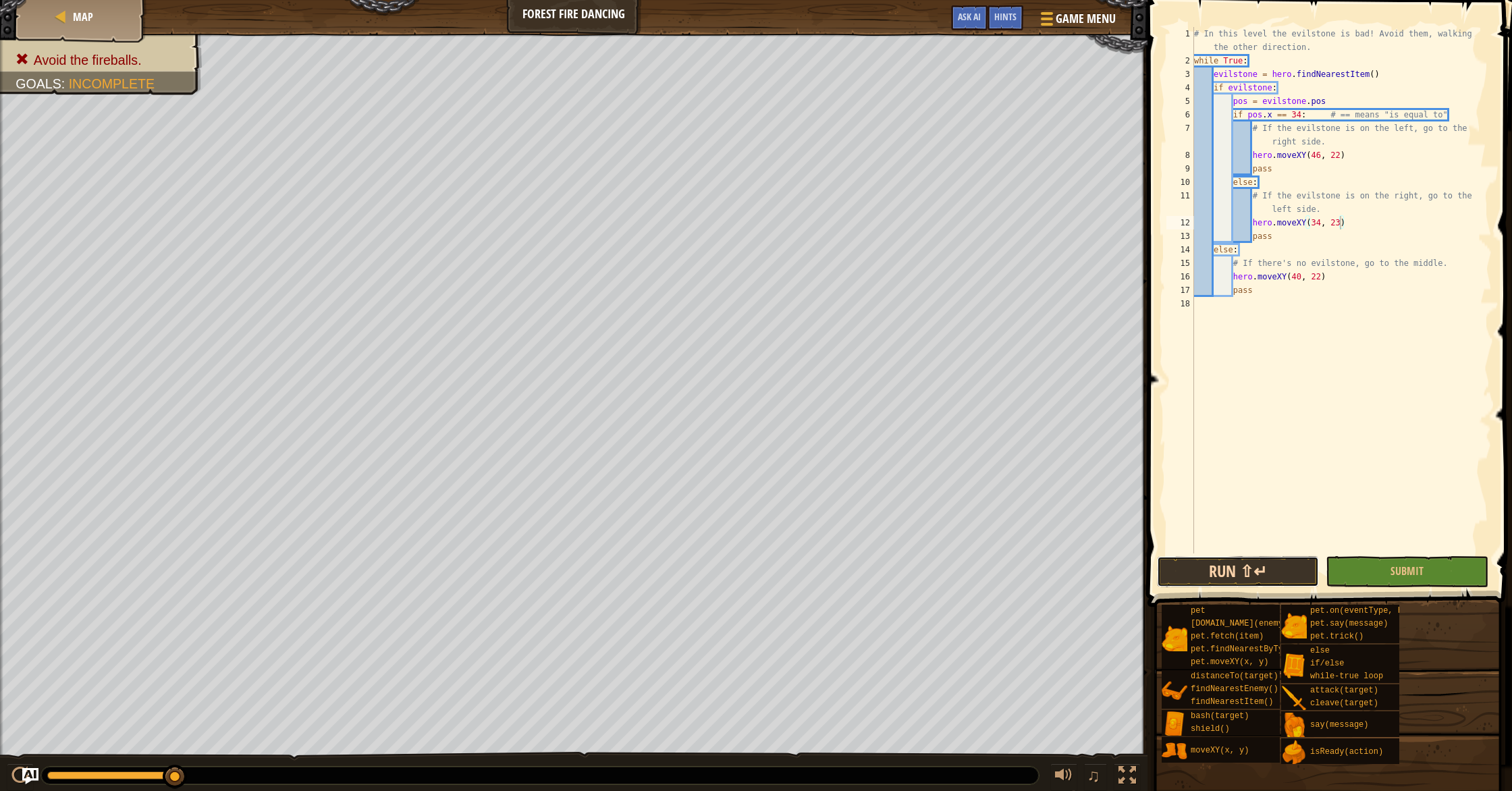
click at [1216, 567] on button "Run ⇧↵" at bounding box center [1237, 572] width 162 height 31
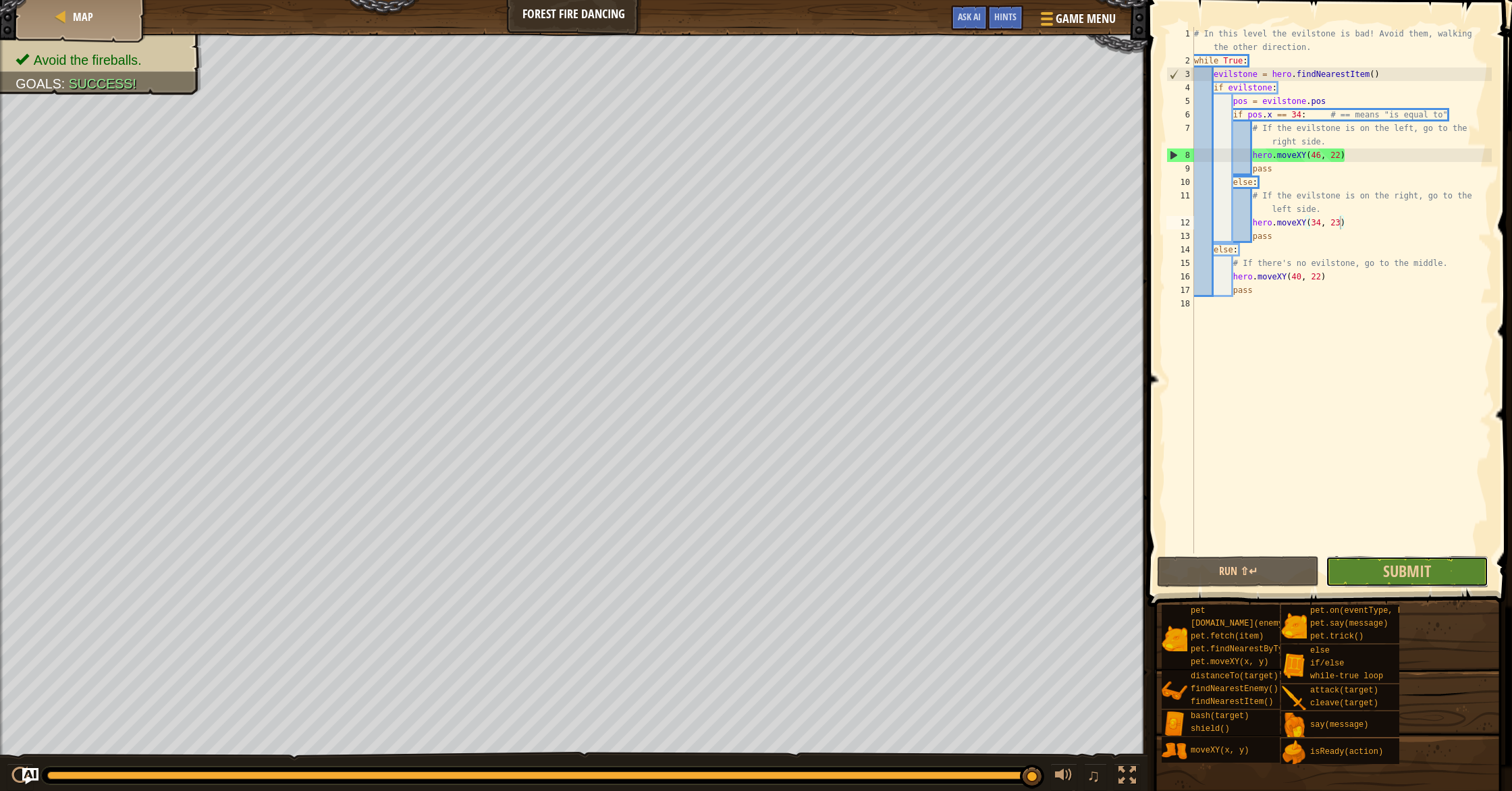
click at [1377, 566] on button "Submit" at bounding box center [1406, 572] width 162 height 31
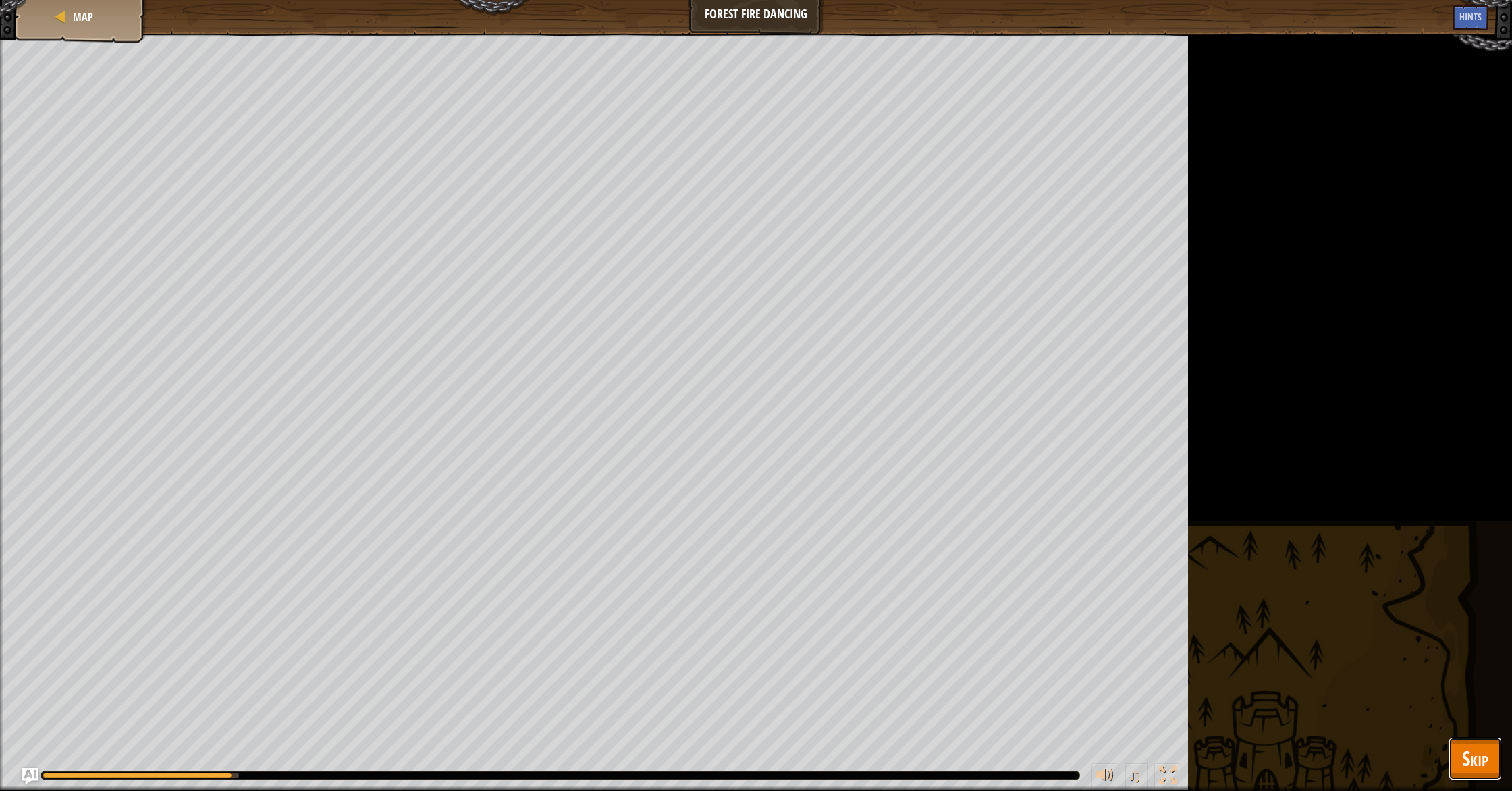
click at [1477, 745] on span "Skip" at bounding box center [1474, 759] width 26 height 28
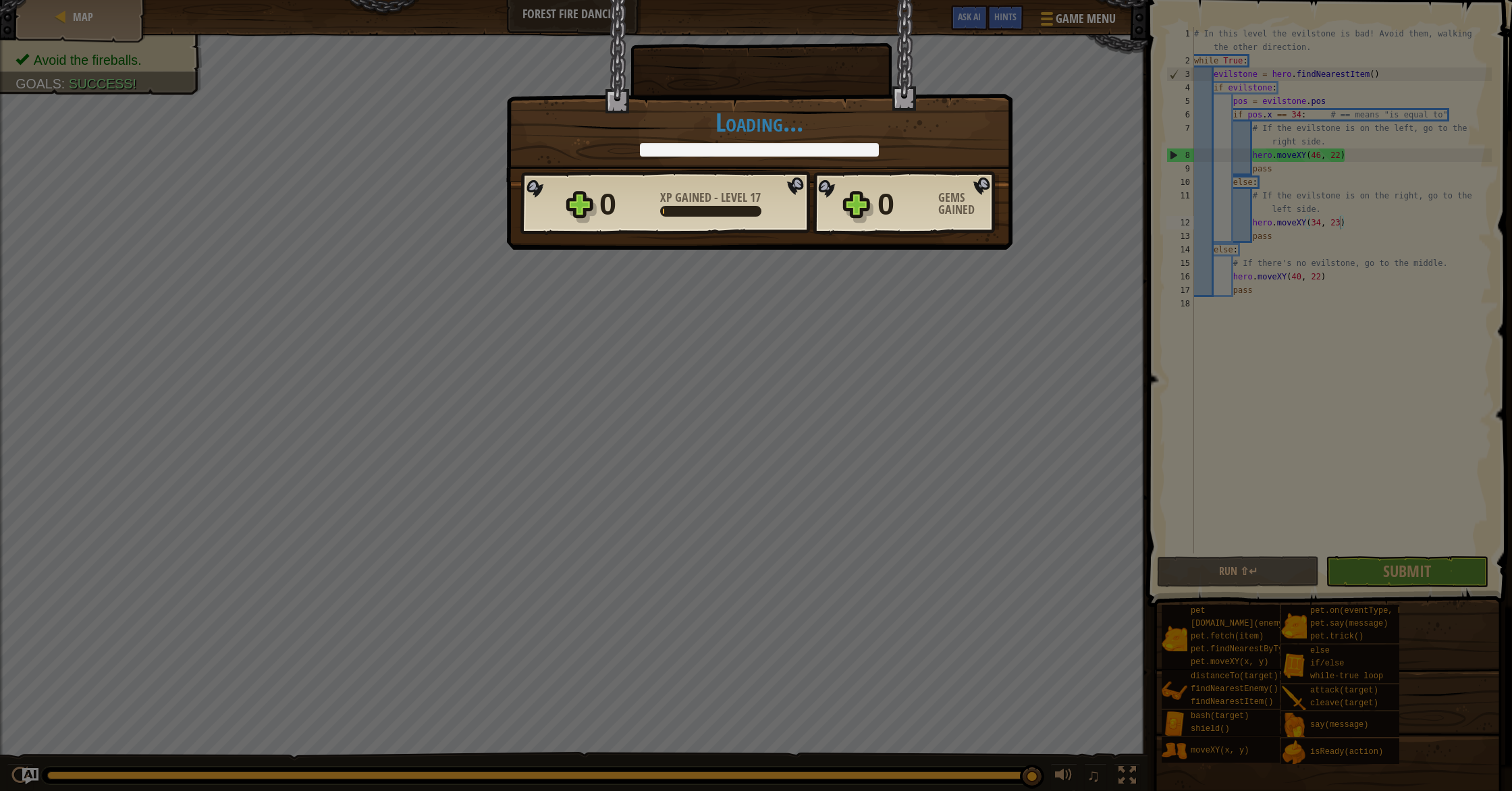
click at [957, 429] on div "× Only you can prevent forest fires. How fun was this level? Tell us more! Load…" at bounding box center [756, 395] width 1512 height 791
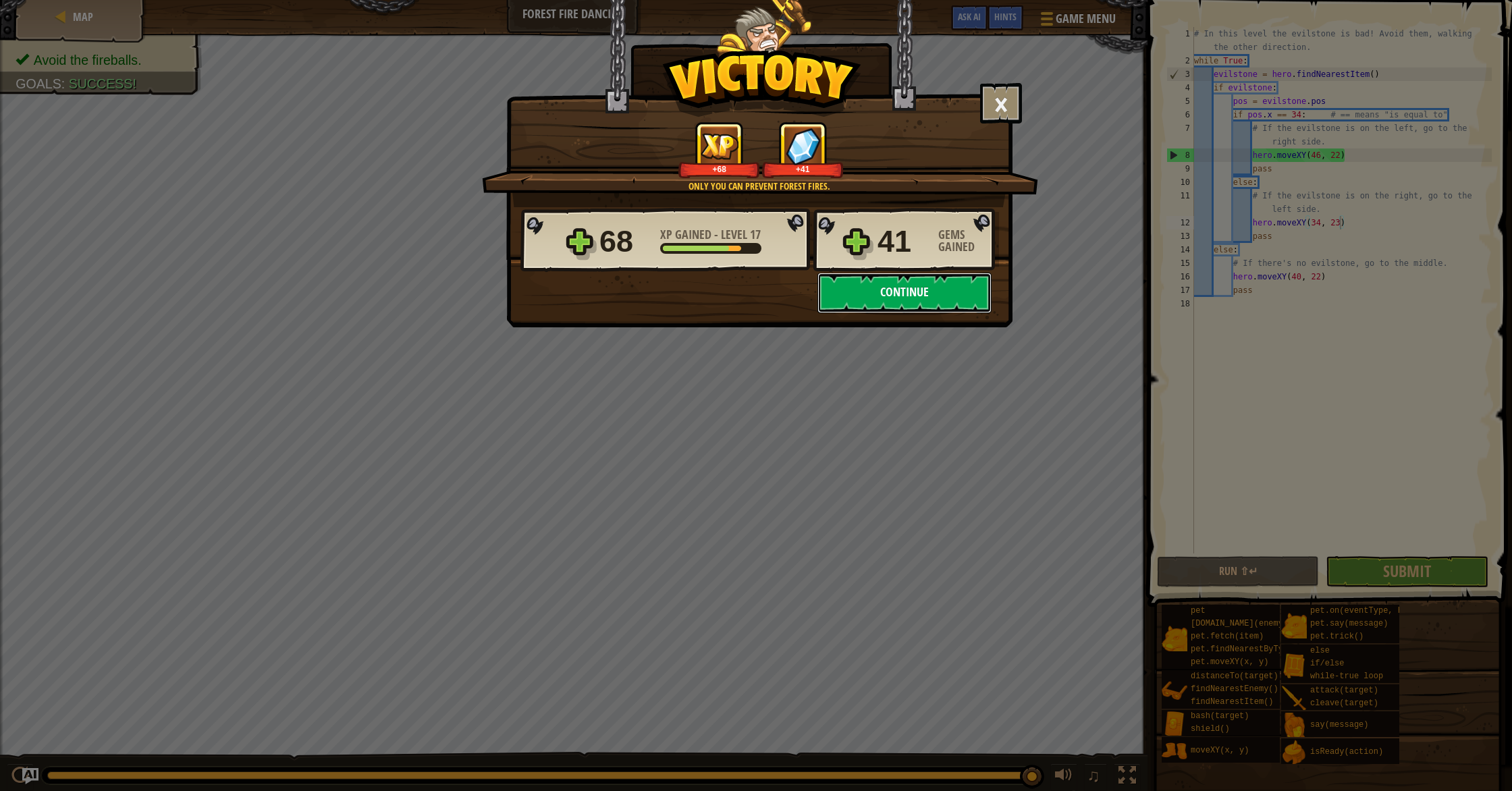
click at [942, 295] on button "Continue" at bounding box center [905, 293] width 174 height 40
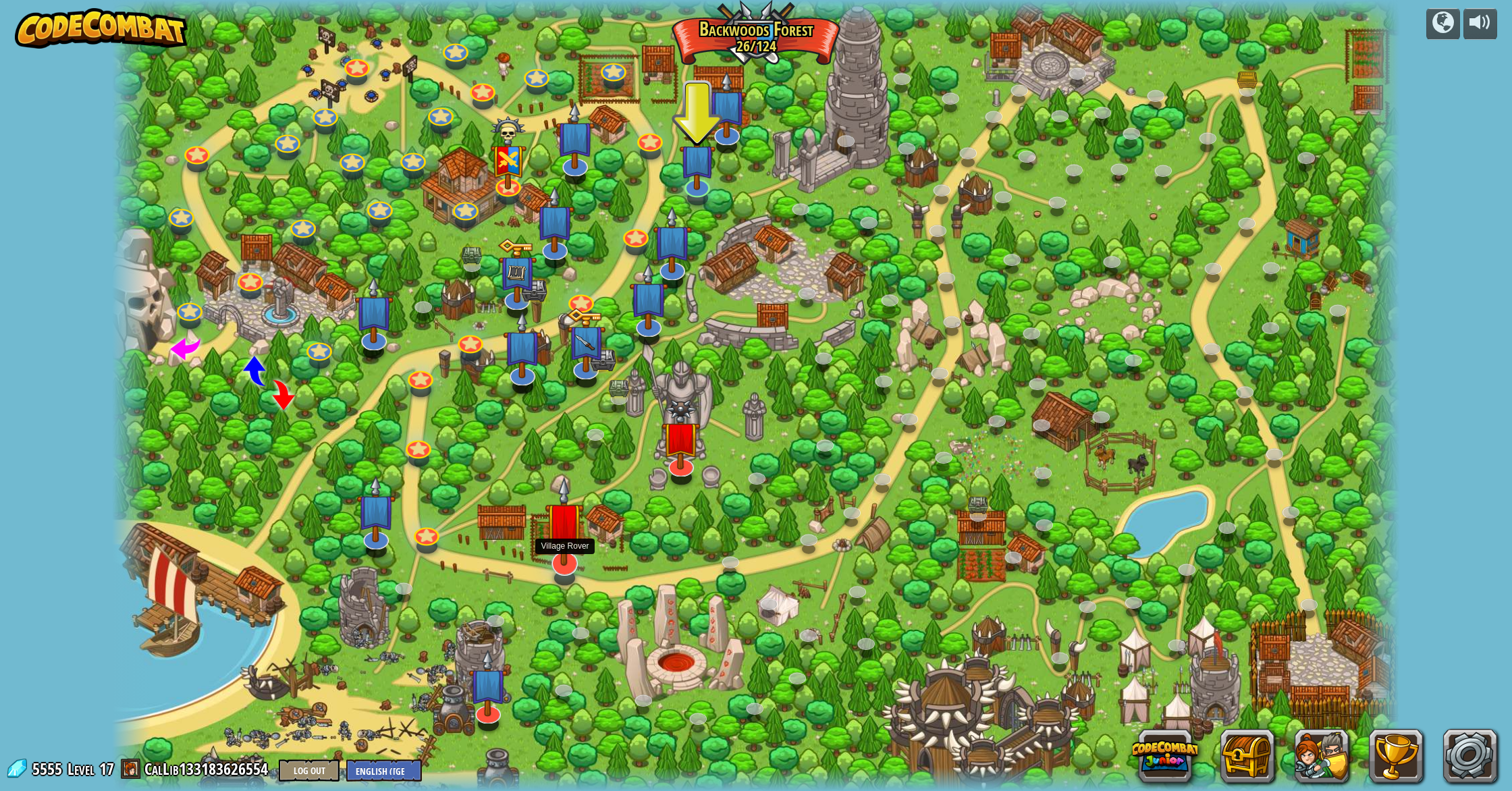
click at [572, 554] on img at bounding box center [564, 522] width 39 height 90
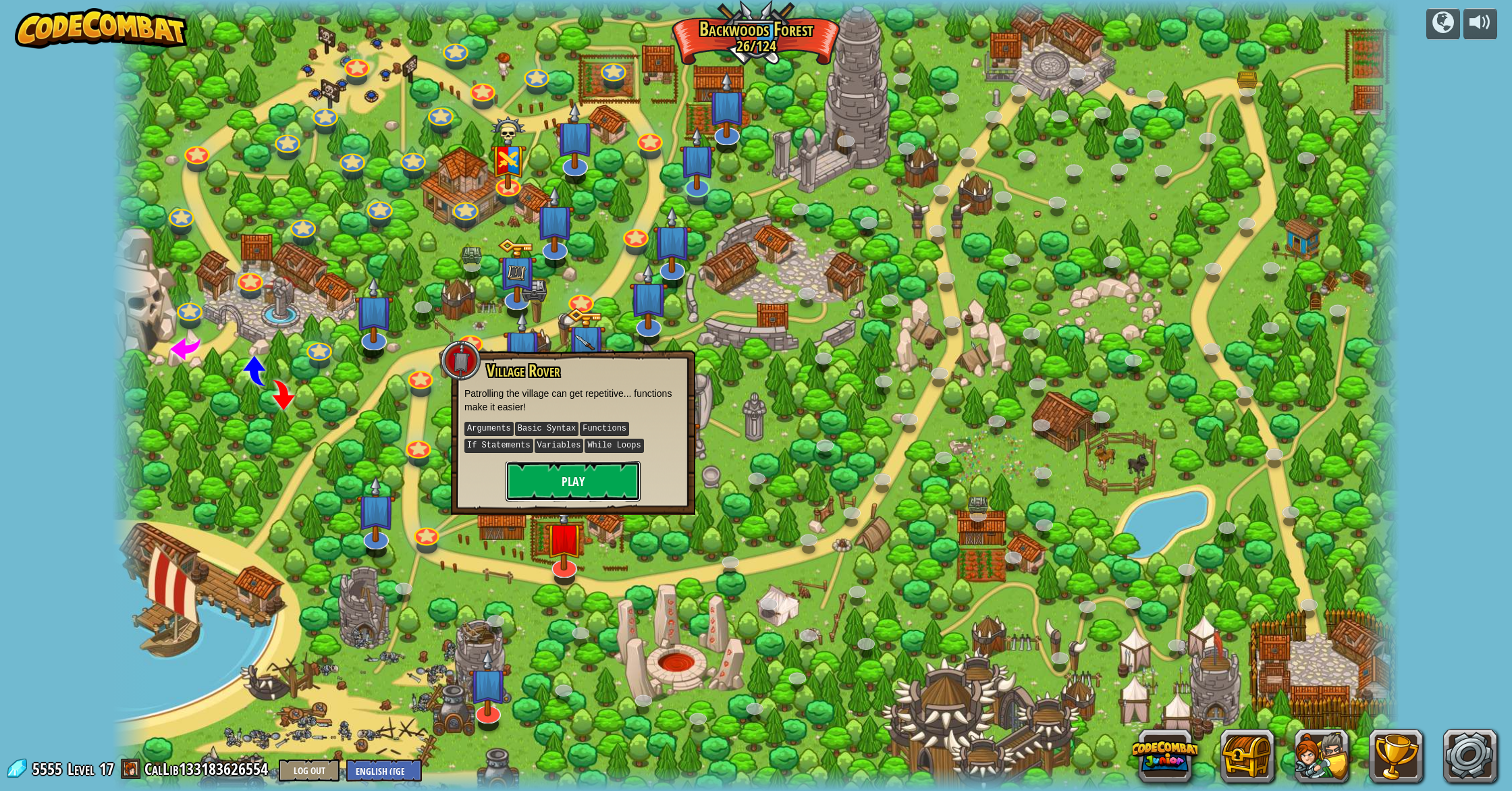
click at [581, 488] on button "Play" at bounding box center [572, 481] width 135 height 40
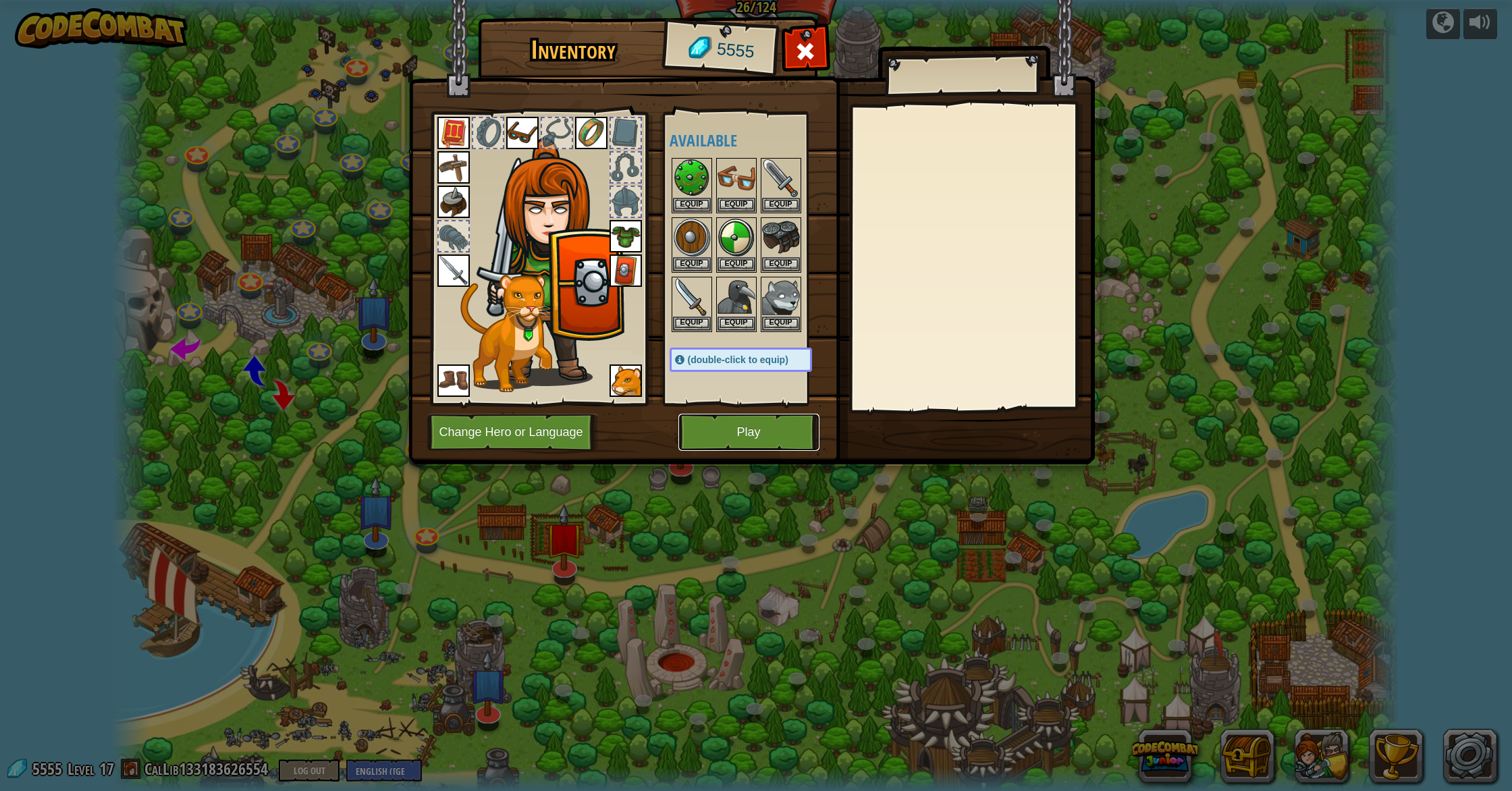
click at [769, 440] on button "Play" at bounding box center [748, 432] width 141 height 37
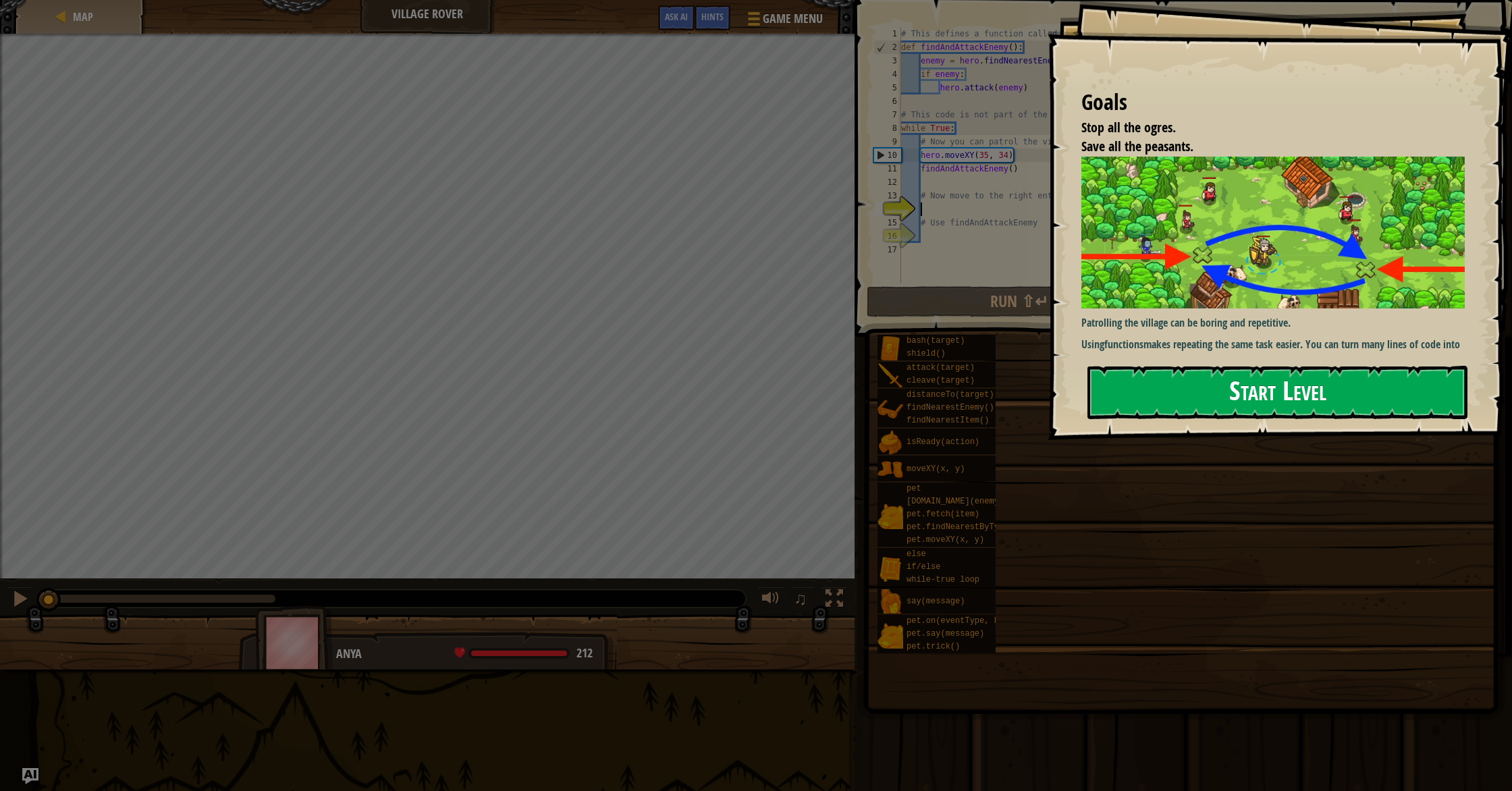
click at [1180, 400] on button "Start Level" at bounding box center [1277, 392] width 380 height 53
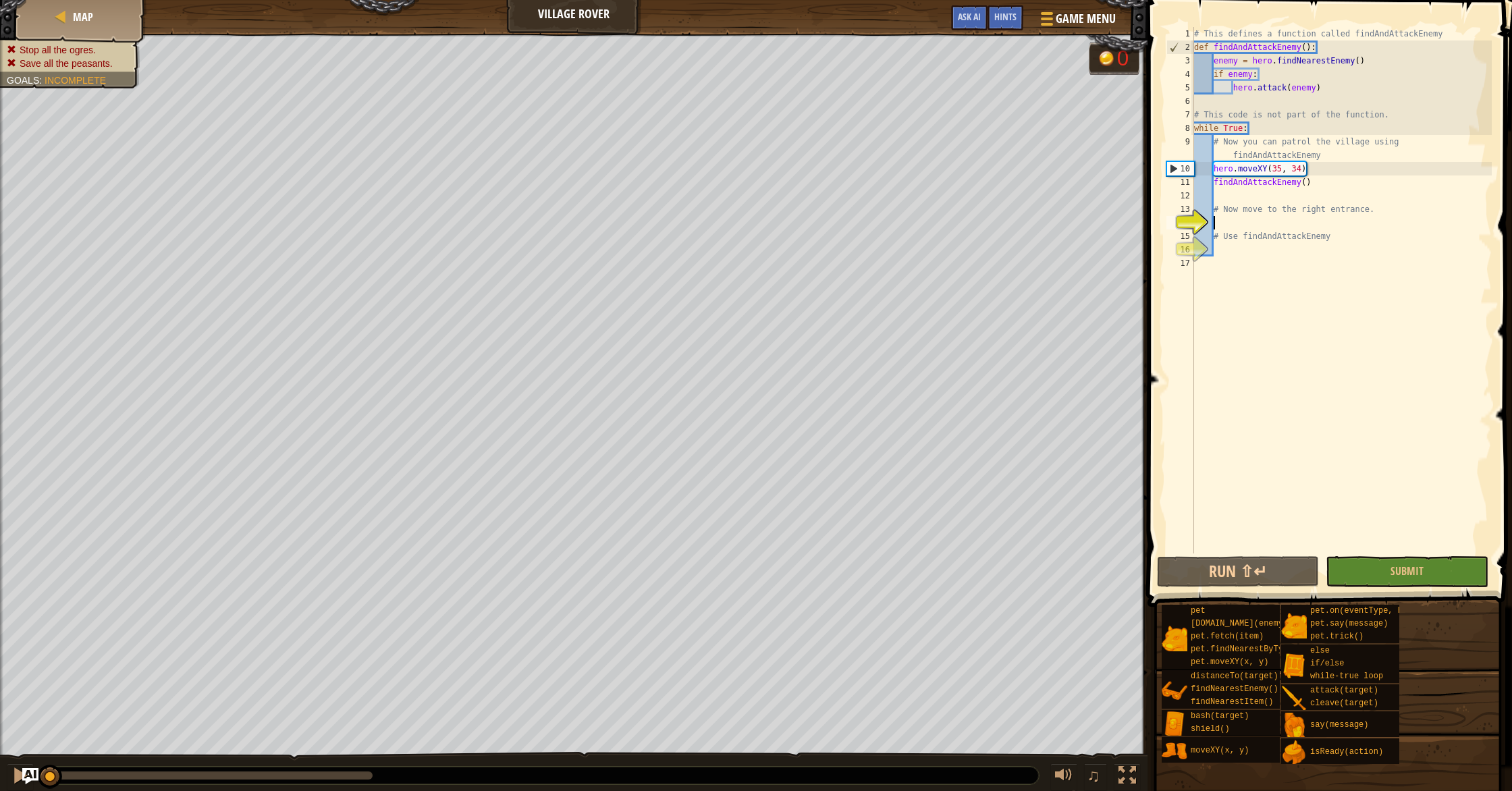
click at [1262, 223] on div "# This defines a function called findAndAttackEnemy def findAndAttackEnemy ( ) …" at bounding box center [1341, 303] width 301 height 554
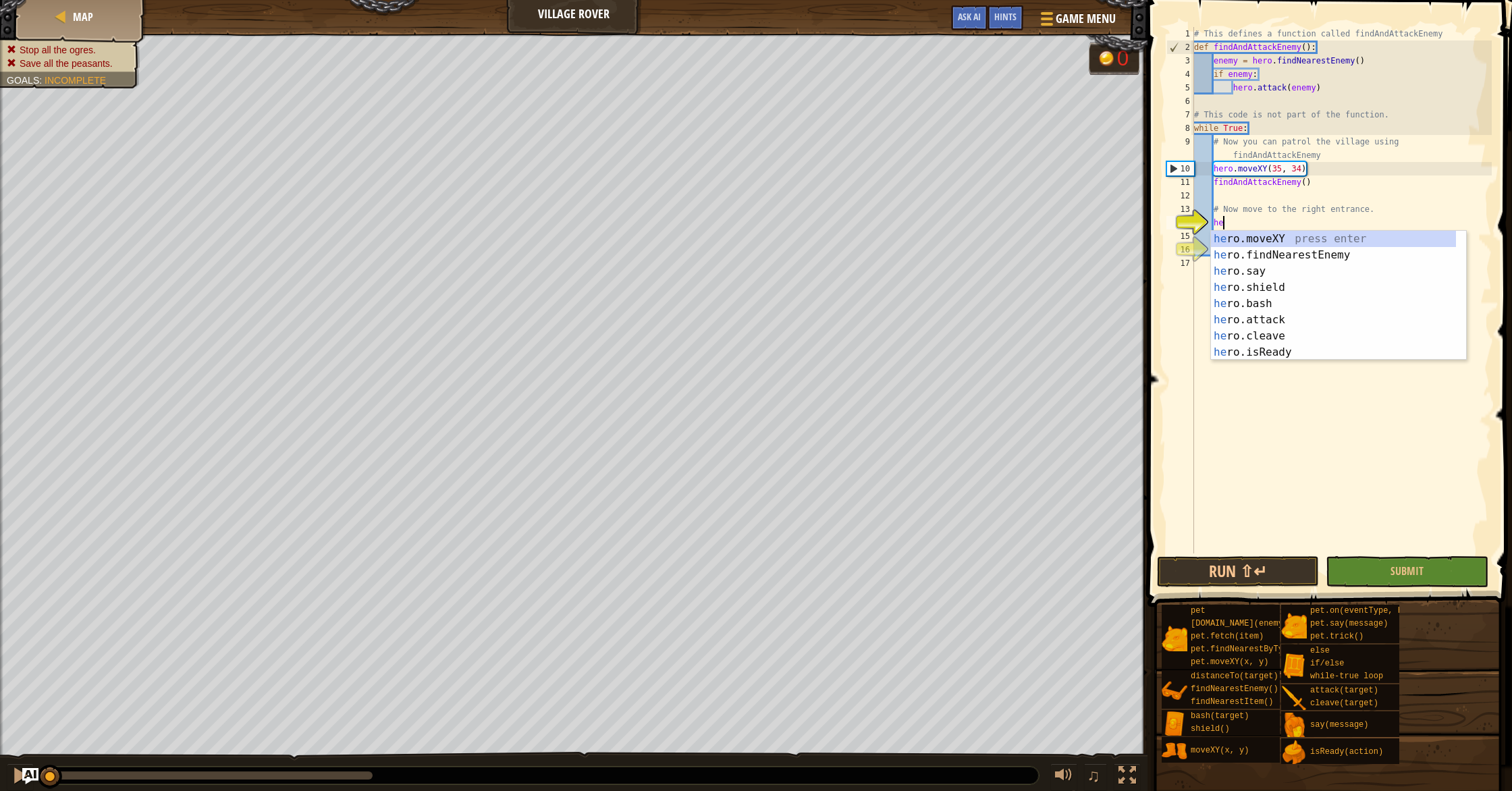
scroll to position [6, 2]
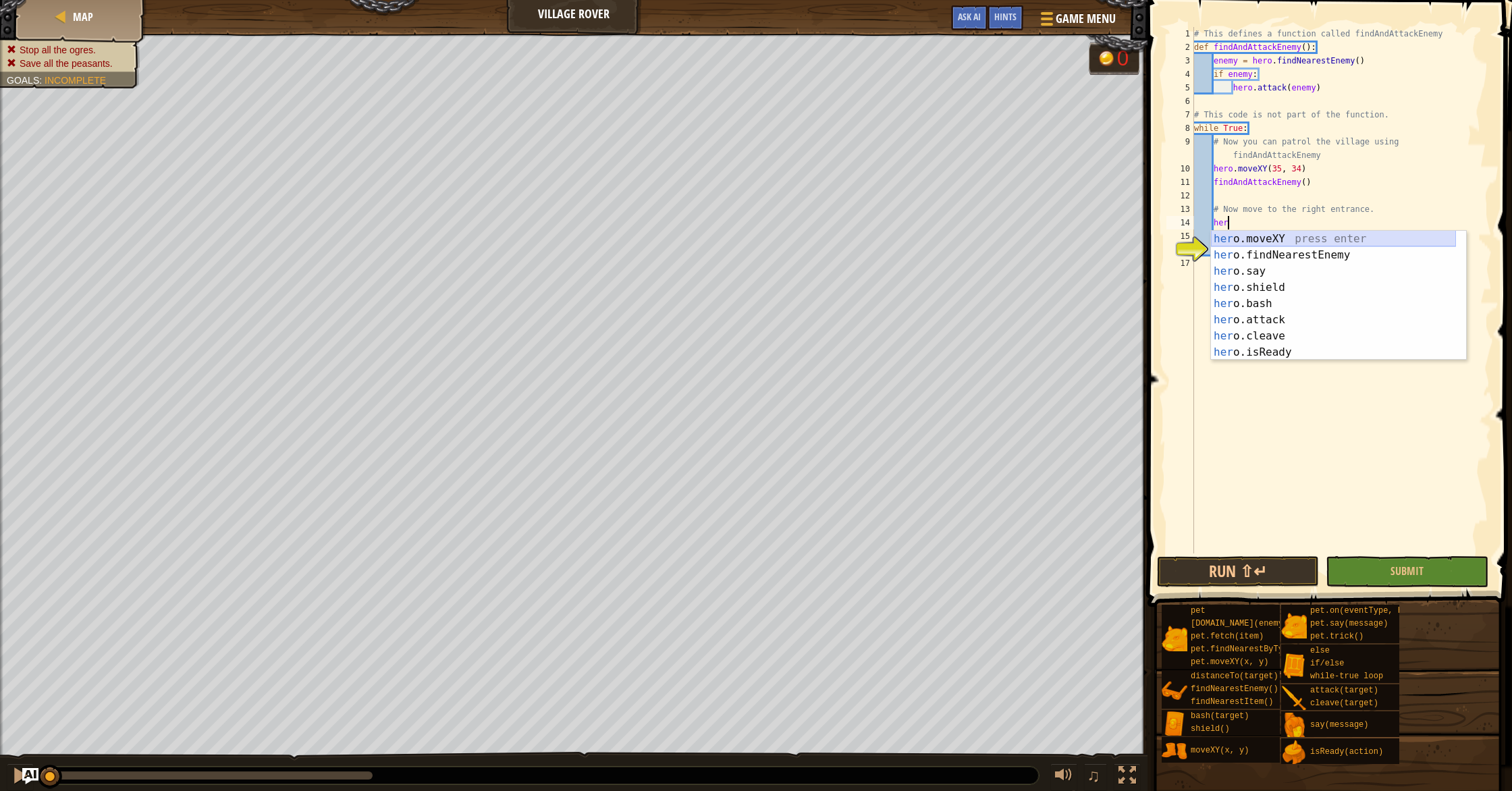
drag, startPoint x: 1267, startPoint y: 240, endPoint x: 1248, endPoint y: 259, distance: 26.9
click at [1267, 240] on div "her o.moveXY press enter her o.findNearestEnemy press enter her o.say press ent…" at bounding box center [1333, 312] width 245 height 162
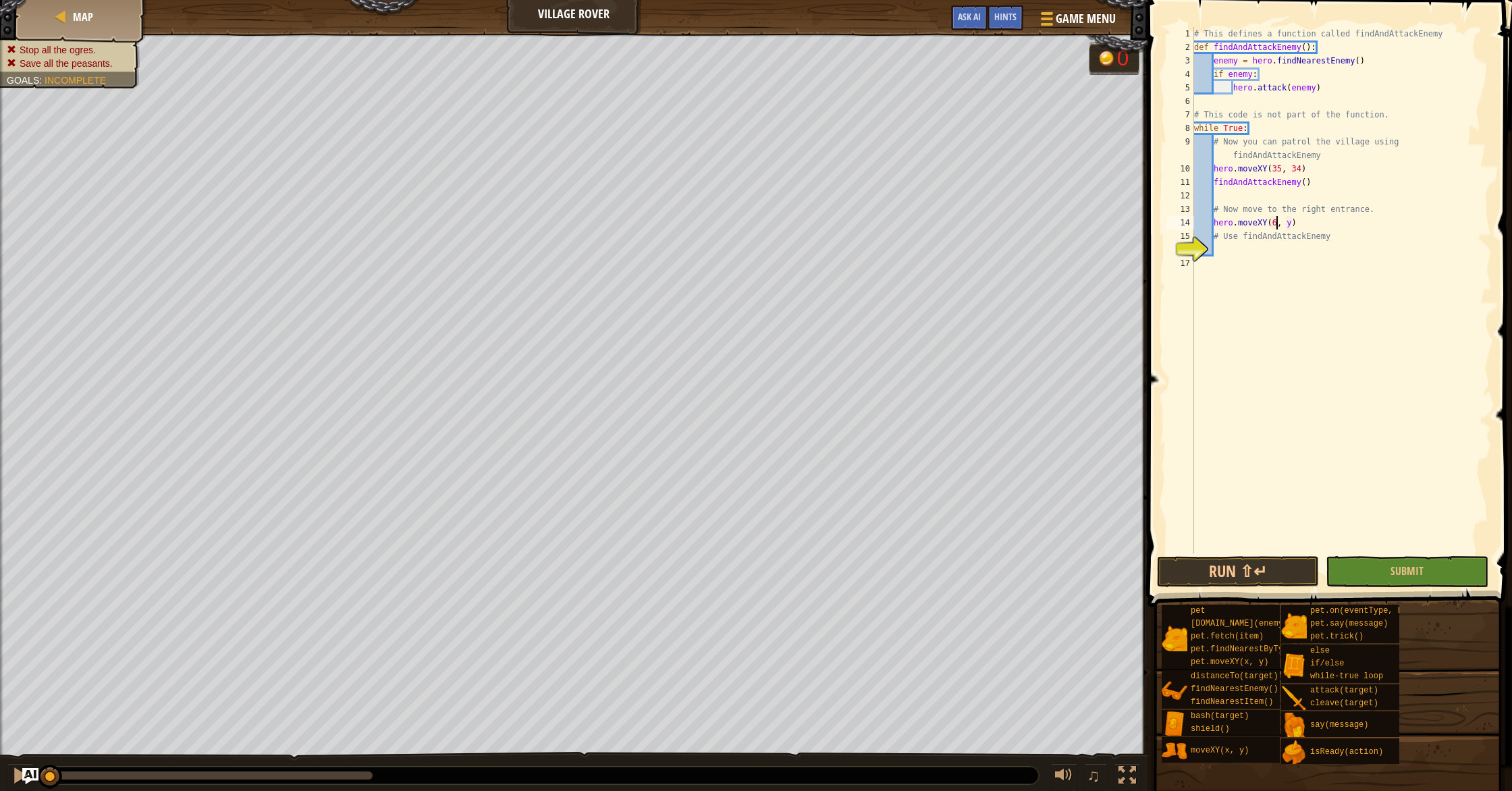
scroll to position [6, 7]
type textarea "hero.moveXY(60, 31)"
click at [1251, 255] on div "# This defines a function called findAndAttackEnemy def findAndAttackEnemy ( ) …" at bounding box center [1341, 303] width 301 height 554
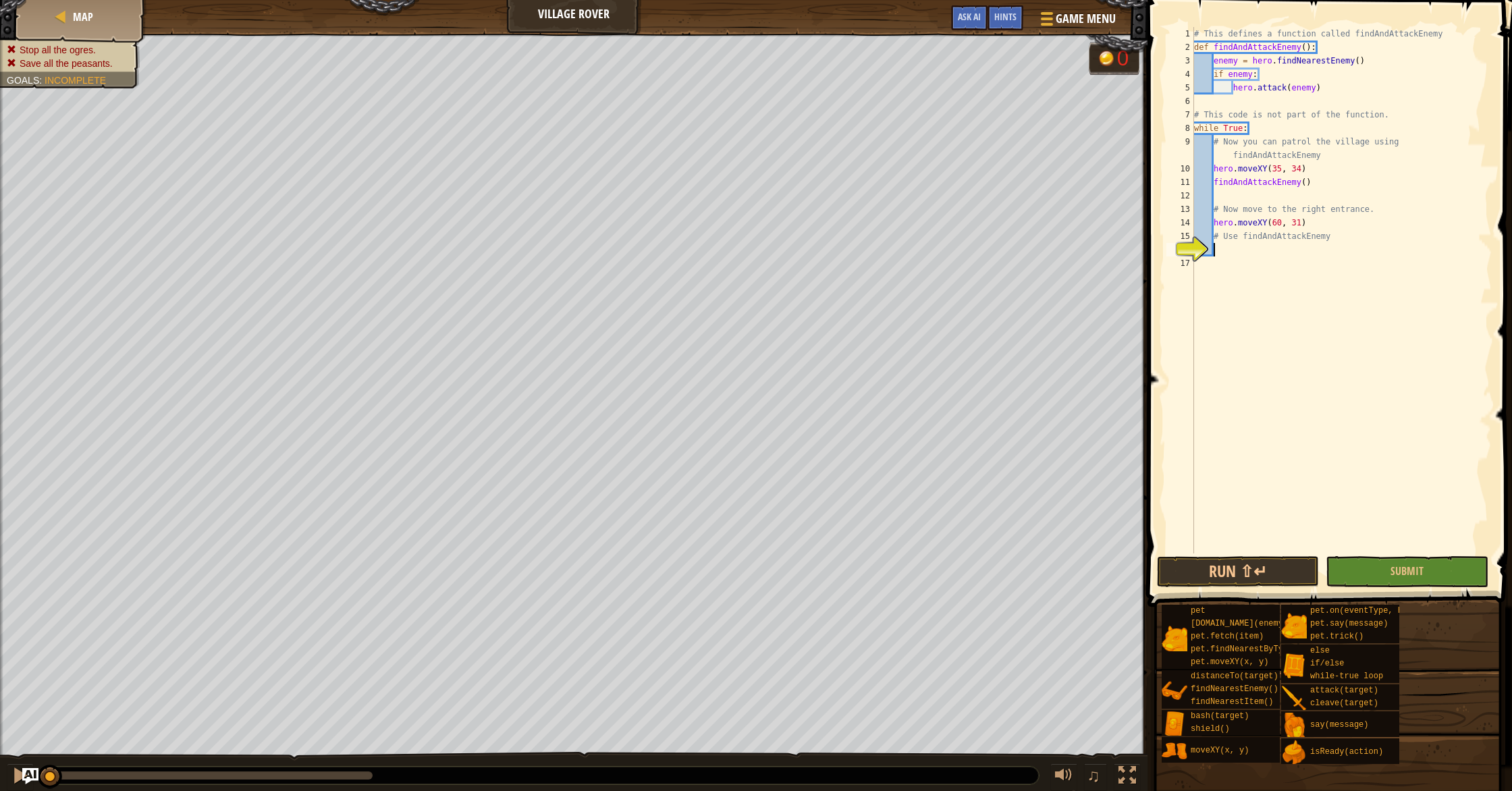
type textarea "h"
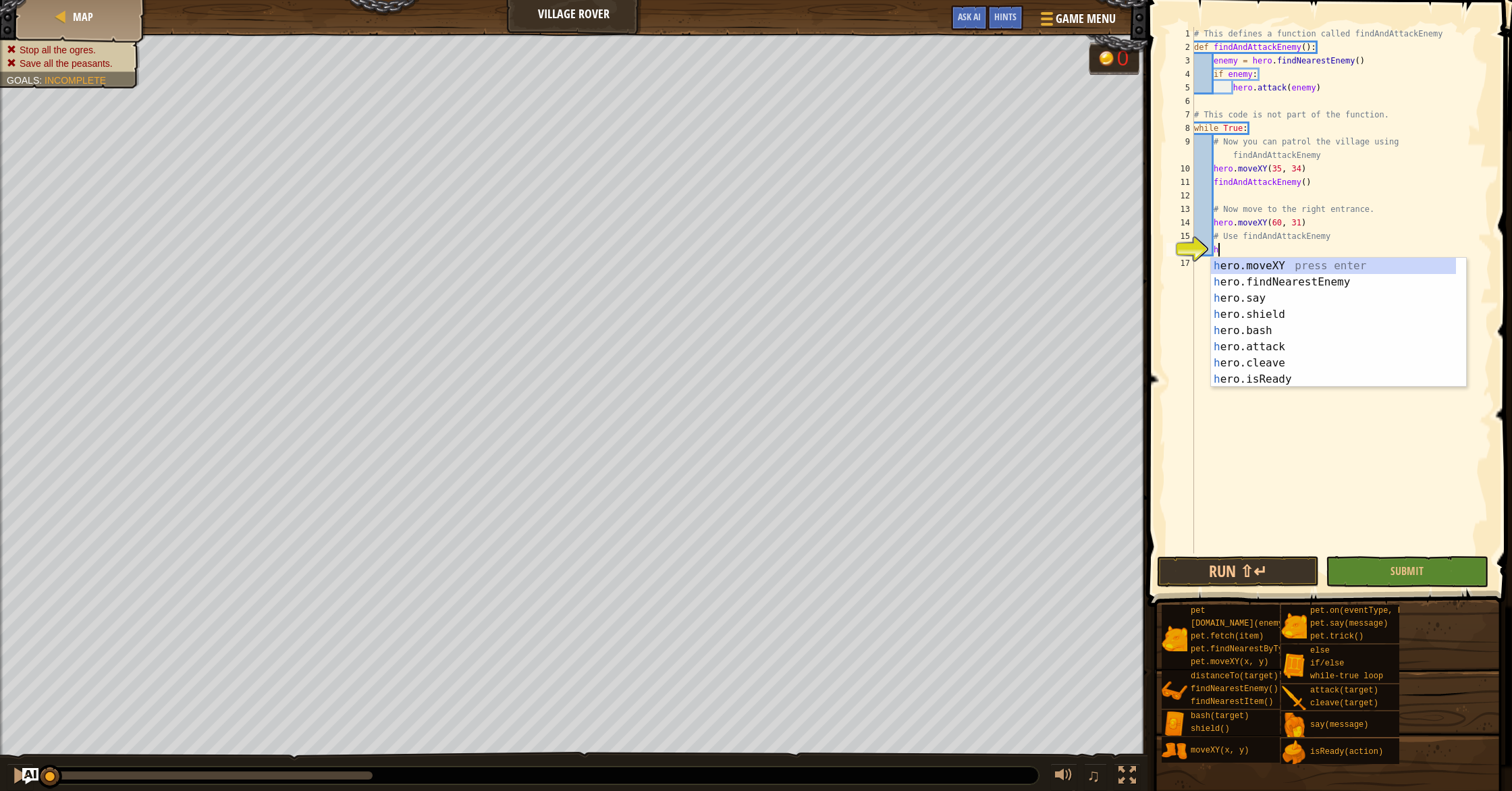
scroll to position [6, 2]
click at [1216, 280] on div "h ero.moveXY press enter h ero.findNearestEnemy press enter h ero.say press ent…" at bounding box center [1333, 338] width 245 height 162
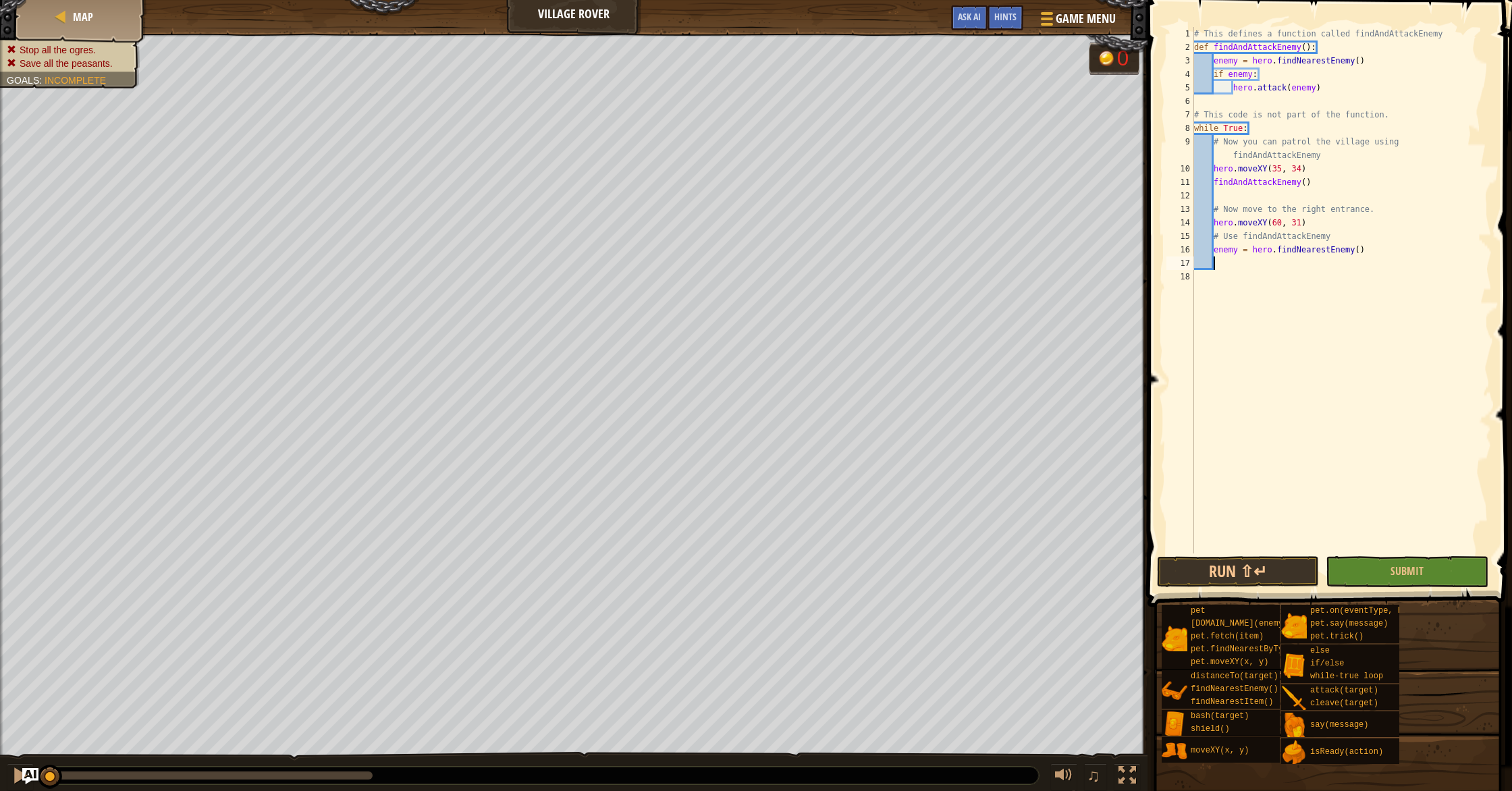
scroll to position [6, 1]
click at [1294, 252] on div "# This defines a function called findAndAttackEnemy def findAndAttackEnemy ( ) …" at bounding box center [1341, 303] width 301 height 554
type textarea "enemy = hero.findNearestEnemy()"
drag, startPoint x: 1396, startPoint y: 250, endPoint x: 1378, endPoint y: 258, distance: 19.7
click at [1395, 250] on div "# This defines a function called findAndAttackEnemy def findAndAttackEnemy ( ) …" at bounding box center [1341, 303] width 301 height 554
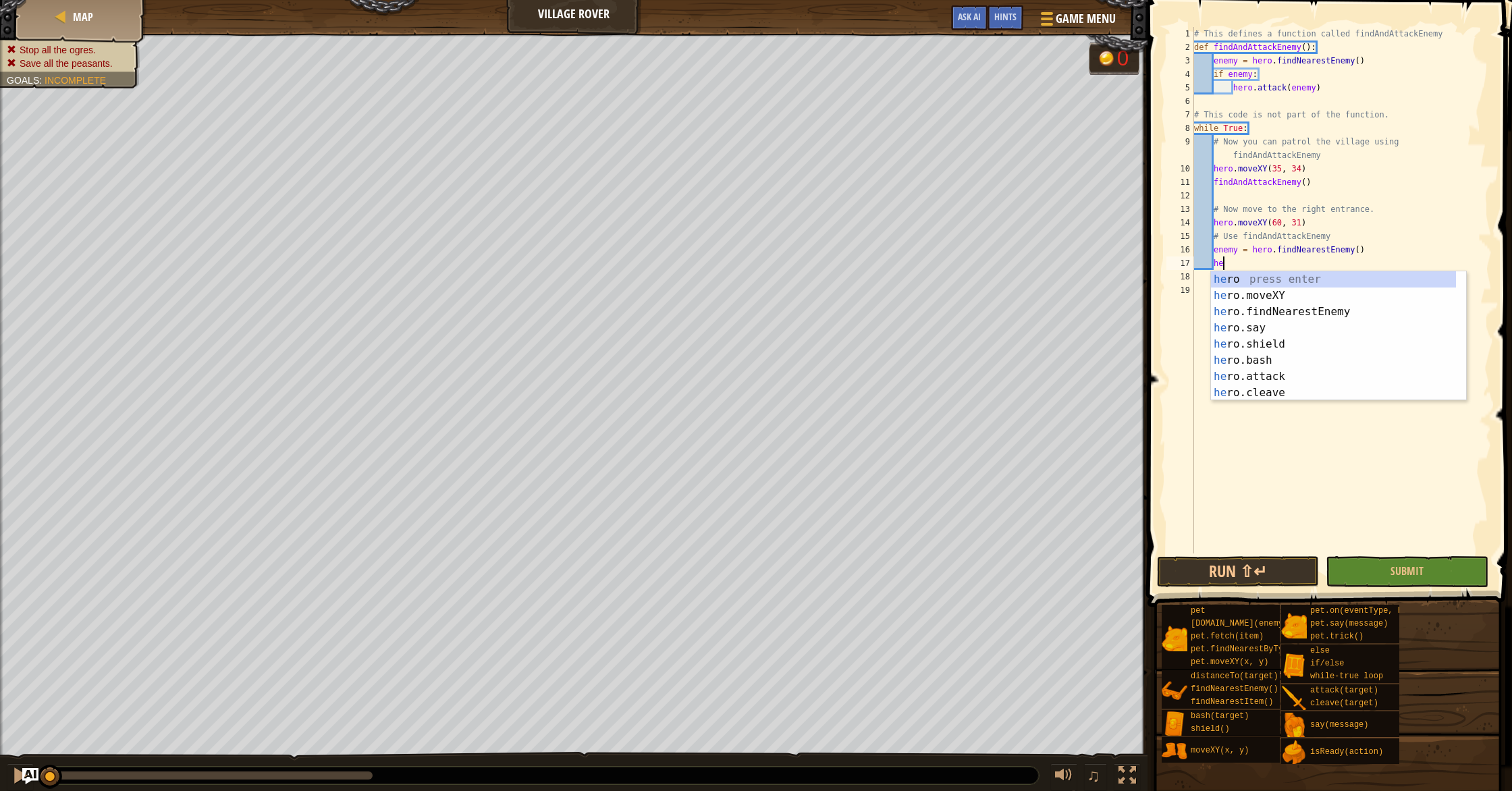
scroll to position [6, 2]
click at [1274, 372] on div "her o press enter her o.moveXY press enter her o.findNearestEnemy press enter h…" at bounding box center [1333, 352] width 245 height 162
type textarea "hero.attack(enemy)"
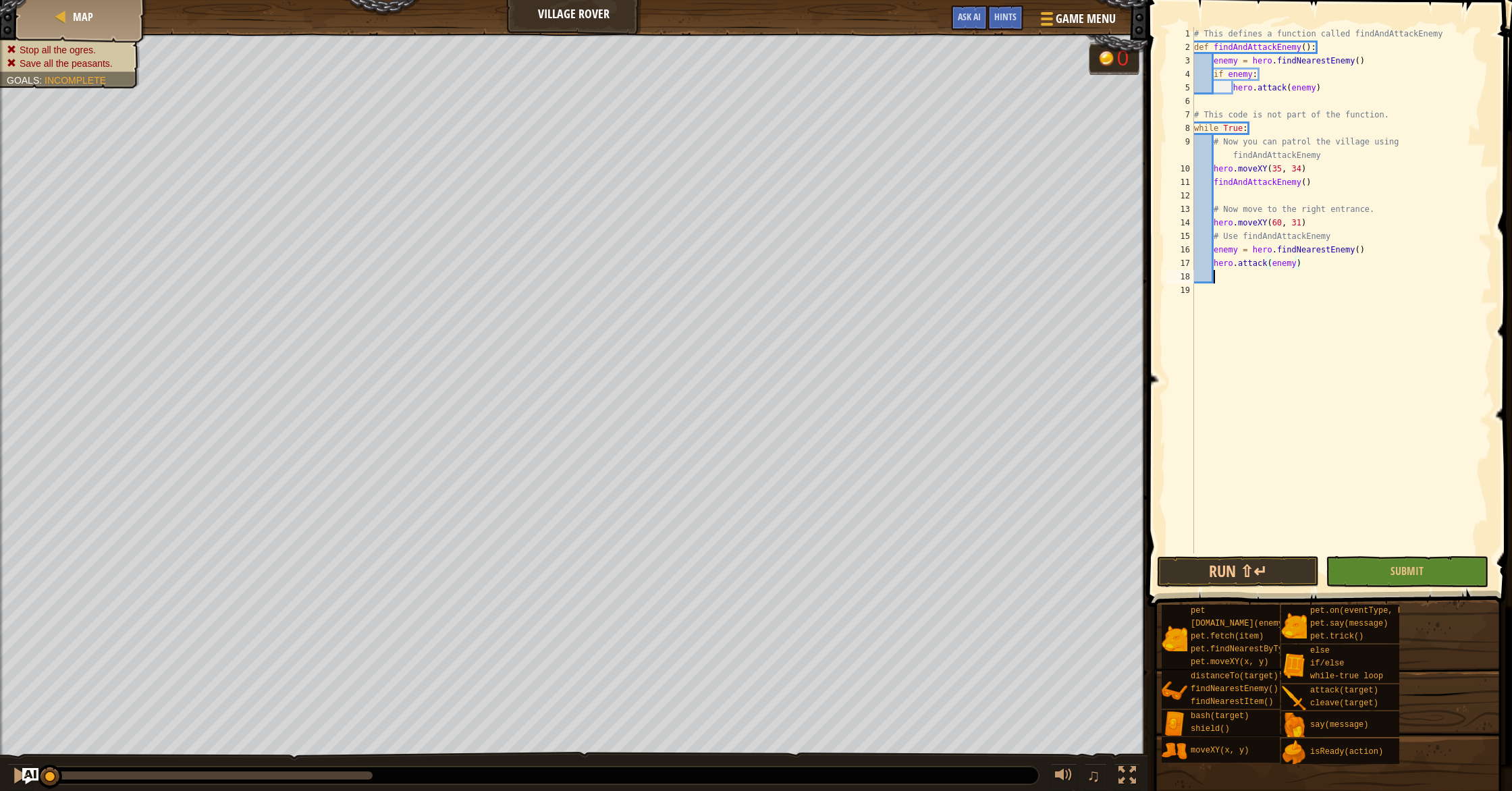
click at [1294, 282] on div "# This defines a function called findAndAttackEnemy def findAndAttackEnemy ( ) …" at bounding box center [1341, 303] width 301 height 554
click at [1231, 573] on button "Run ⇧↵" at bounding box center [1237, 572] width 162 height 31
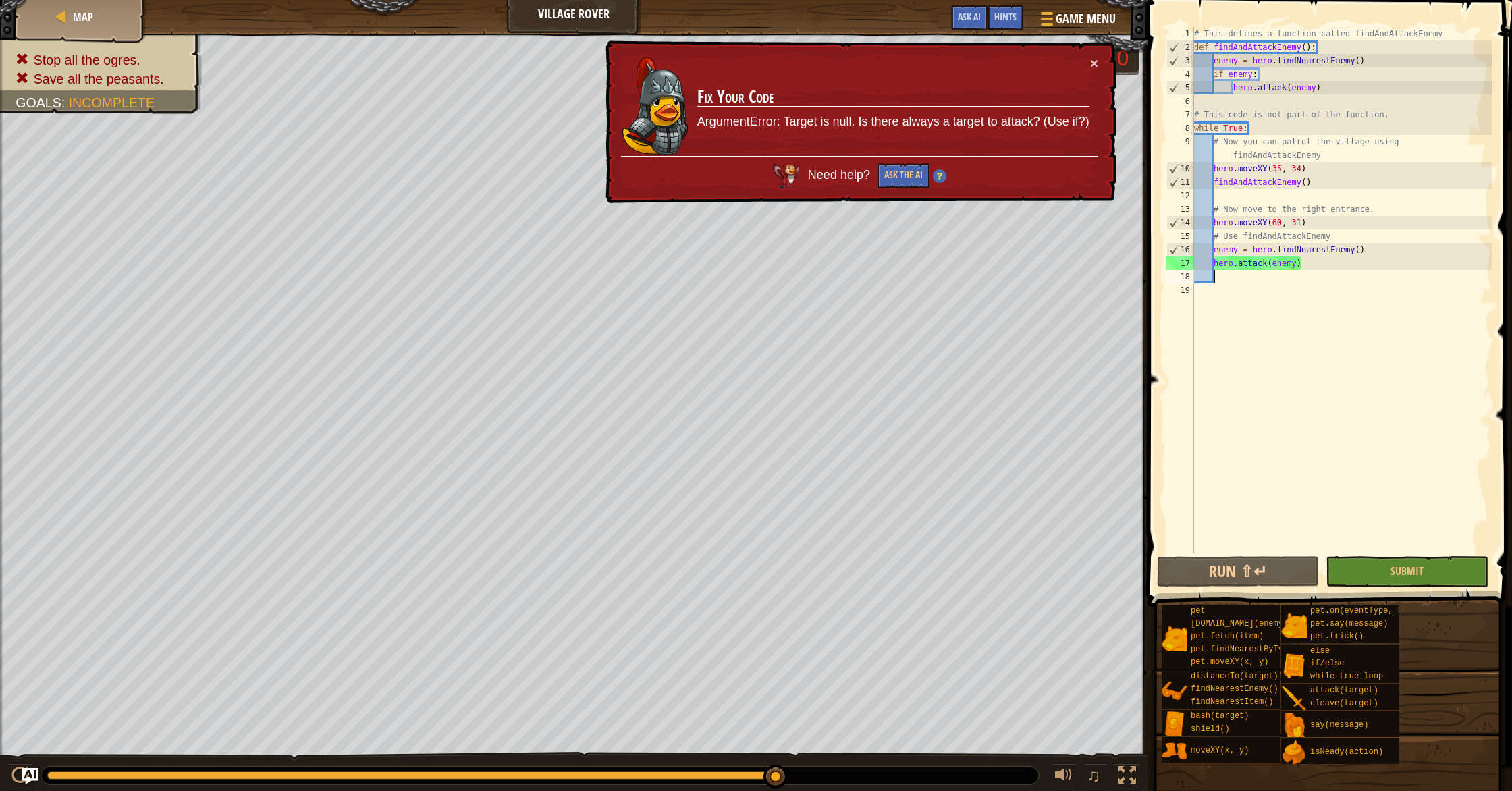
click at [1272, 261] on div "# This defines a function called findAndAttackEnemy def findAndAttackEnemy ( ) …" at bounding box center [1341, 303] width 301 height 554
click at [1261, 241] on div "# This defines a function called findAndAttackEnemy def findAndAttackEnemy ( ) …" at bounding box center [1341, 303] width 301 height 554
click at [1261, 226] on div "# This defines a function called findAndAttackEnemy def findAndAttackEnemy ( ) …" at bounding box center [1341, 303] width 301 height 554
click at [1028, 142] on td "Fix Your Code ArgumentError: Target is null. Is there always a target to attack…" at bounding box center [893, 105] width 393 height 100
click at [1009, 13] on span "Hints" at bounding box center [1005, 16] width 22 height 13
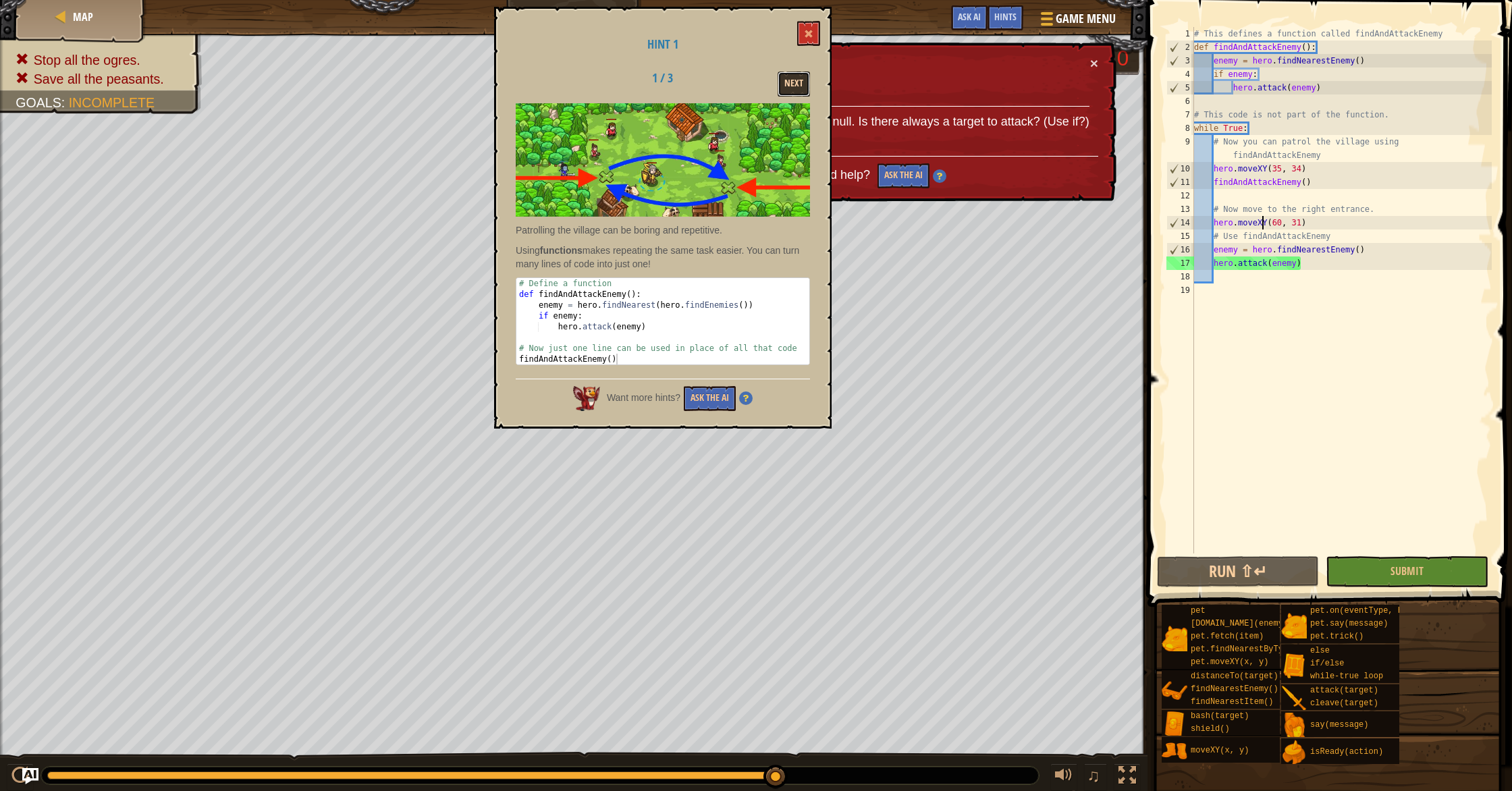
click at [791, 80] on button "Next" at bounding box center [793, 84] width 32 height 25
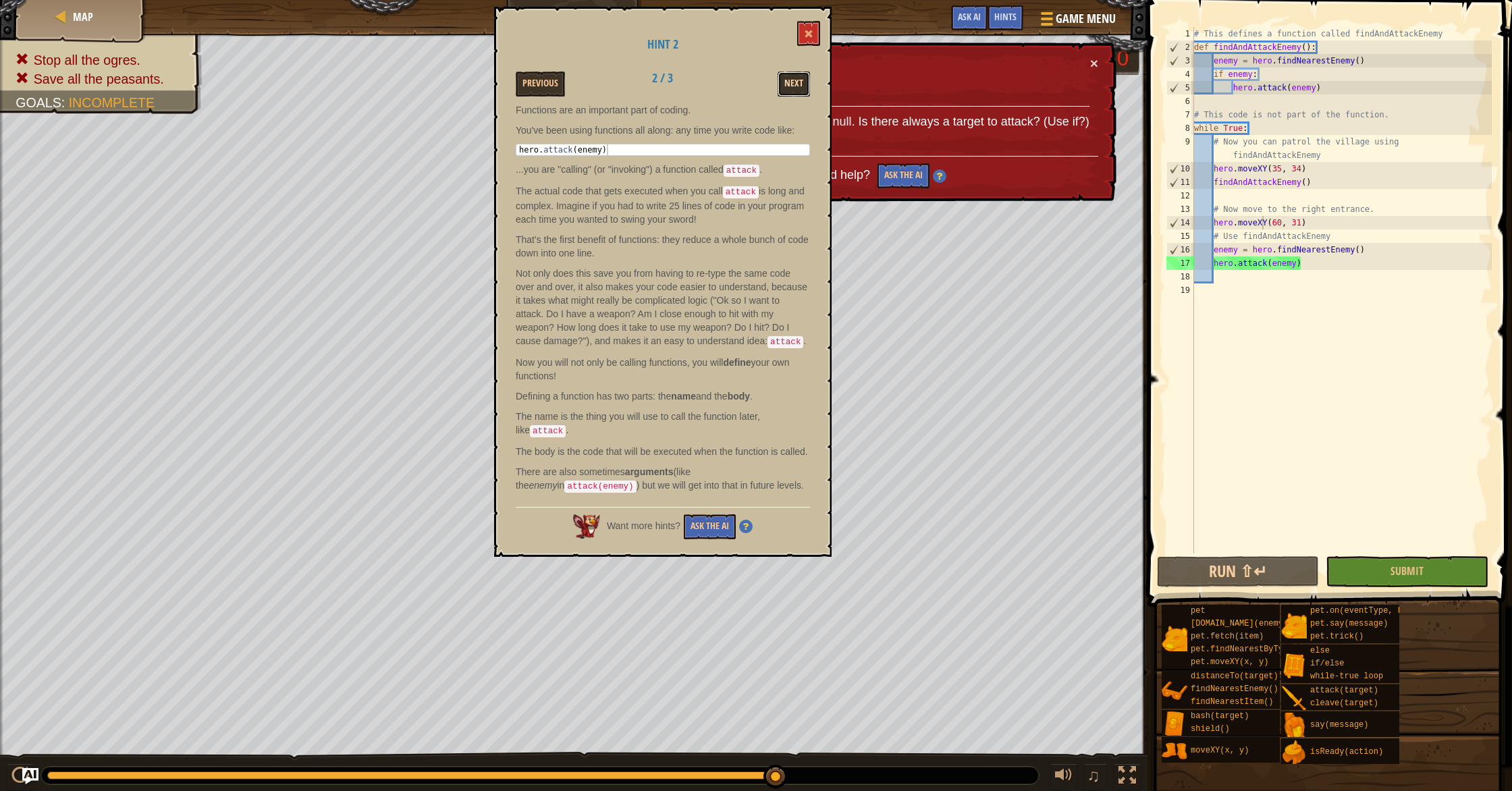
click at [792, 81] on button "Next" at bounding box center [793, 84] width 32 height 25
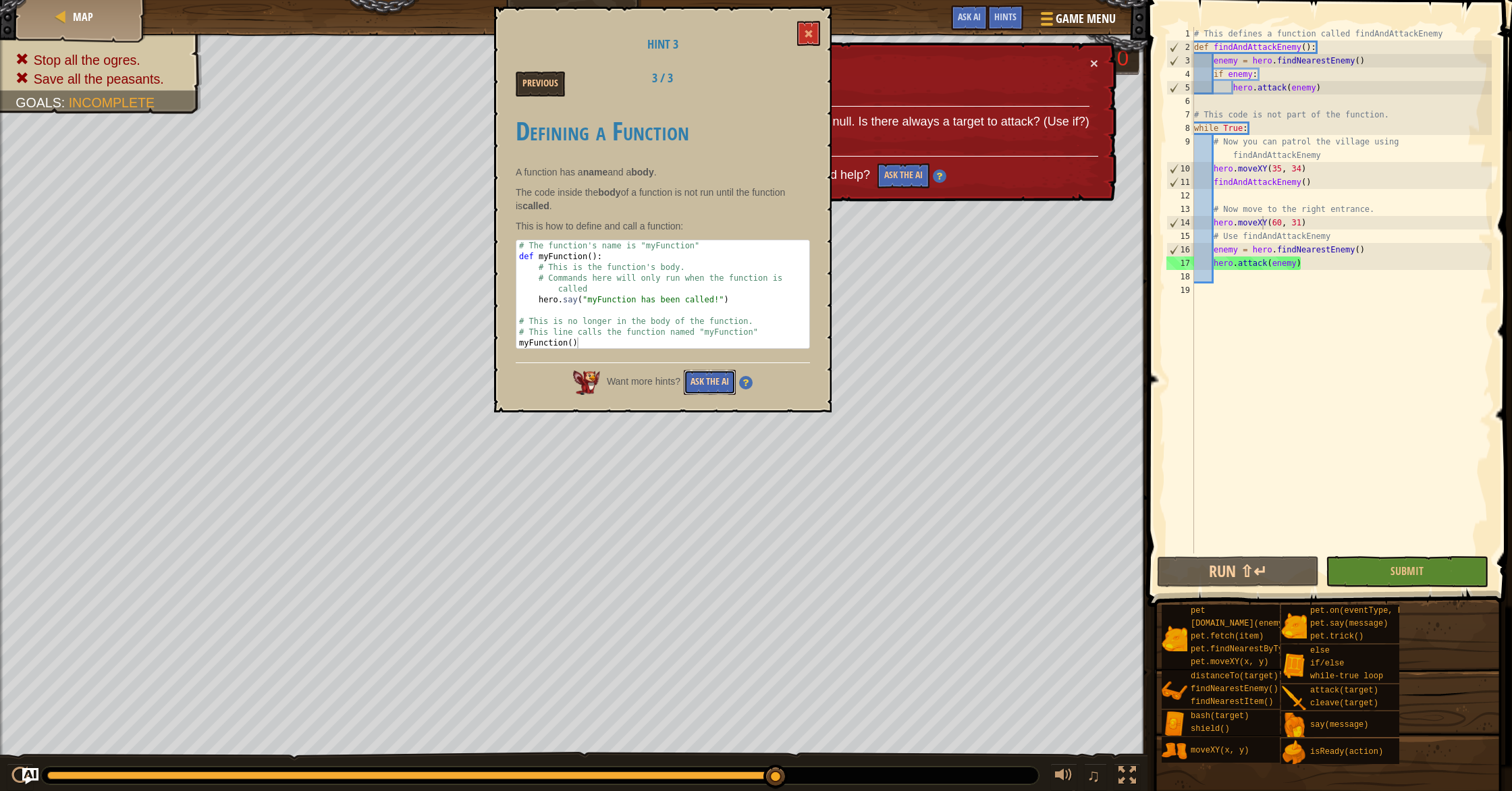
click at [709, 386] on button "Ask the AI" at bounding box center [710, 382] width 52 height 25
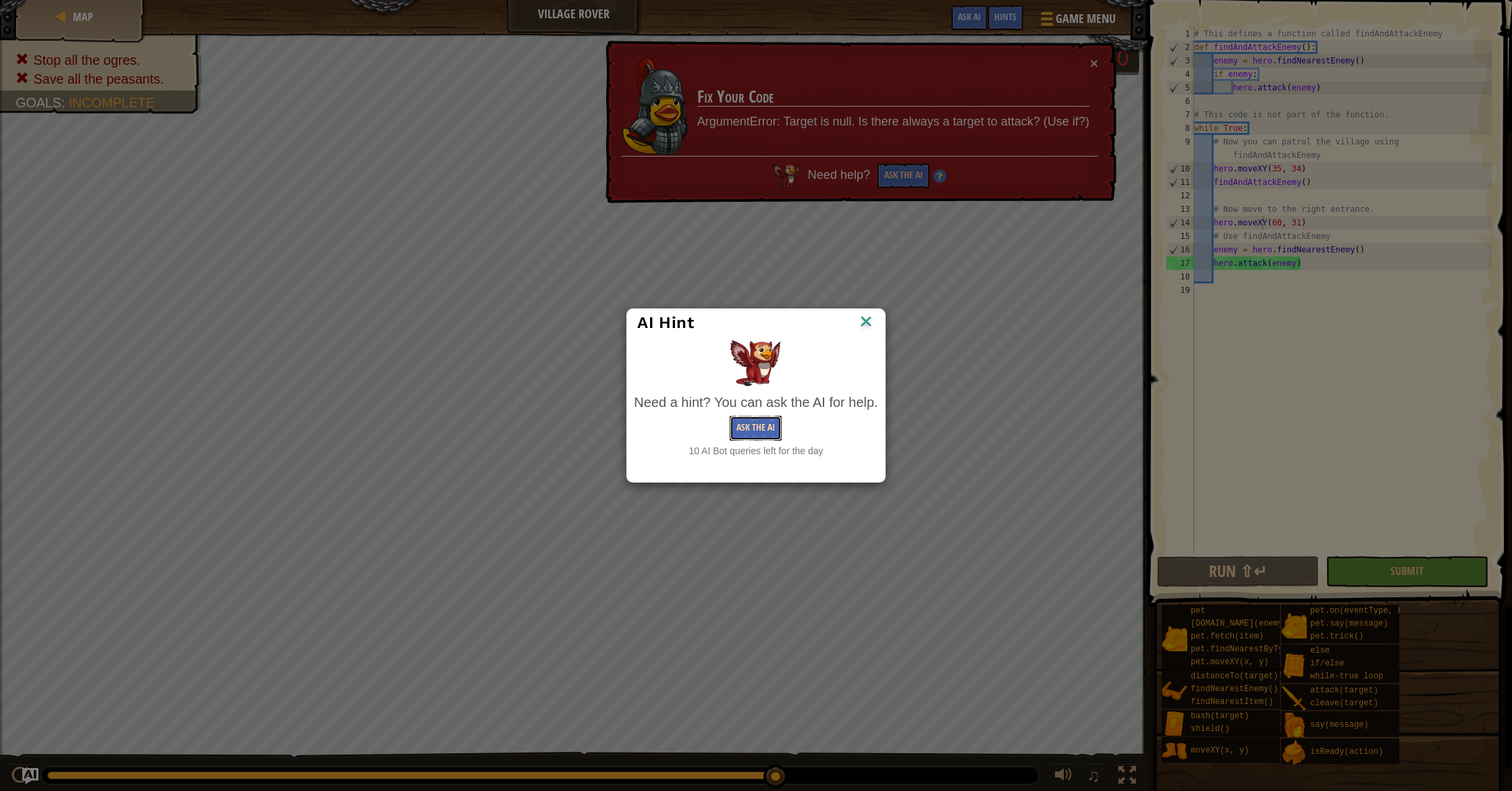
click at [766, 425] on button "Ask the AI" at bounding box center [756, 428] width 52 height 25
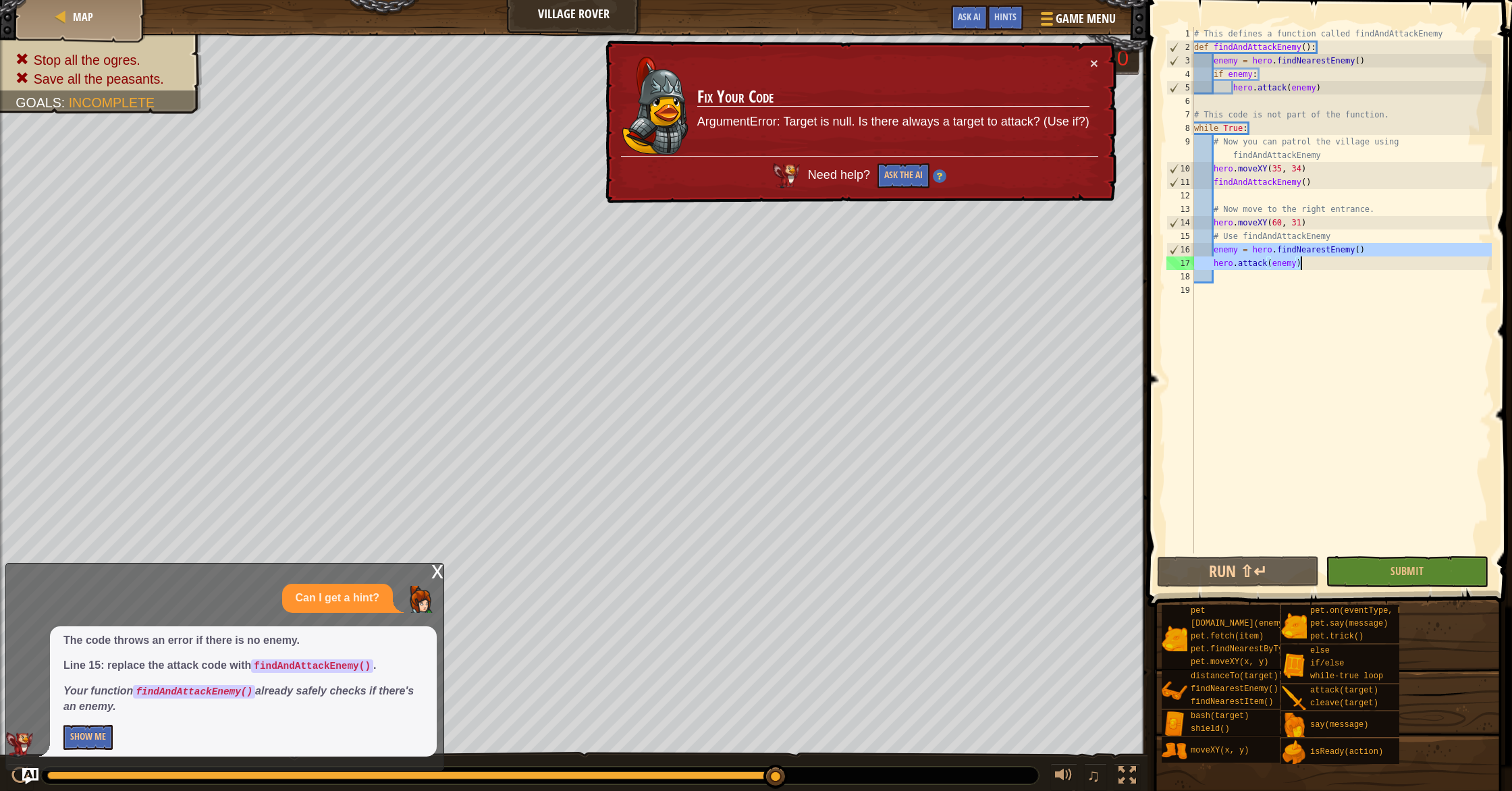
drag, startPoint x: 1212, startPoint y: 250, endPoint x: 1315, endPoint y: 261, distance: 103.6
click at [1315, 261] on div "# This defines a function called findAndAttackEnemy def findAndAttackEnemy ( ) …" at bounding box center [1341, 303] width 301 height 554
type textarea "\"
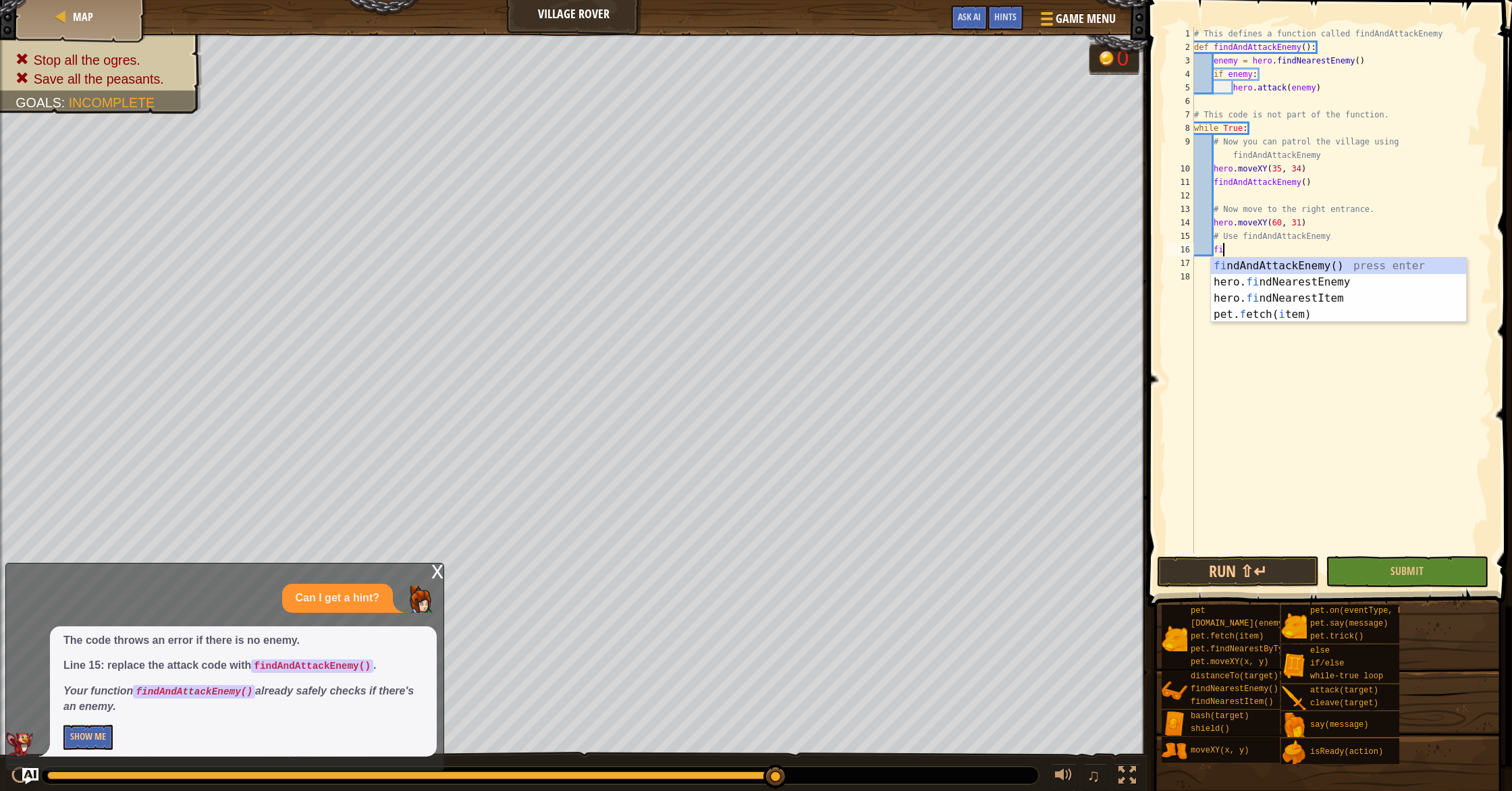
type textarea "fin"
click at [1319, 265] on div "fin dAndAttackEnemy() press enter hero. fin dNearestEnemy press enter hero. fin…" at bounding box center [1338, 298] width 255 height 81
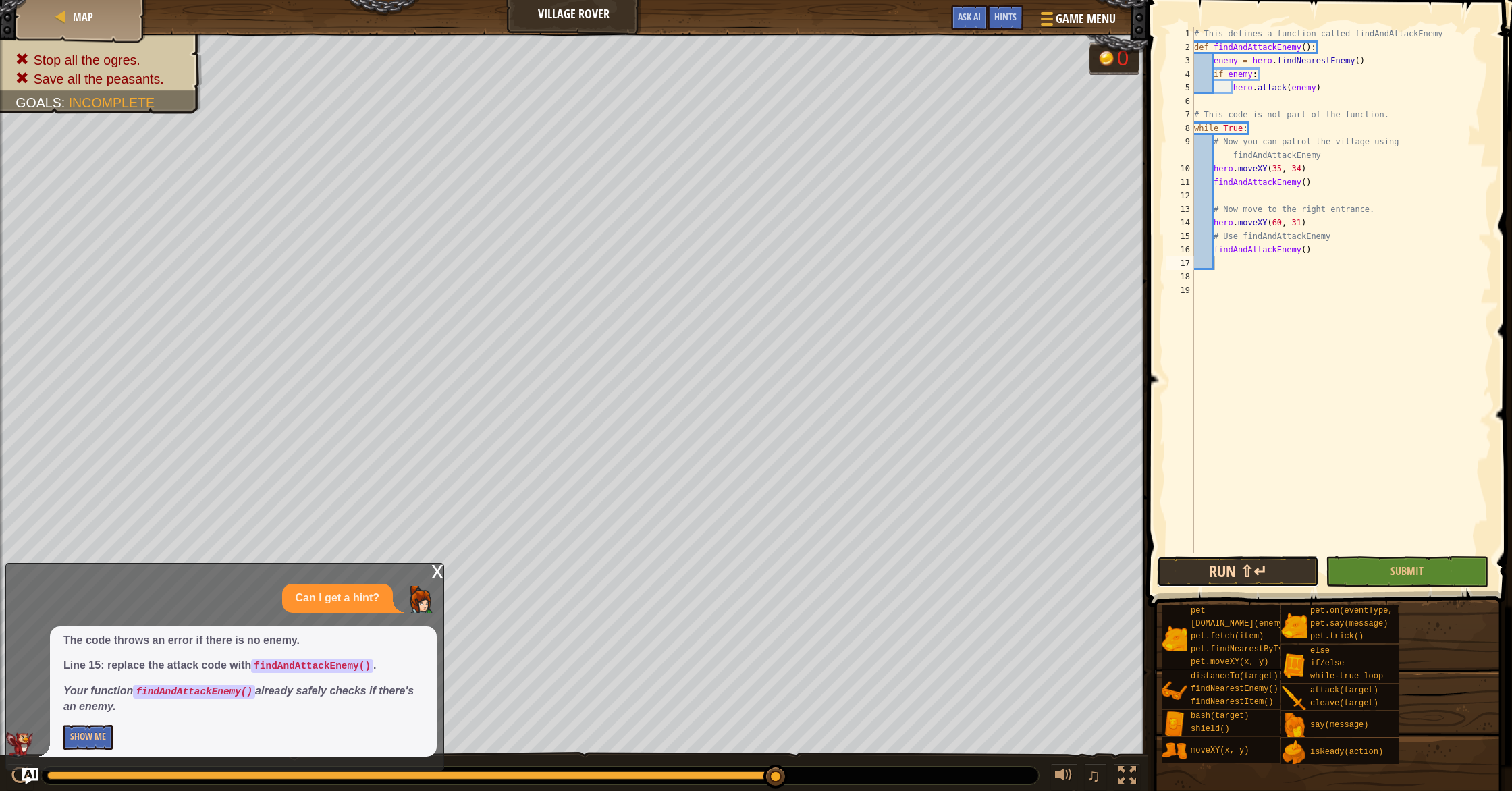
click at [1232, 570] on button "Run ⇧↵" at bounding box center [1237, 572] width 162 height 31
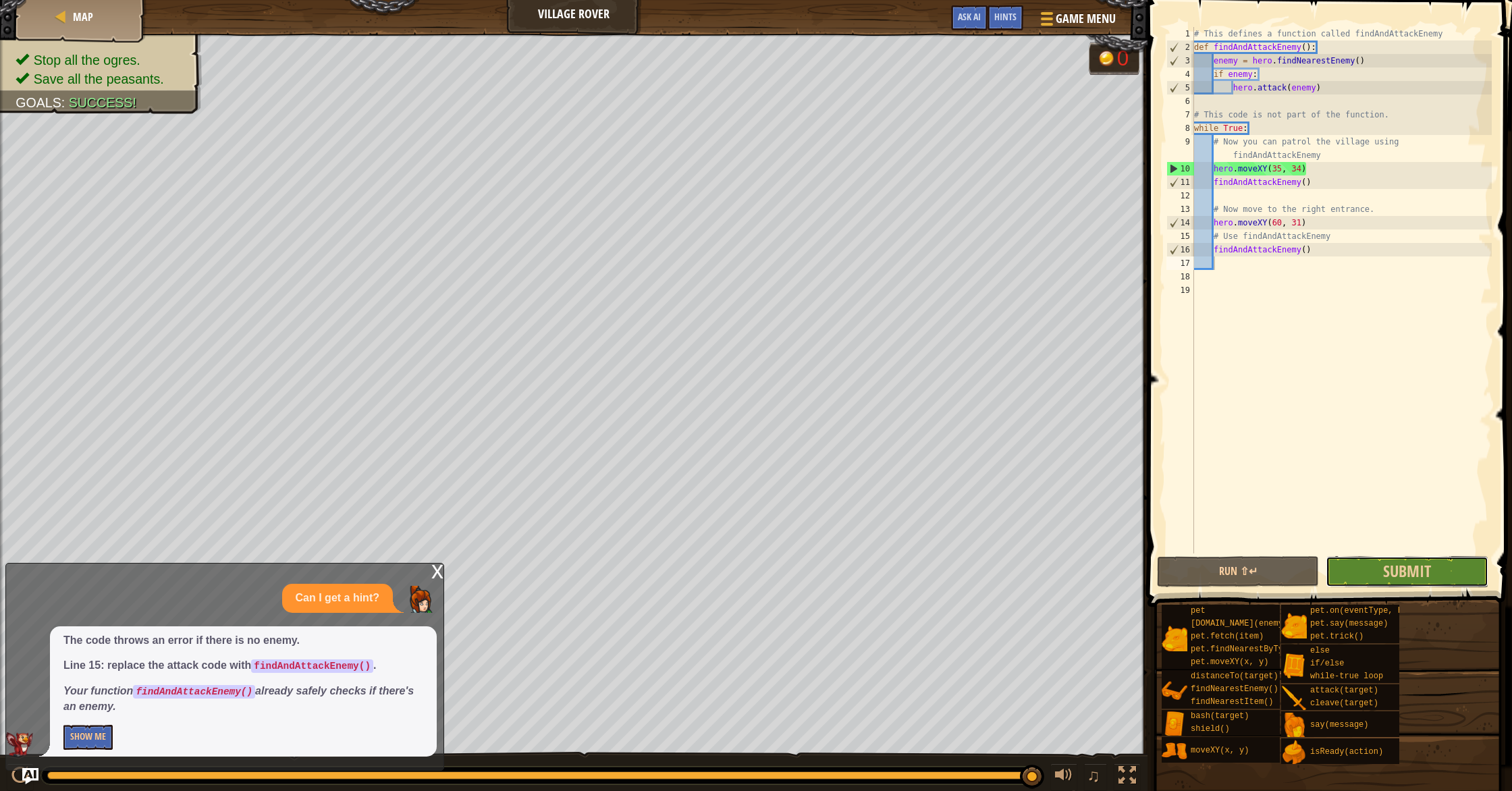
click at [1415, 582] on button "Submit" at bounding box center [1406, 572] width 162 height 31
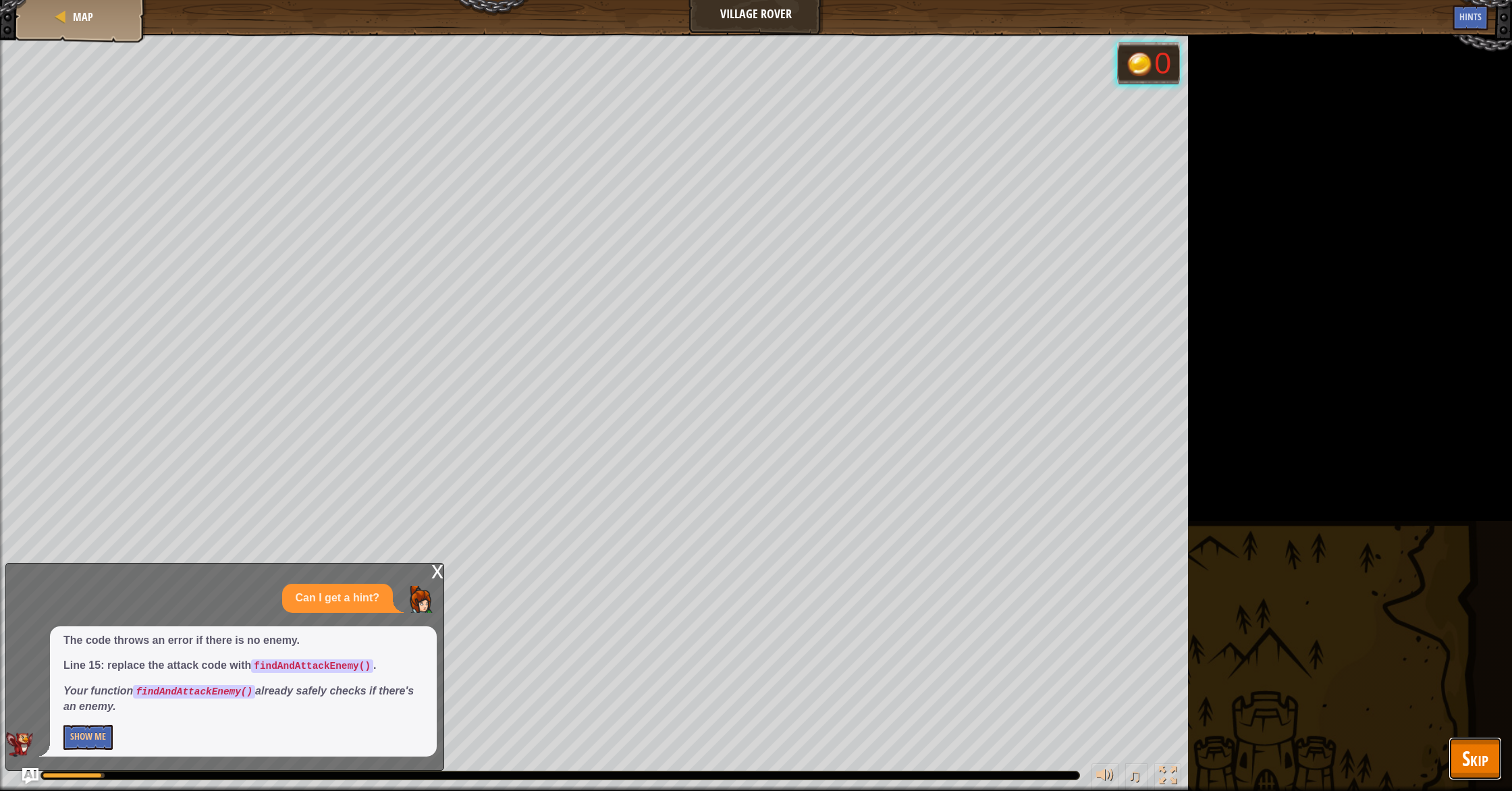
click at [1475, 757] on span "Skip" at bounding box center [1474, 759] width 26 height 28
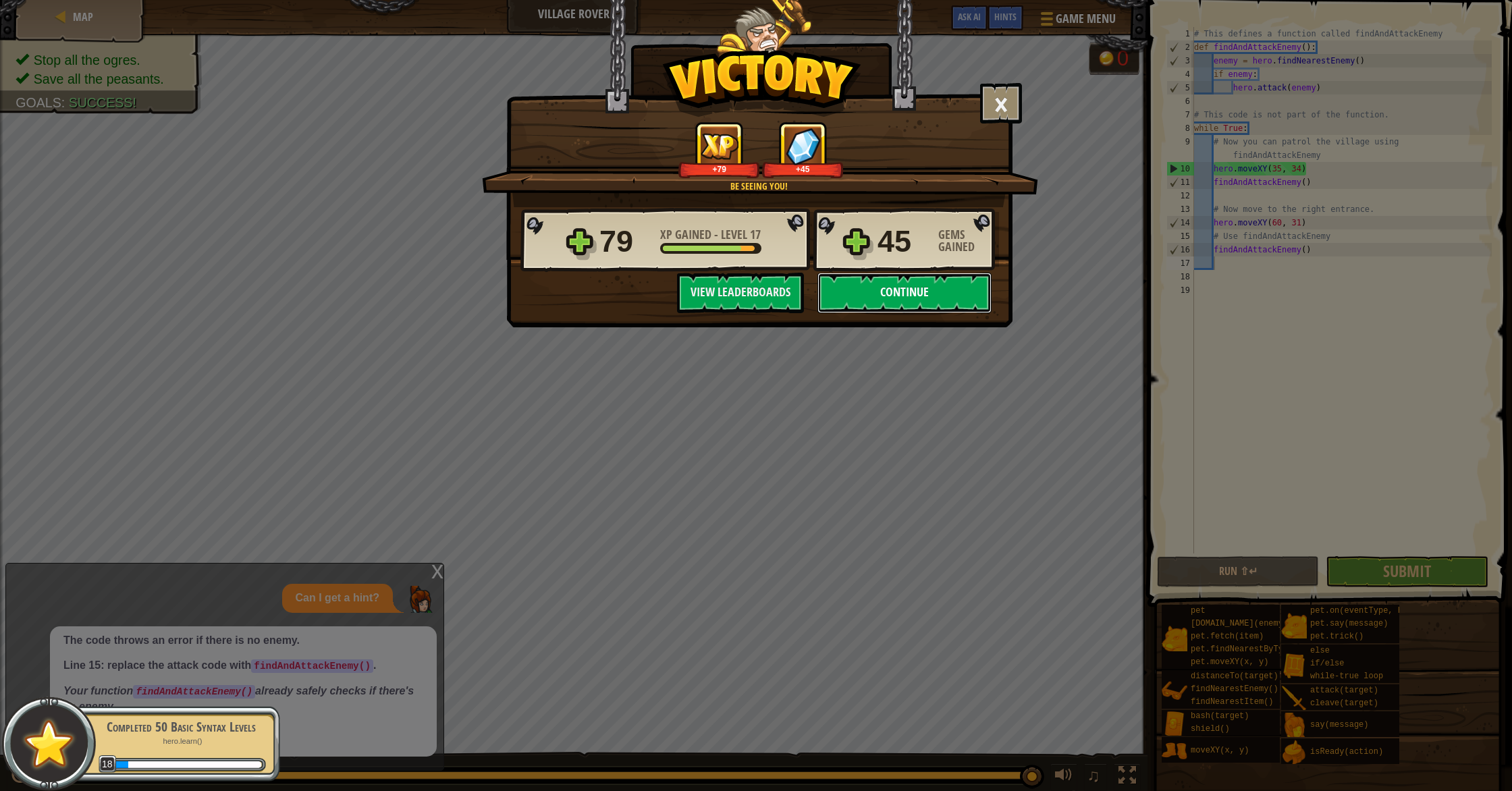
click at [922, 286] on button "Continue" at bounding box center [905, 293] width 174 height 40
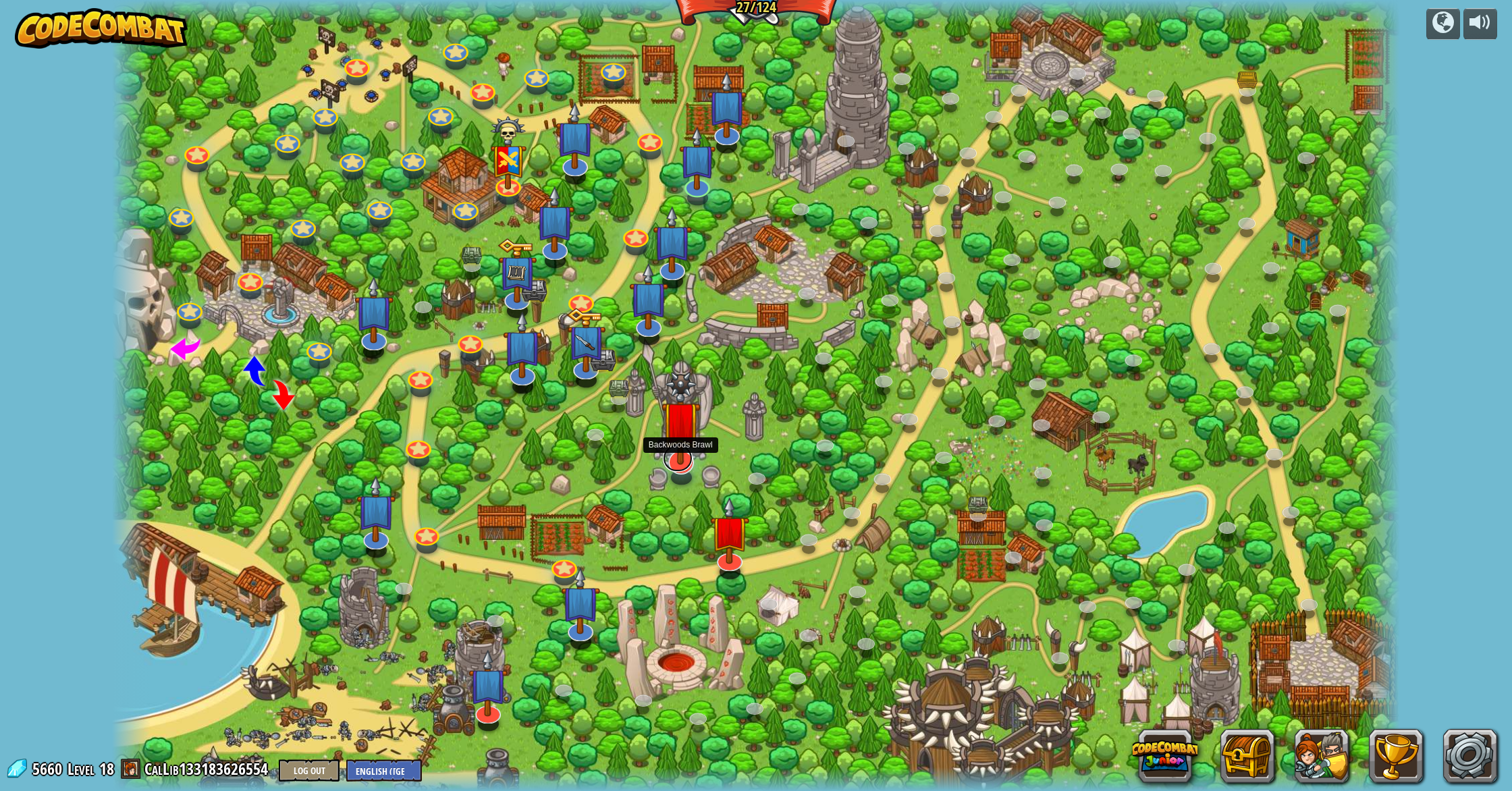
click at [679, 466] on link at bounding box center [677, 459] width 30 height 27
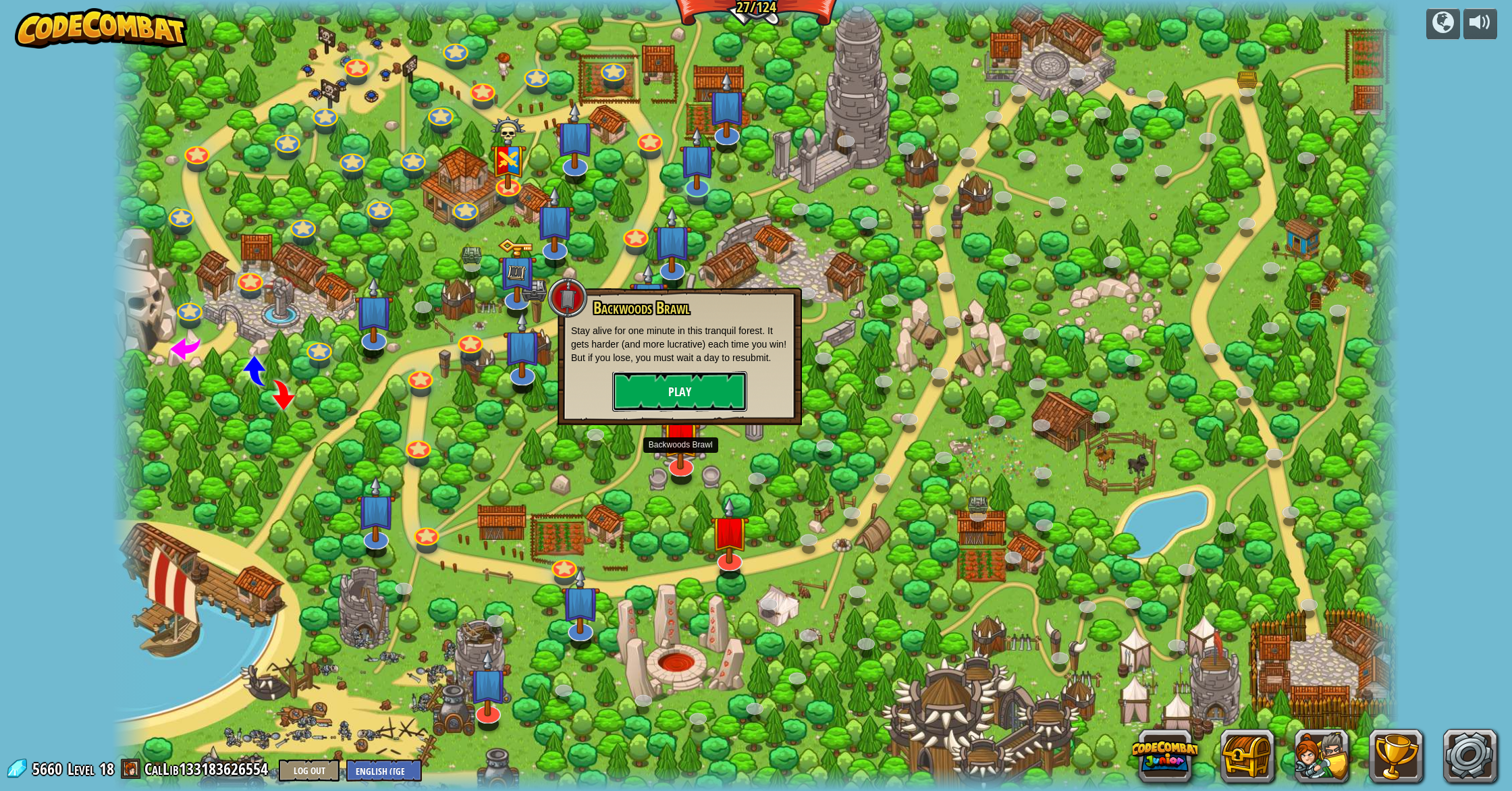
click at [704, 386] on button "Play" at bounding box center [679, 391] width 135 height 40
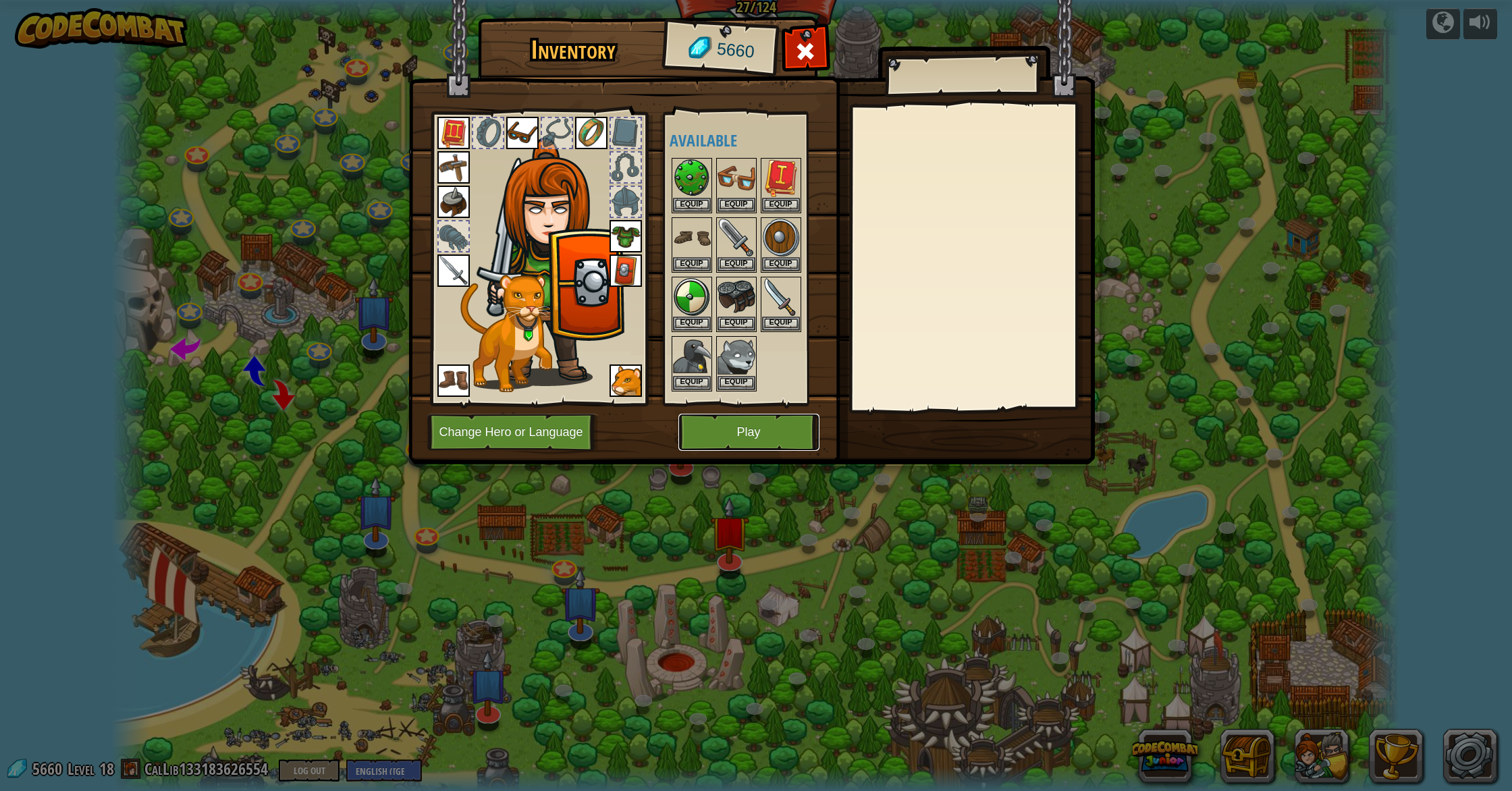
click at [717, 433] on button "Play" at bounding box center [748, 432] width 141 height 37
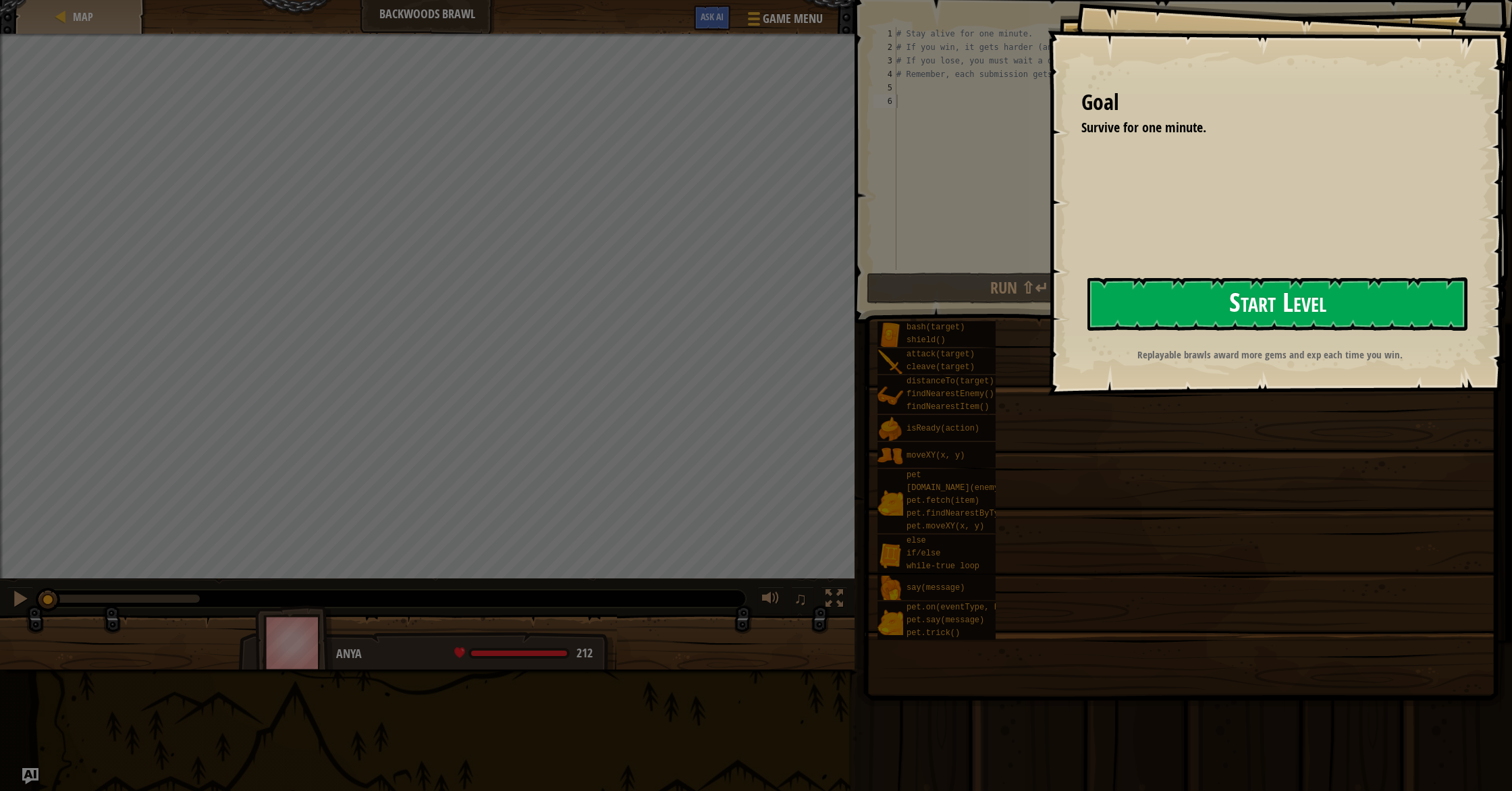
click at [1150, 299] on button "Start Level" at bounding box center [1277, 303] width 380 height 53
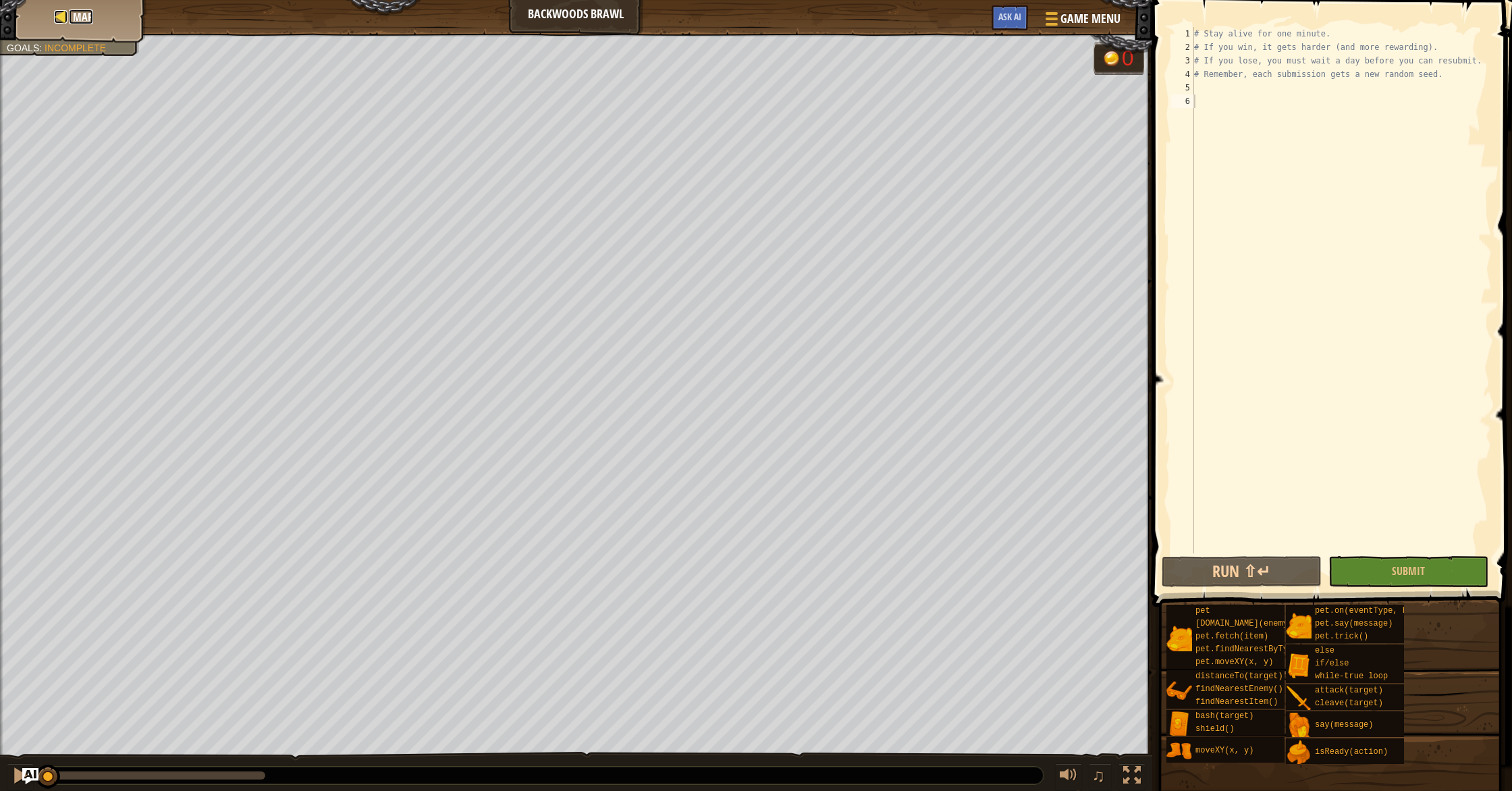
click at [57, 21] on div at bounding box center [60, 16] width 13 height 13
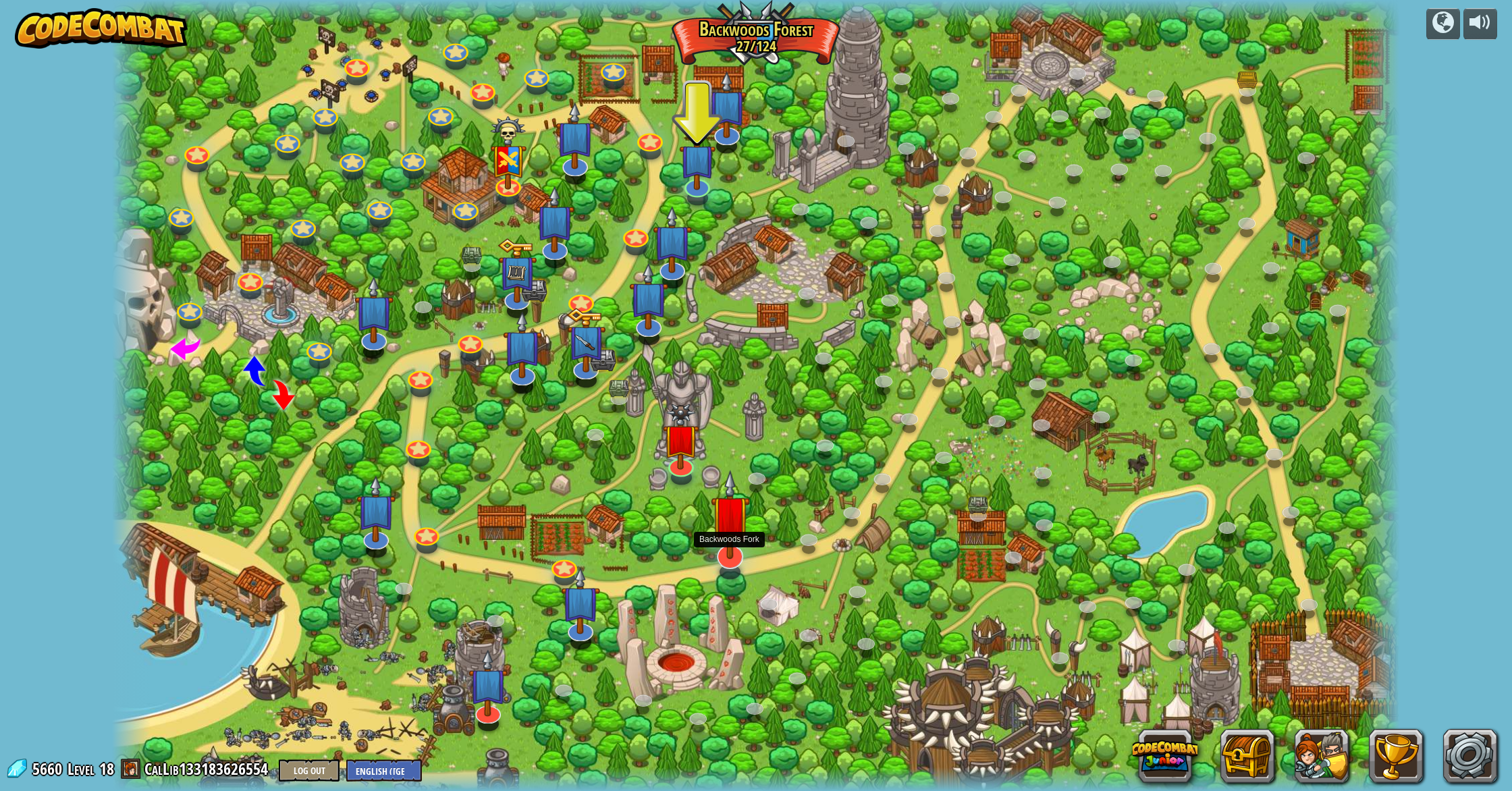
click at [723, 555] on img at bounding box center [730, 514] width 39 height 90
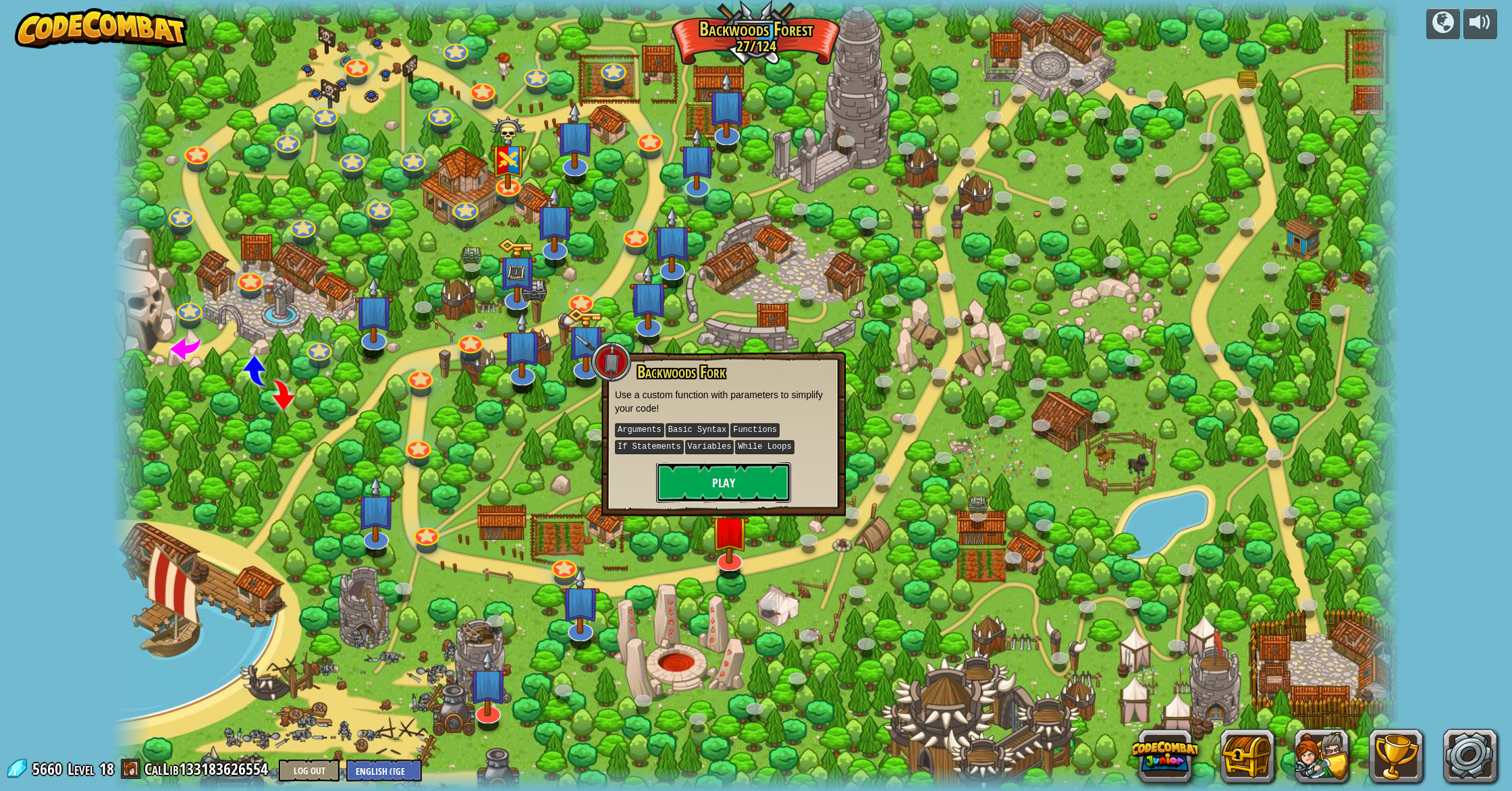
click at [747, 484] on button "Play" at bounding box center [723, 482] width 135 height 40
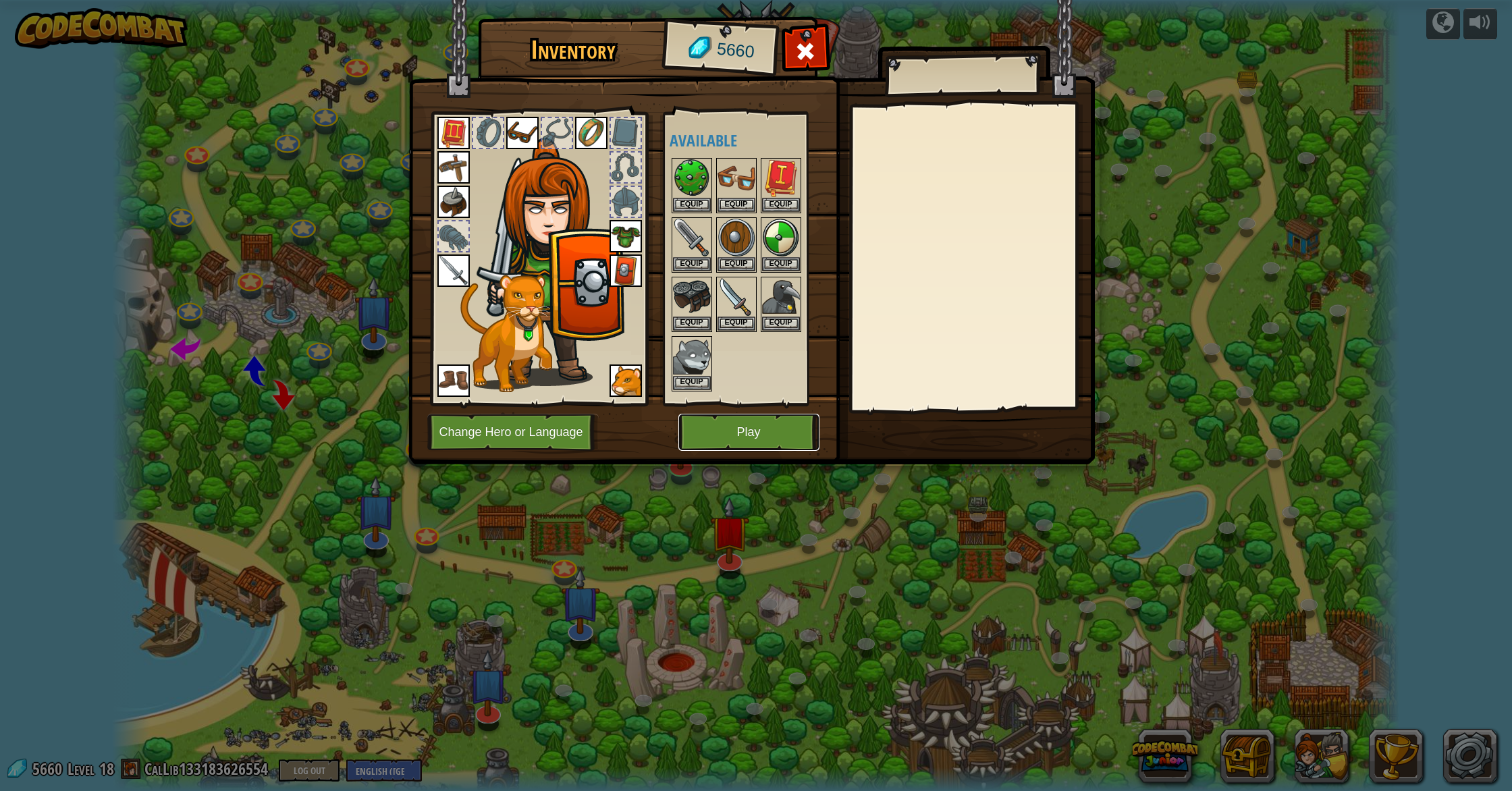
click at [780, 446] on button "Play" at bounding box center [748, 432] width 141 height 37
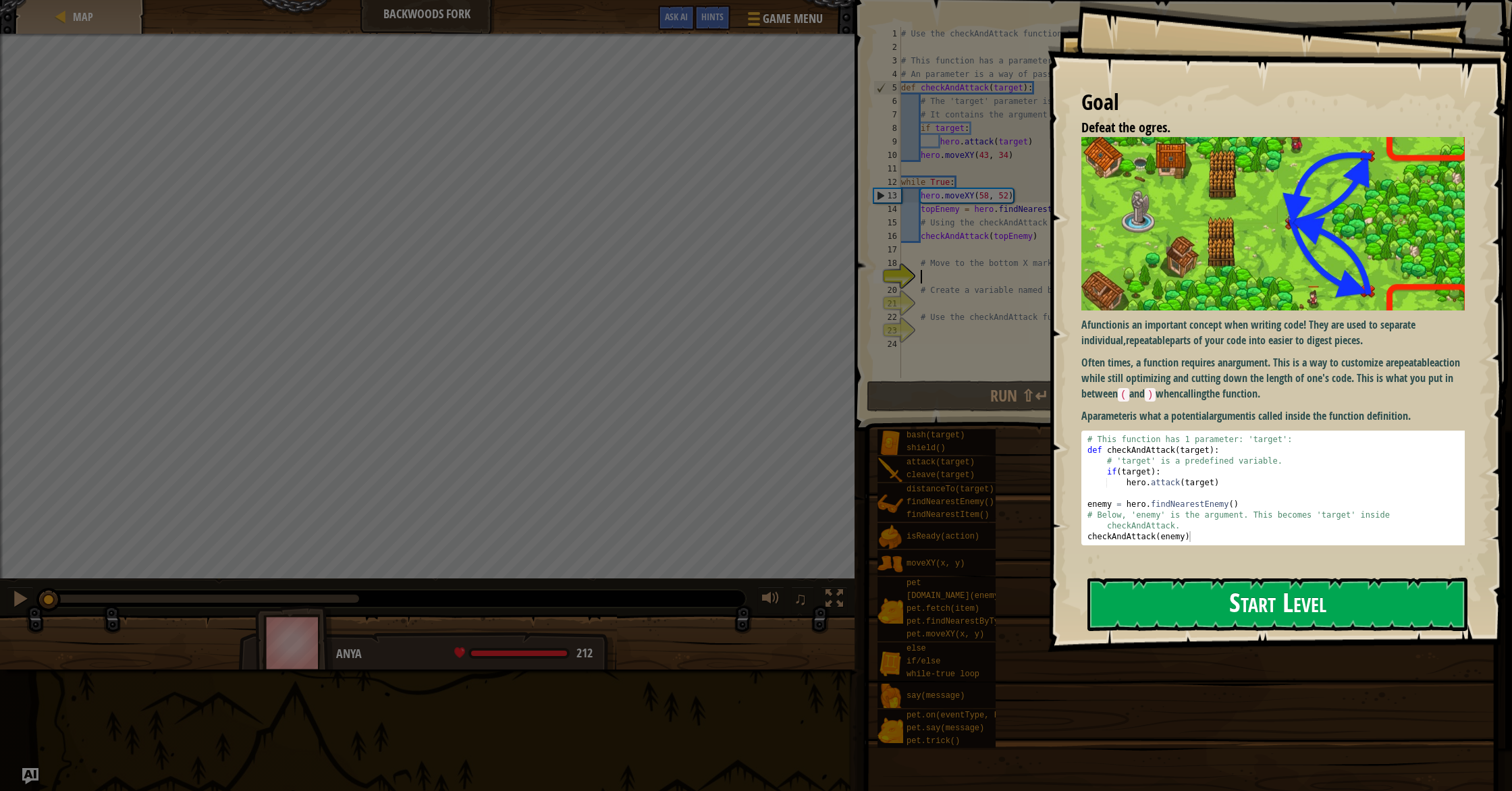
click at [1208, 595] on button "Start Level" at bounding box center [1277, 604] width 380 height 53
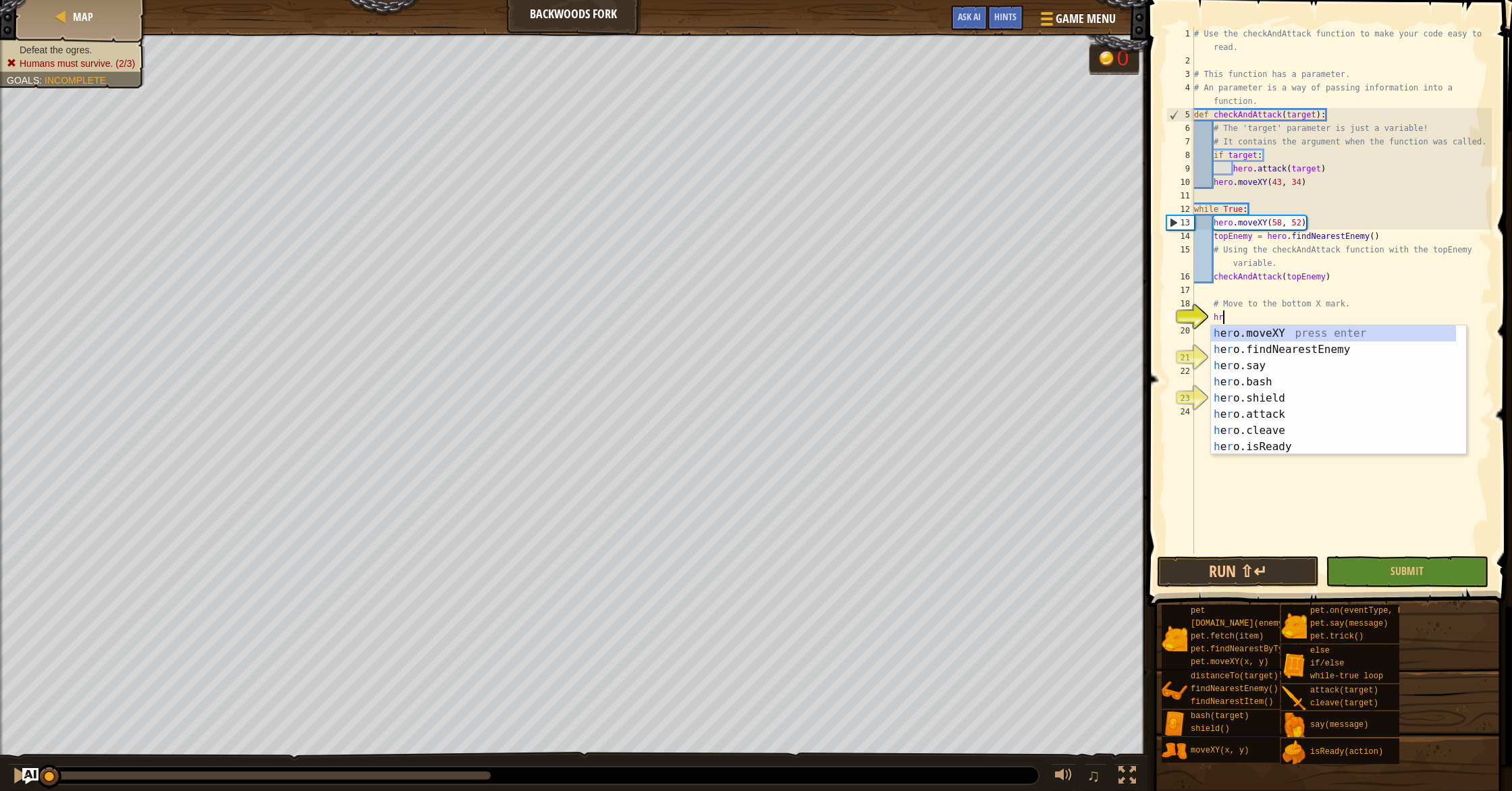
scroll to position [6, 2]
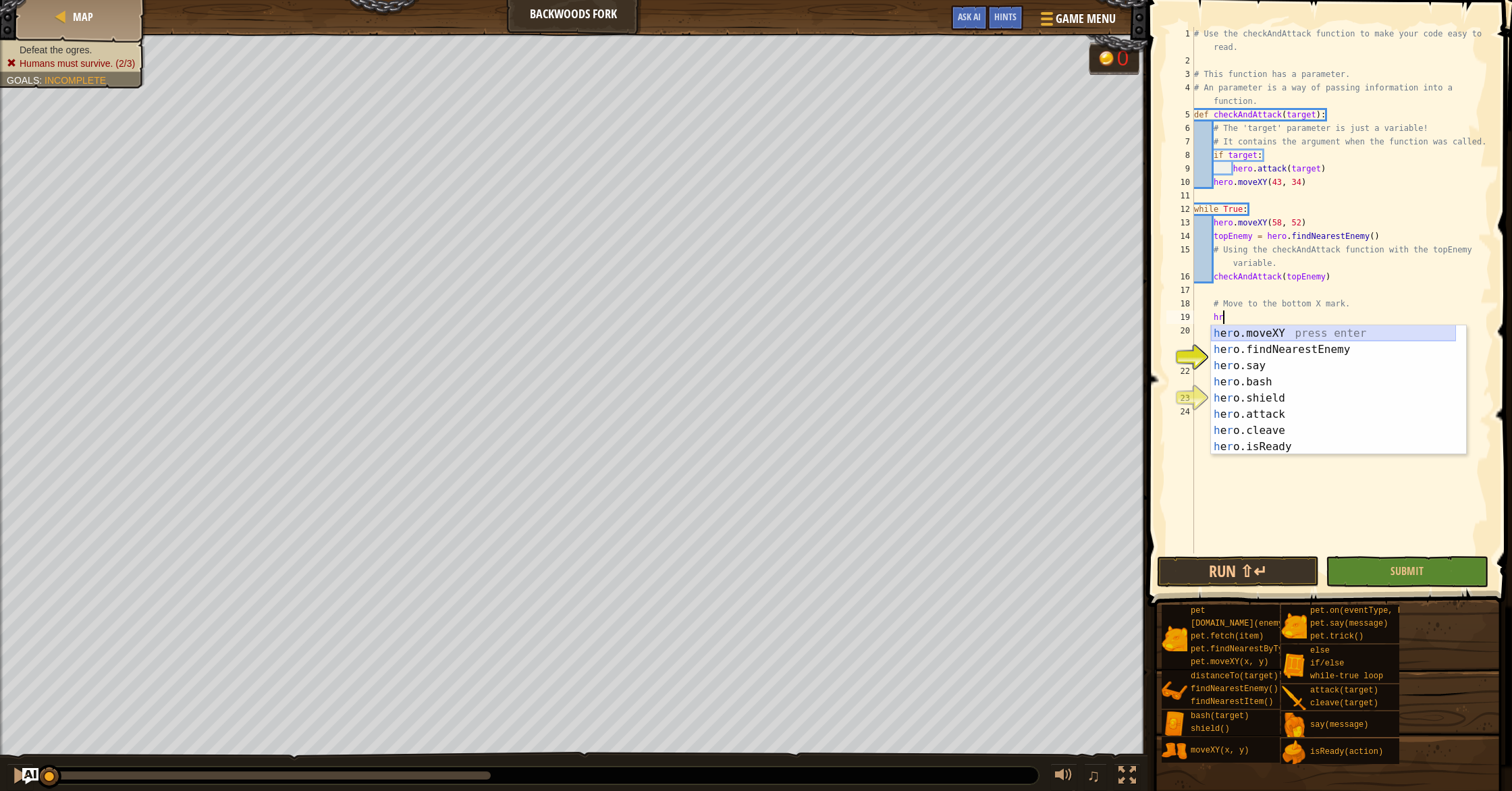
click at [1245, 337] on div "h e r o.moveXY press enter h e r o.findNearestEnemy press enter h e r o.say pre…" at bounding box center [1333, 406] width 245 height 162
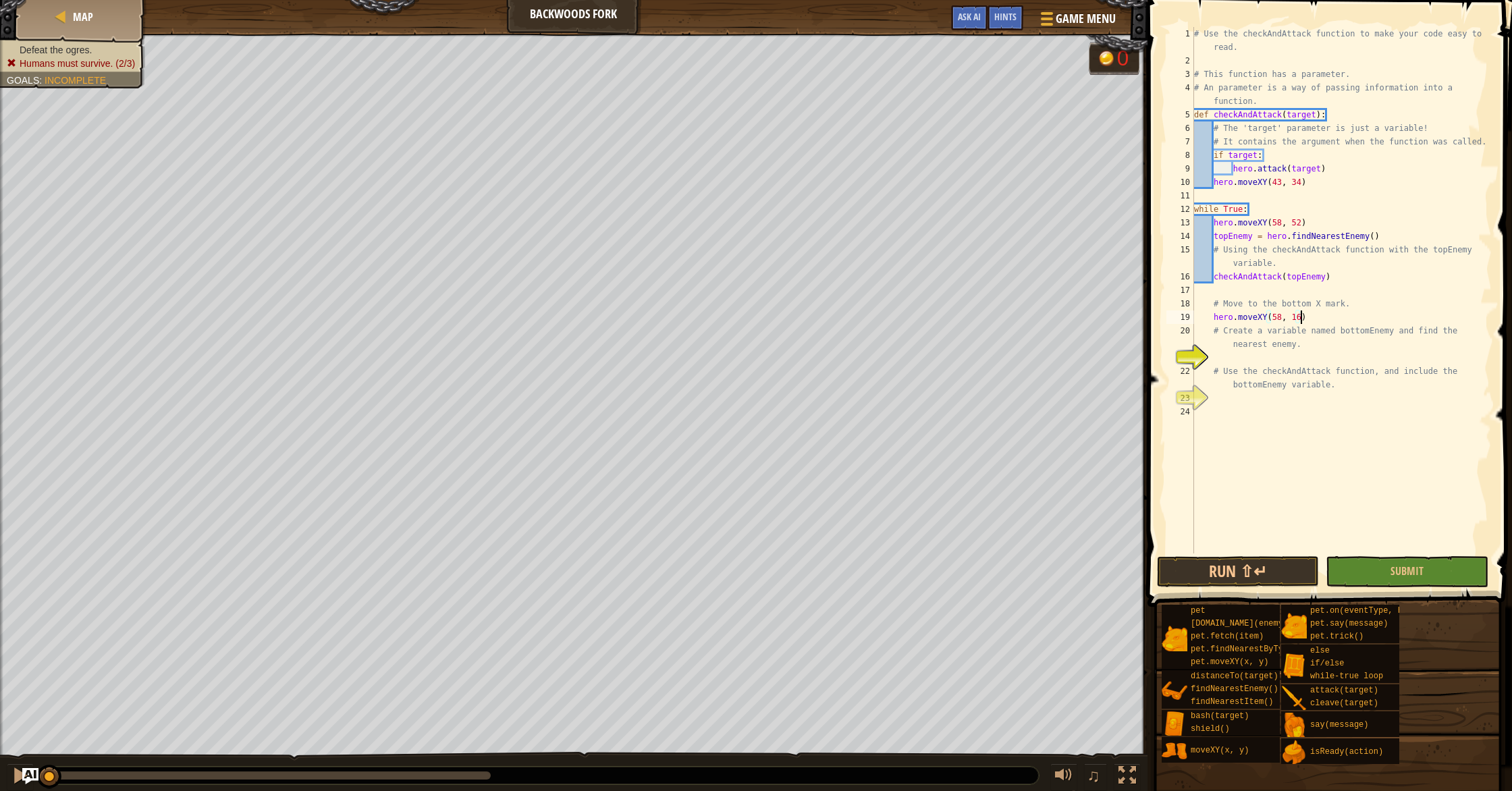
scroll to position [6, 9]
type textarea "hero.moveXY(58, 16)"
click at [1266, 580] on button "Run ⇧↵" at bounding box center [1237, 572] width 162 height 31
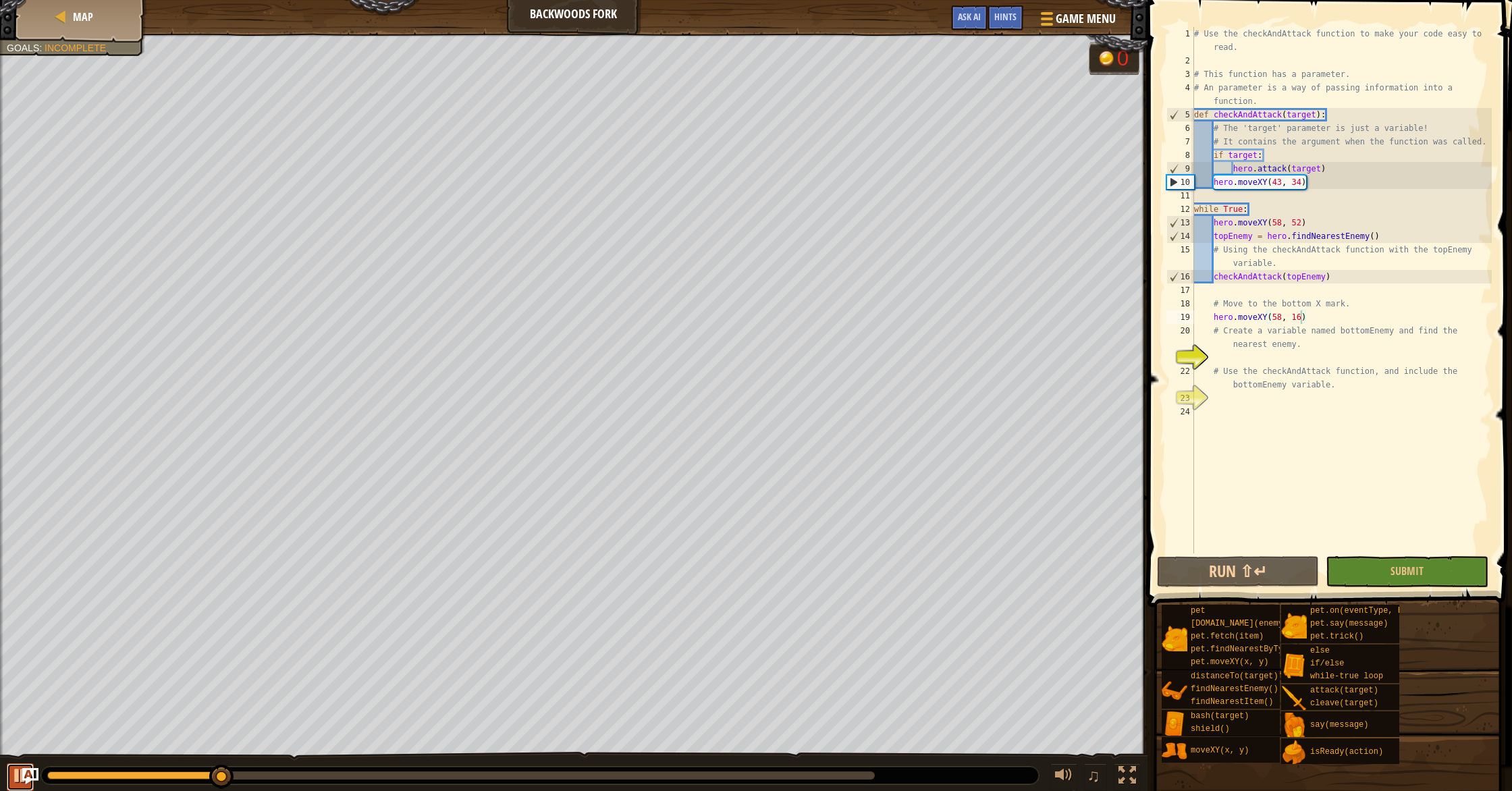
click at [20, 780] on div at bounding box center [21, 776] width 18 height 18
click at [1373, 364] on div "# Use the checkAndAttack function to make your code easy to read. # This functi…" at bounding box center [1341, 311] width 301 height 567
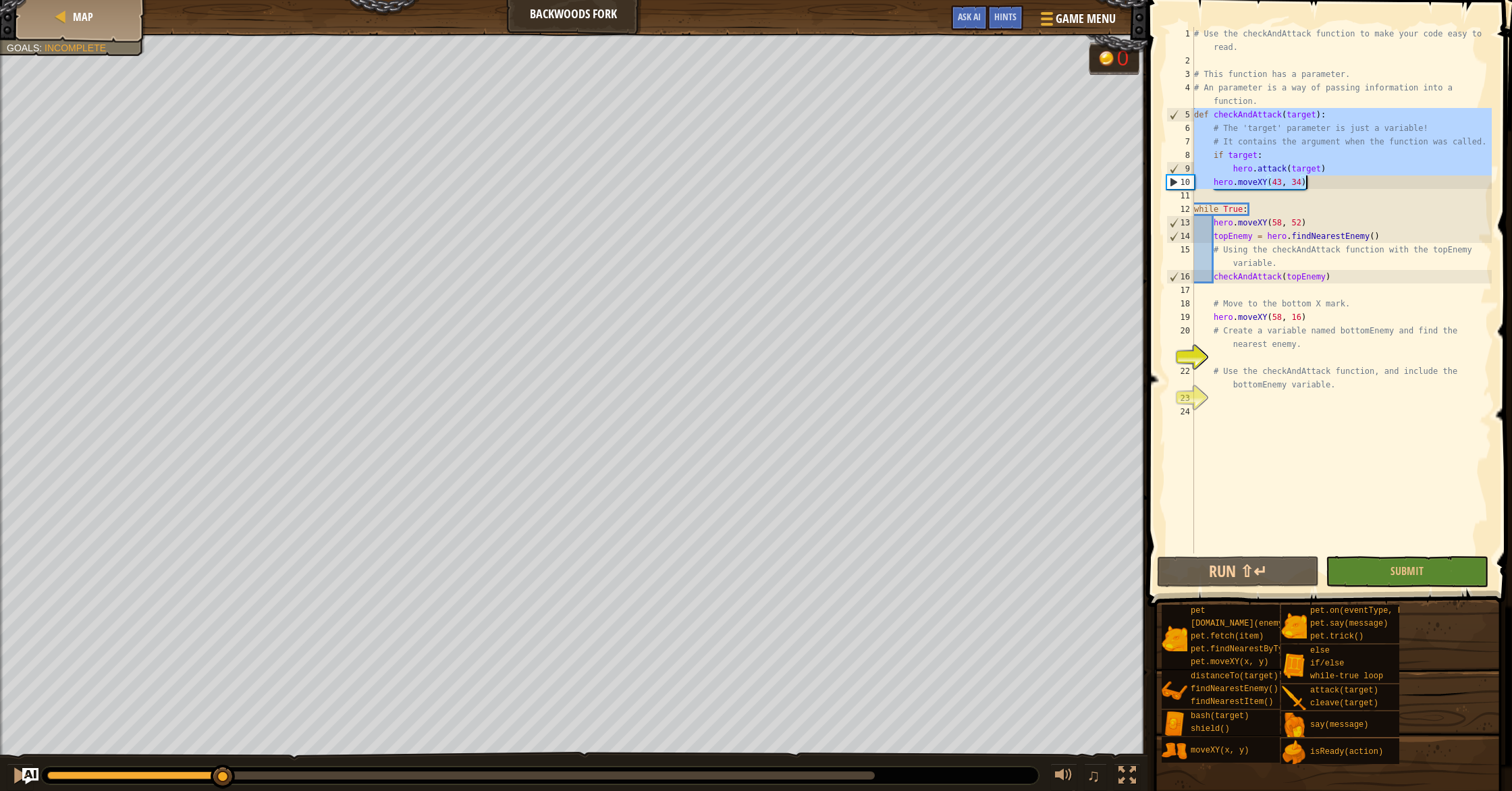
drag, startPoint x: 1212, startPoint y: 127, endPoint x: 1323, endPoint y: 182, distance: 123.9
click at [1323, 182] on div "# Use the checkAndAttack function to make your code easy to read. # This functi…" at bounding box center [1341, 311] width 301 height 567
click at [1319, 178] on div "# Use the checkAndAttack function to make your code easy to read. # This functi…" at bounding box center [1341, 311] width 301 height 567
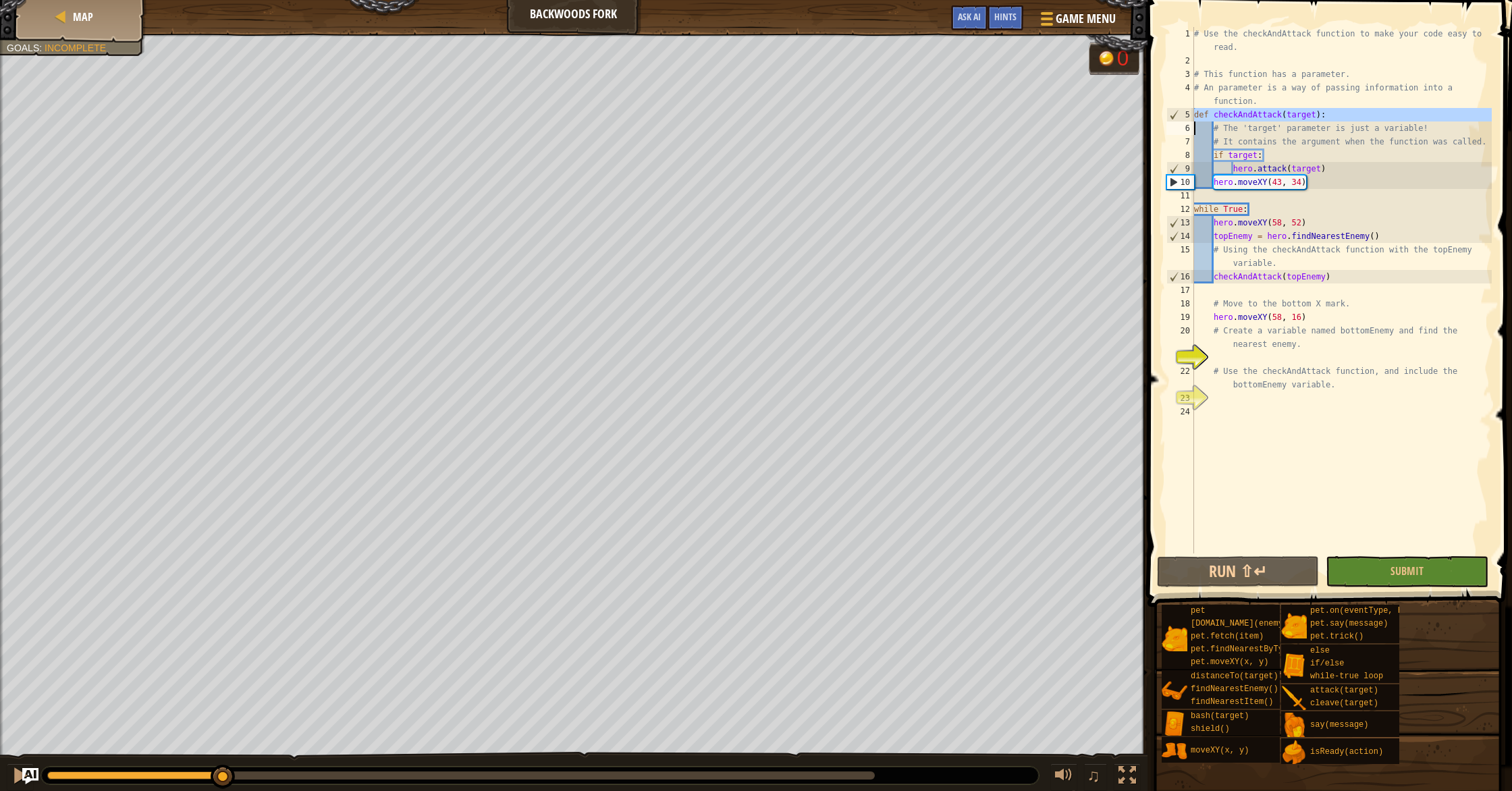
drag, startPoint x: 1191, startPoint y: 108, endPoint x: 1338, endPoint y: 113, distance: 147.1
click at [1338, 113] on div "hero.moveXY(43, 34) 1 2 3 4 5 6 7 8 9 10 11 12 13 14 15 16 17 18 19 20 21 22 23…" at bounding box center [1328, 290] width 328 height 527
click at [1289, 350] on div "# Use the checkAndAttack function to make your code easy to read. # This functi…" at bounding box center [1341, 311] width 301 height 567
type textarea "# Create a variable named bottomEnemy and find the nearest enemy."
click at [1290, 357] on div "# Use the checkAndAttack function to make your code easy to read. # This functi…" at bounding box center [1341, 311] width 301 height 567
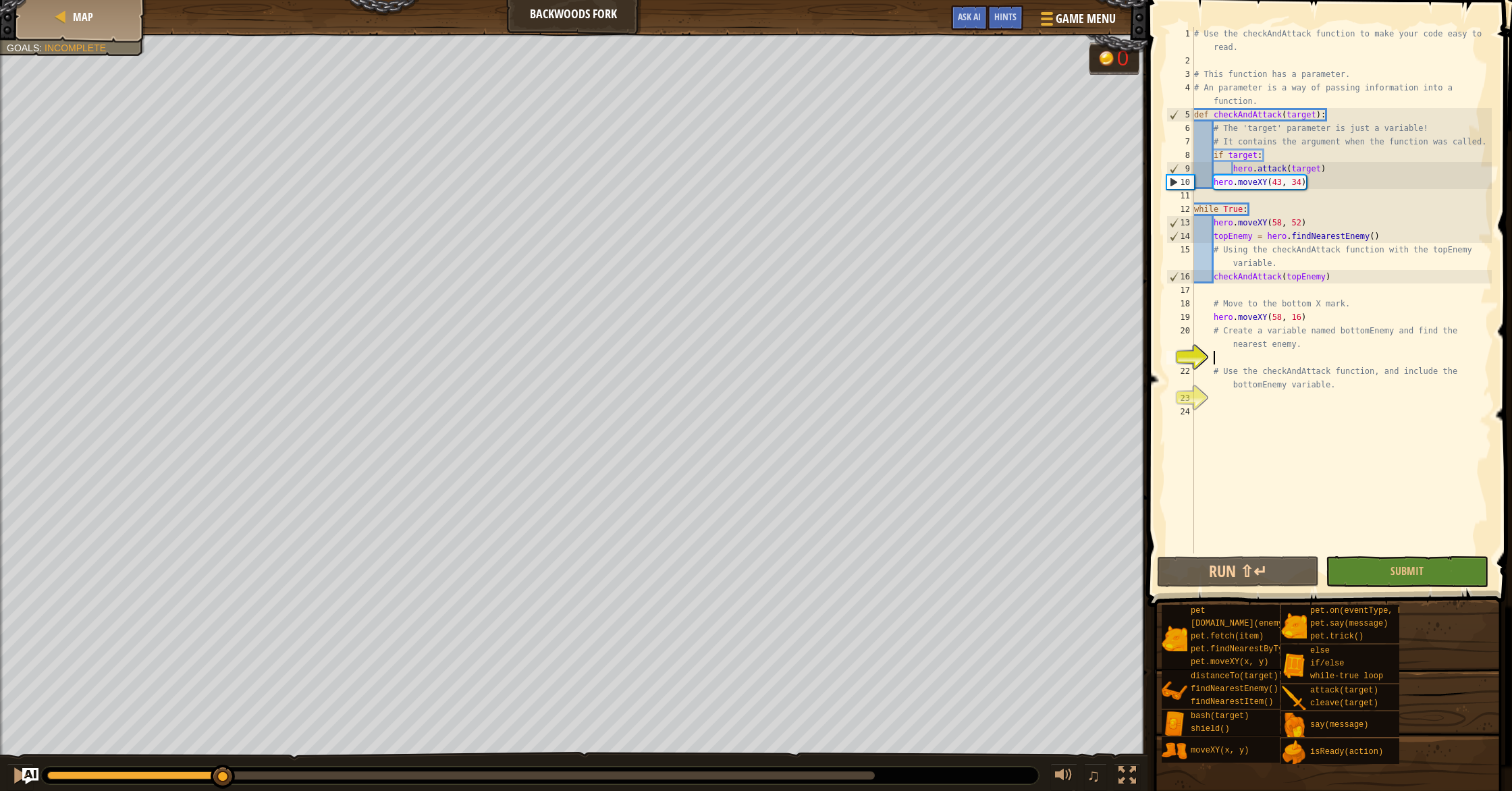
paste textarea
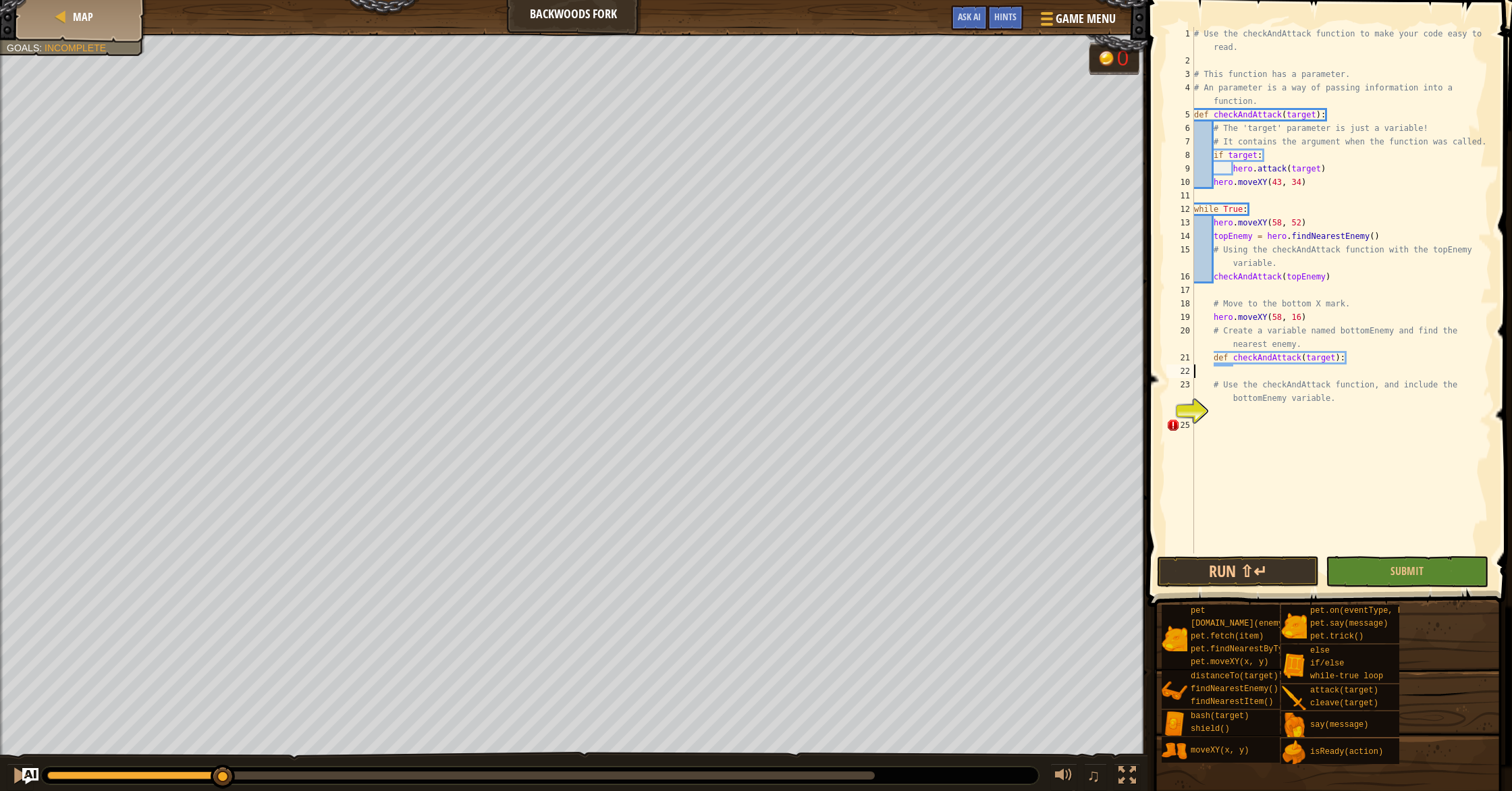
click at [1280, 373] on div "# Use the checkAndAttack function to make your code easy to read. # This functi…" at bounding box center [1341, 311] width 301 height 567
drag, startPoint x: 1232, startPoint y: 358, endPoint x: 1302, endPoint y: 358, distance: 70.0
click at [1302, 358] on div "# Use the checkAndAttack function to make your code easy to read. # This functi…" at bounding box center [1341, 311] width 301 height 567
click at [1289, 363] on div "# Use the checkAndAttack function to make your code easy to read. # This functi…" at bounding box center [1341, 311] width 301 height 567
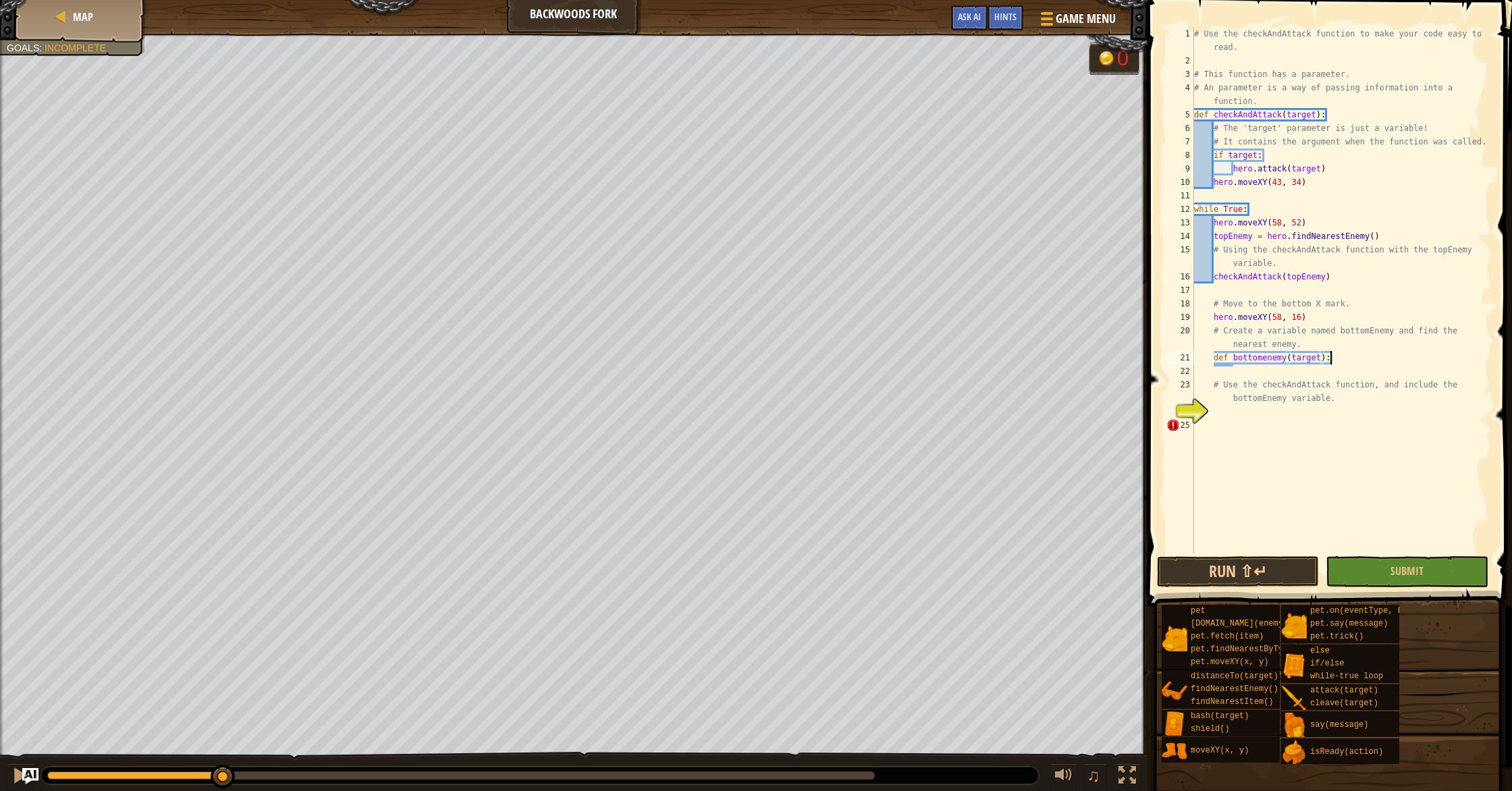
click at [1338, 360] on div "# Use the checkAndAttack function to make your code easy to read. # This functi…" at bounding box center [1341, 311] width 301 height 567
drag, startPoint x: 1354, startPoint y: 220, endPoint x: 1359, endPoint y: 209, distance: 12.1
click at [1358, 215] on div "# Use the checkAndAttack function to make your code easy to read. # This functi…" at bounding box center [1341, 311] width 301 height 567
click at [1401, 213] on div "# Use the checkAndAttack function to make your code easy to read. # This functi…" at bounding box center [1341, 311] width 301 height 567
type textarea "while True:"
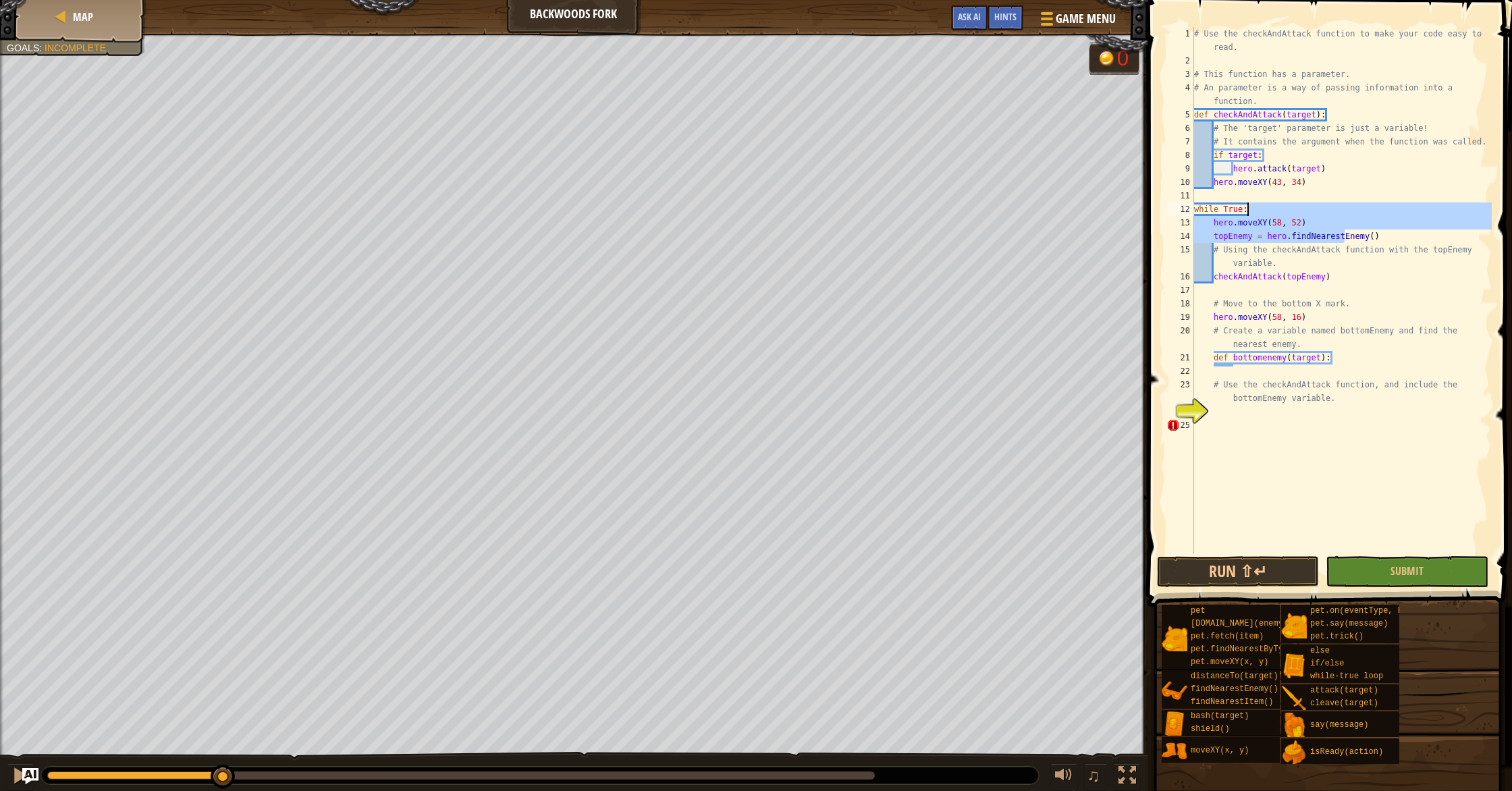
scroll to position [6, 4]
